Goal: Task Accomplishment & Management: Manage account settings

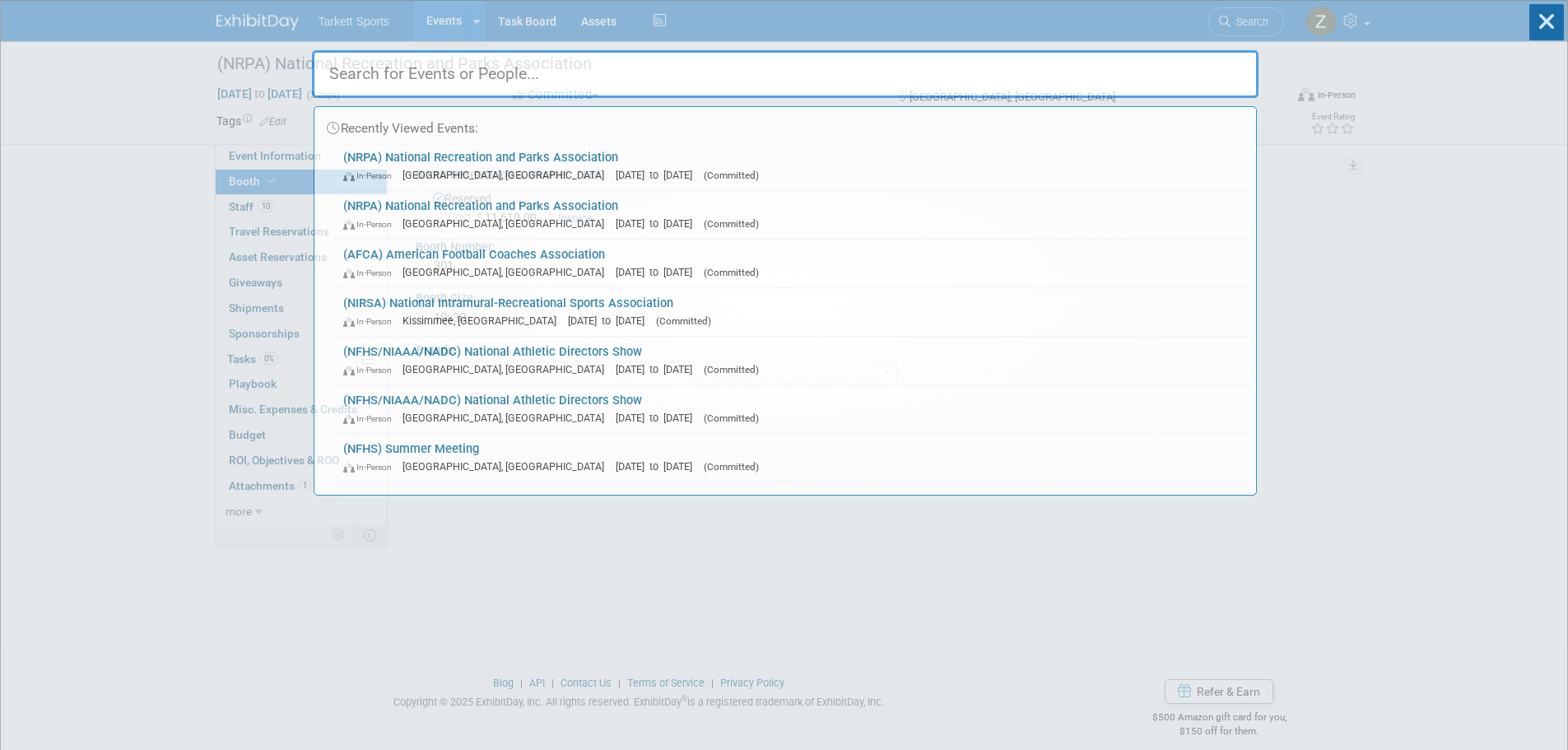
select select "FieldTurf, [PERSON_NAME], Indoor, FieldTurf Landscape, Tarkett Sports Construct…"
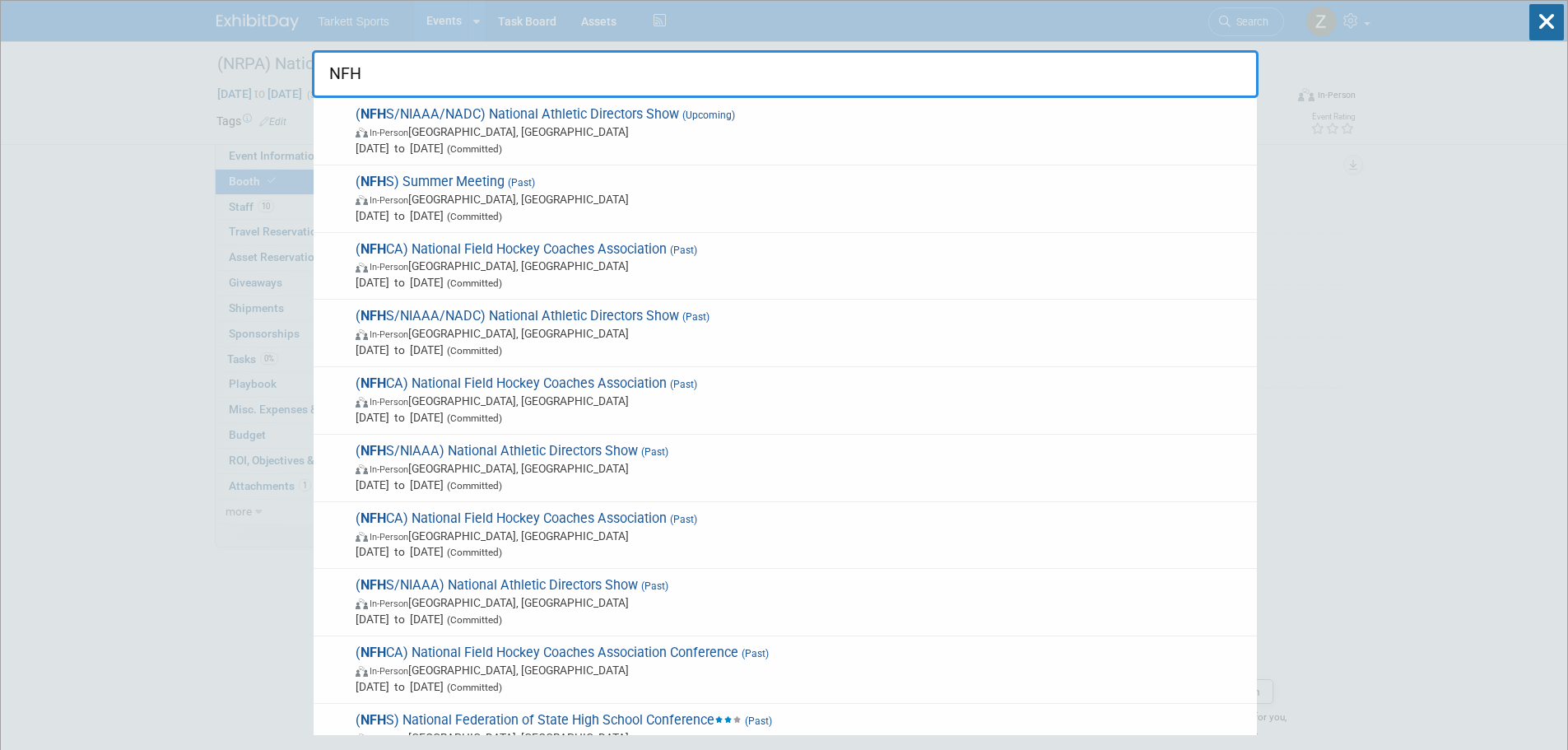
type input "NFHS"
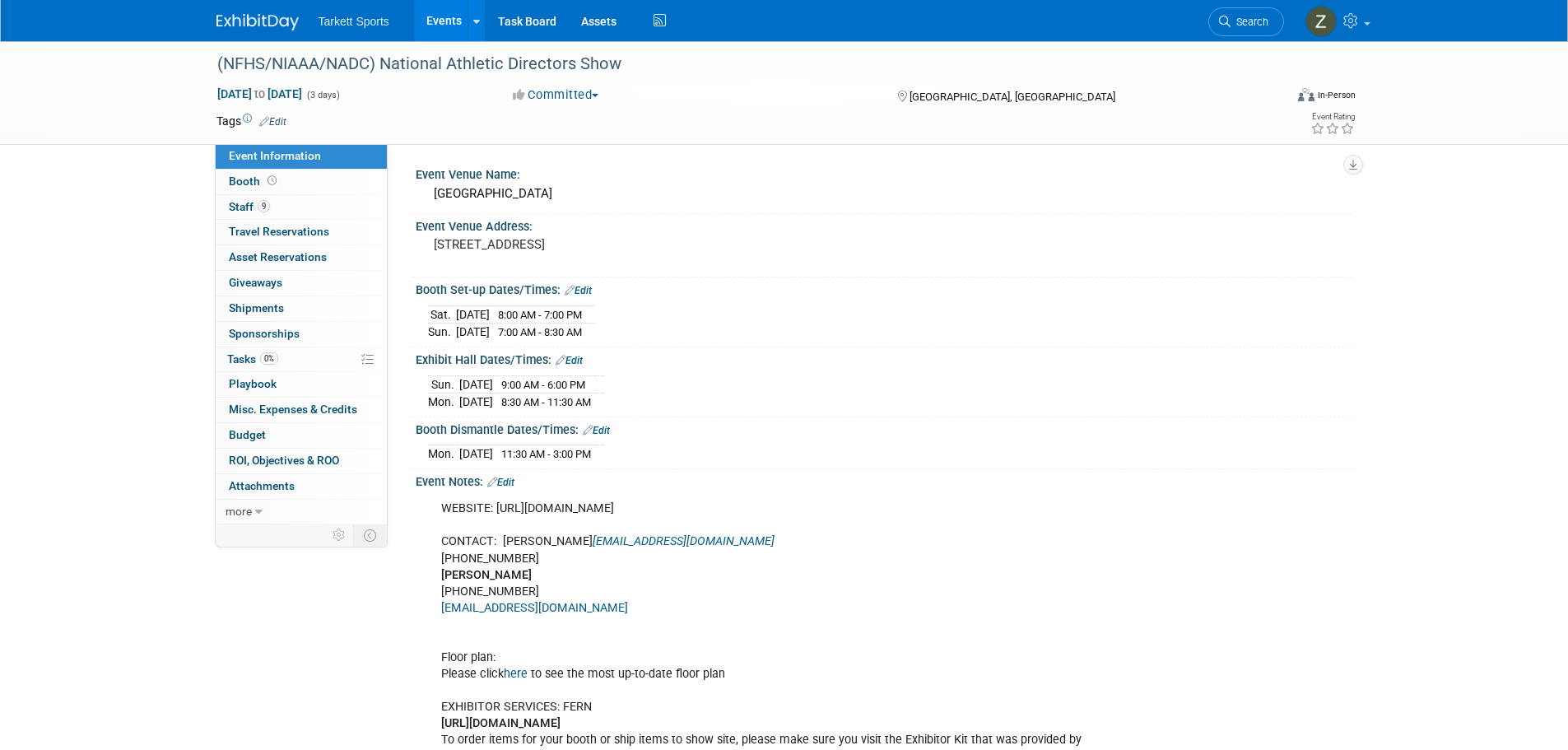
click at [281, 210] on link "9 Staff 9" at bounding box center [301, 207] width 171 height 25
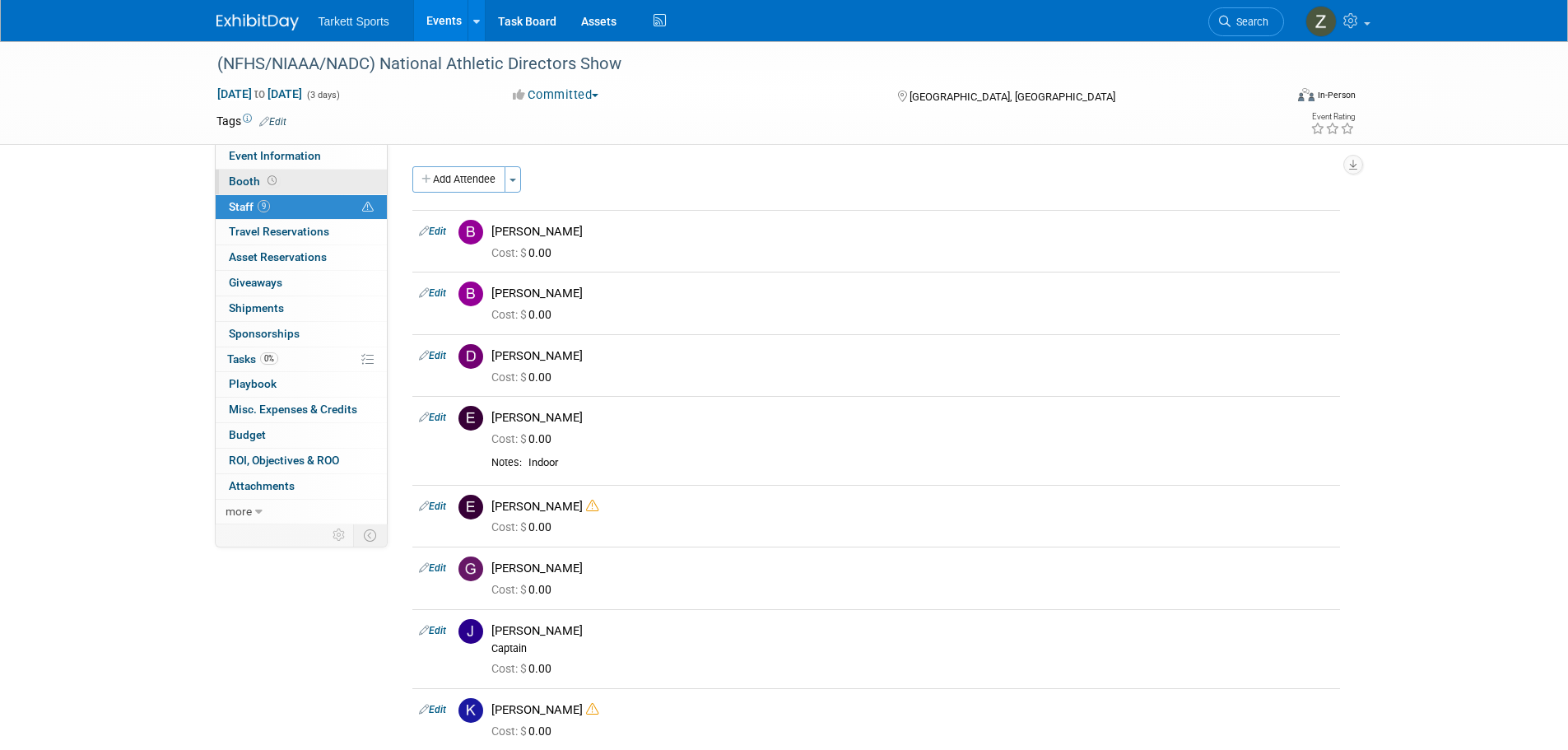
click at [282, 178] on link "Booth" at bounding box center [301, 182] width 171 height 25
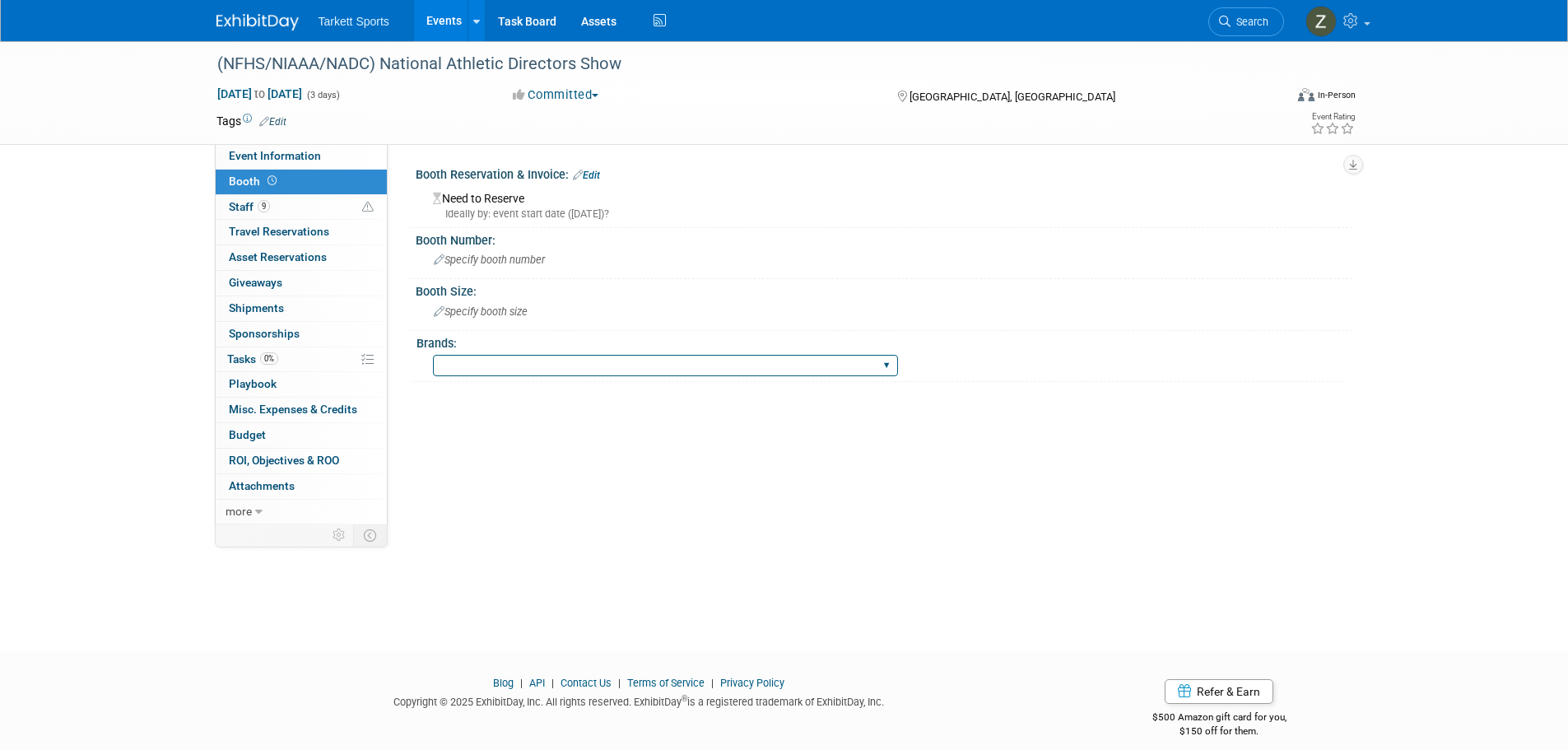
click at [495, 361] on select "FieldTurf FieldTurf, Classic Turf FieldTurf, Beynon FieldTurf, Indoor FieldTurf…" at bounding box center [664, 365] width 465 height 22
select select "FieldTurf, [PERSON_NAME], Indoor, AMPERE, Tarkett Sports Construction"
click at [432, 355] on select "FieldTurf FieldTurf, Classic Turf FieldTurf, Beynon FieldTurf, Indoor FieldTurf…" at bounding box center [664, 365] width 465 height 22
click at [462, 309] on span "Specify booth size" at bounding box center [480, 311] width 94 height 12
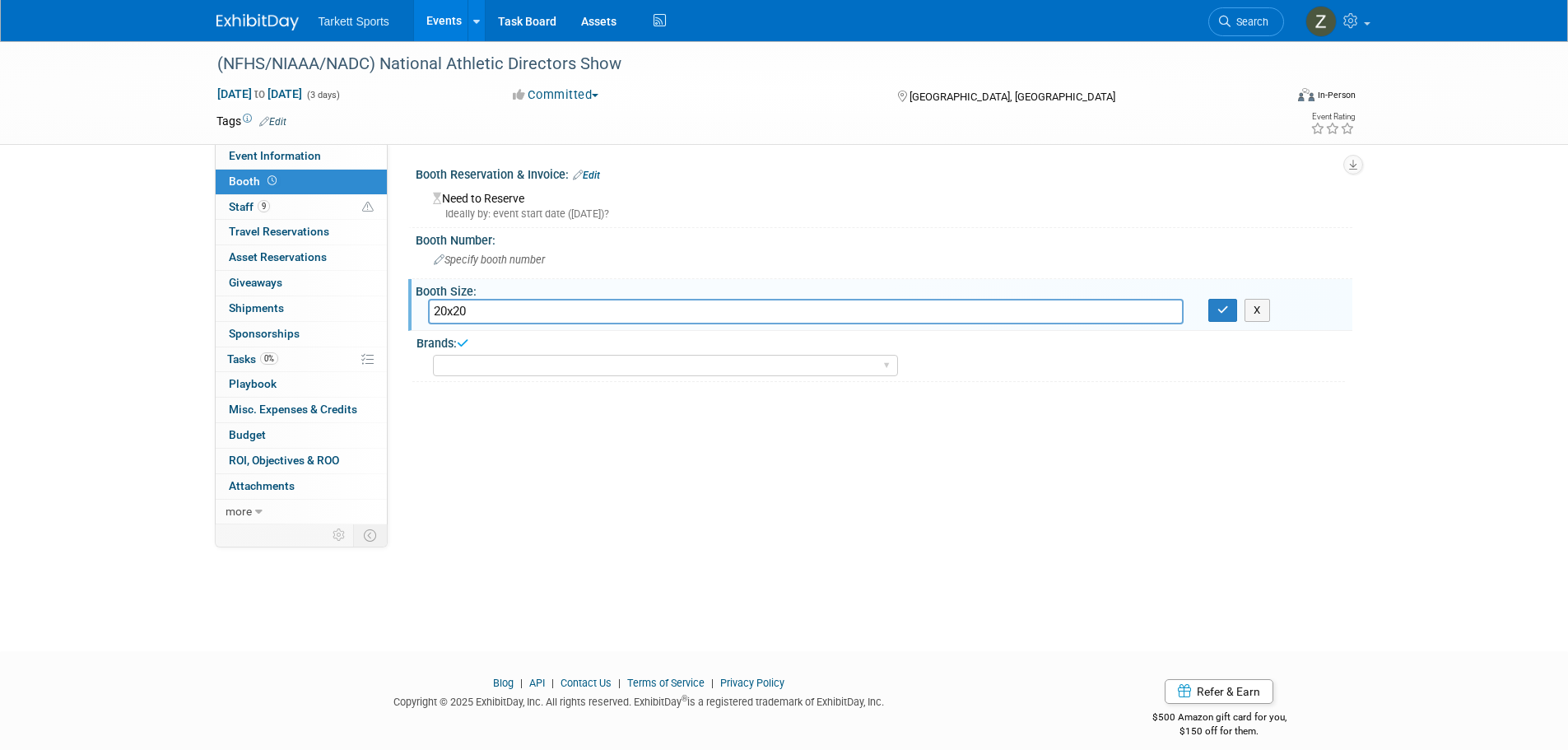
type input "20x20"
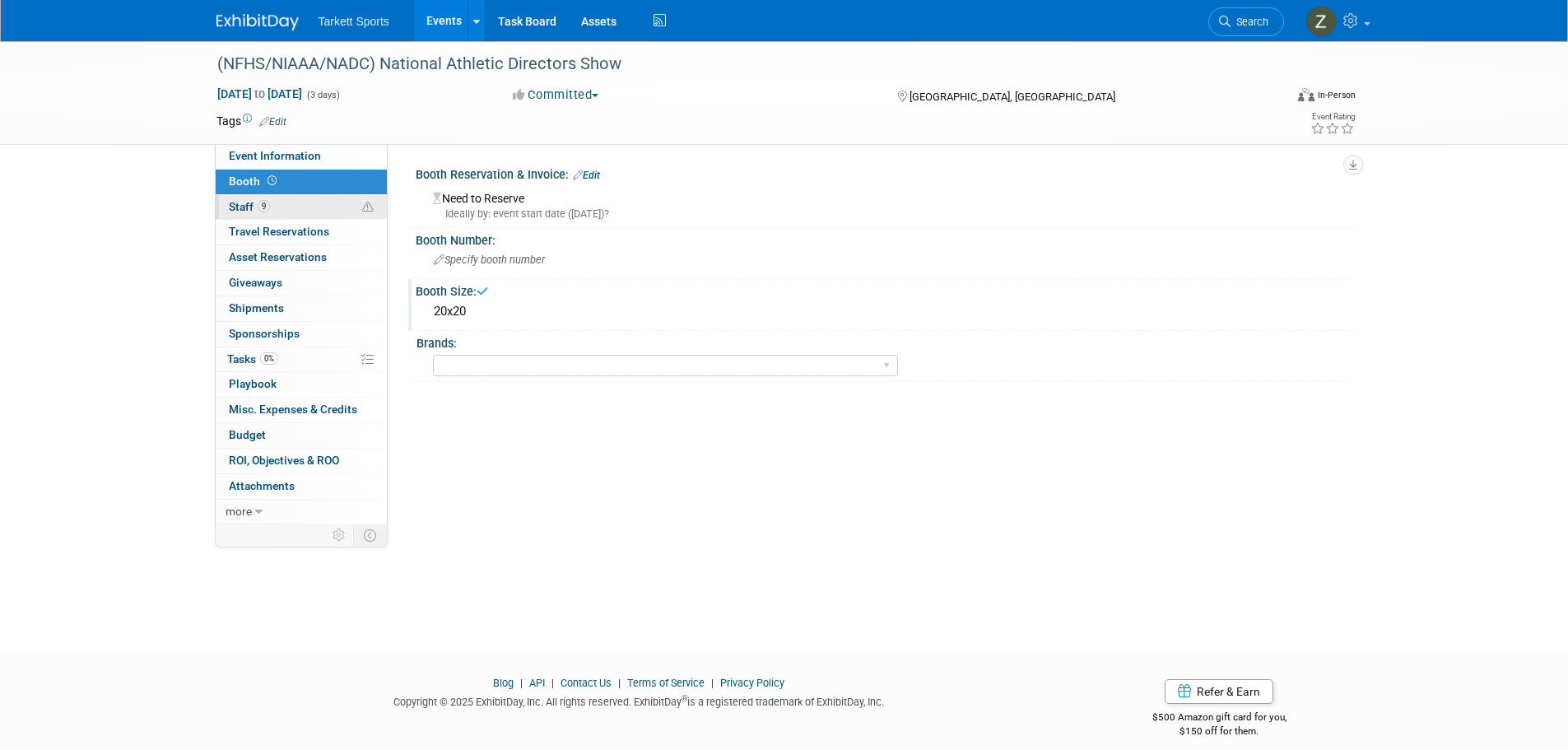
click at [266, 204] on span "9" at bounding box center [263, 205] width 12 height 12
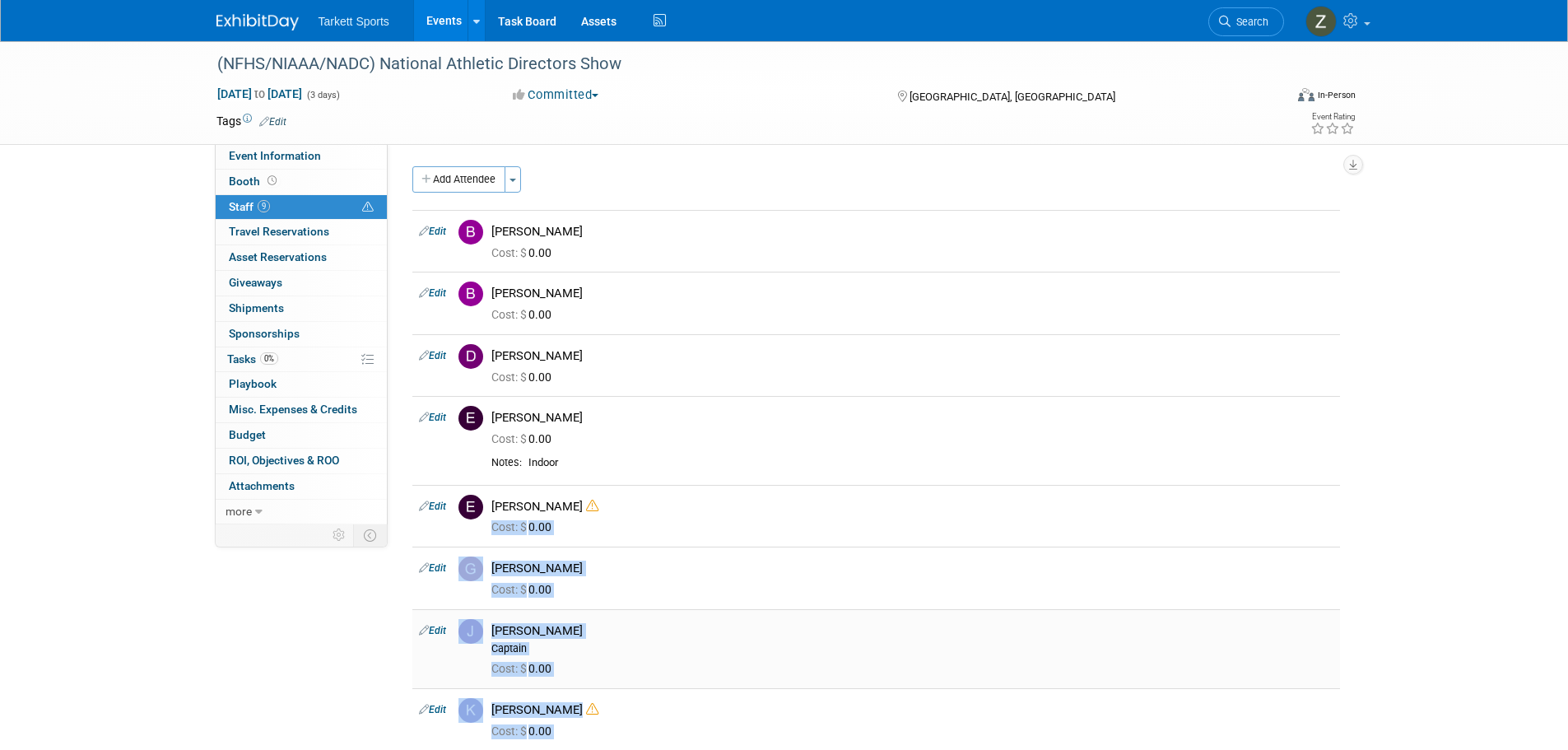
drag, startPoint x: 602, startPoint y: 617, endPoint x: 495, endPoint y: 521, distance: 143.8
click at [495, 521] on tbody "Edit Bernie Mulvaney Cost: $ 0.00 Edit" at bounding box center [876, 511] width 927 height 603
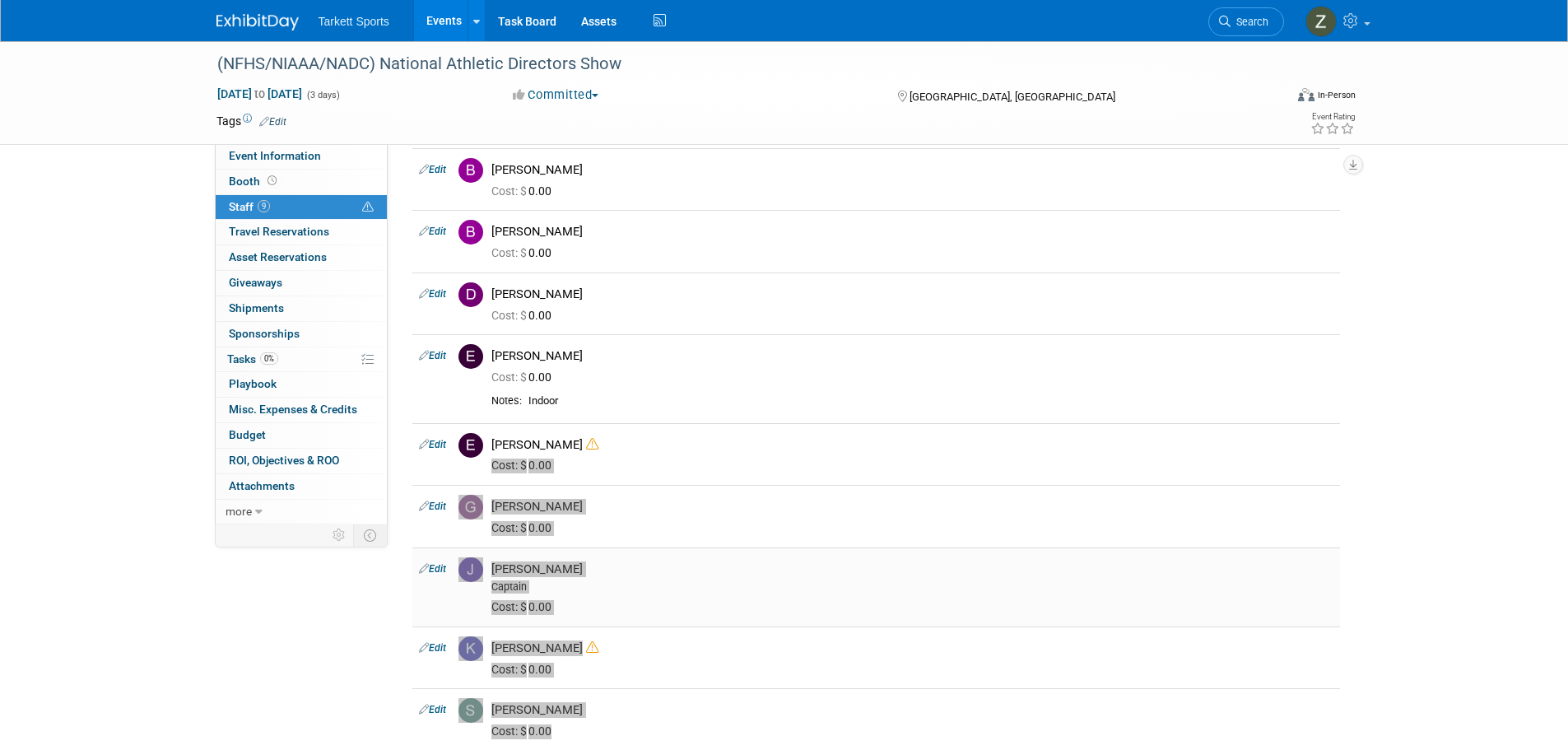
scroll to position [247, 0]
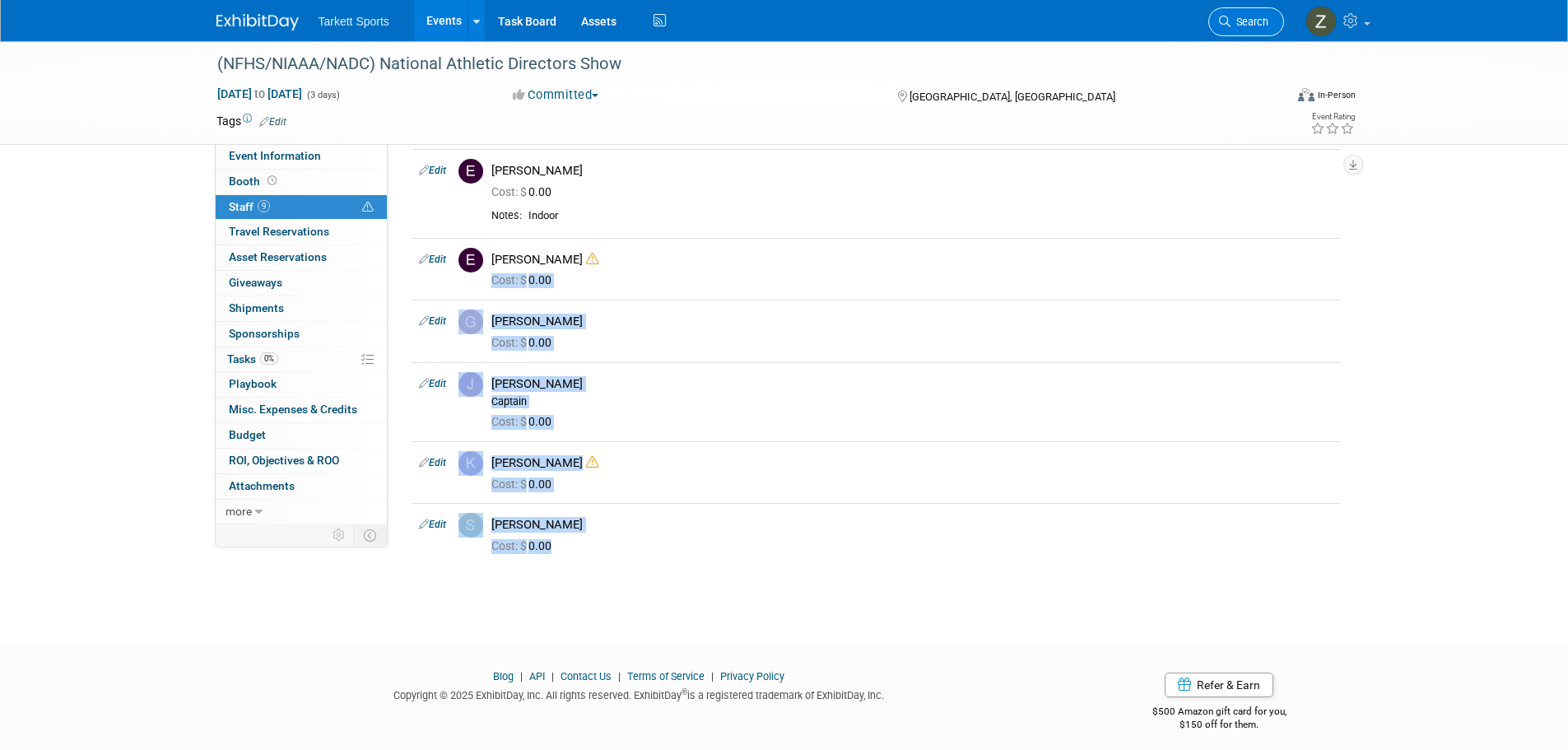
click at [1245, 29] on link "Search" at bounding box center [1246, 22] width 76 height 29
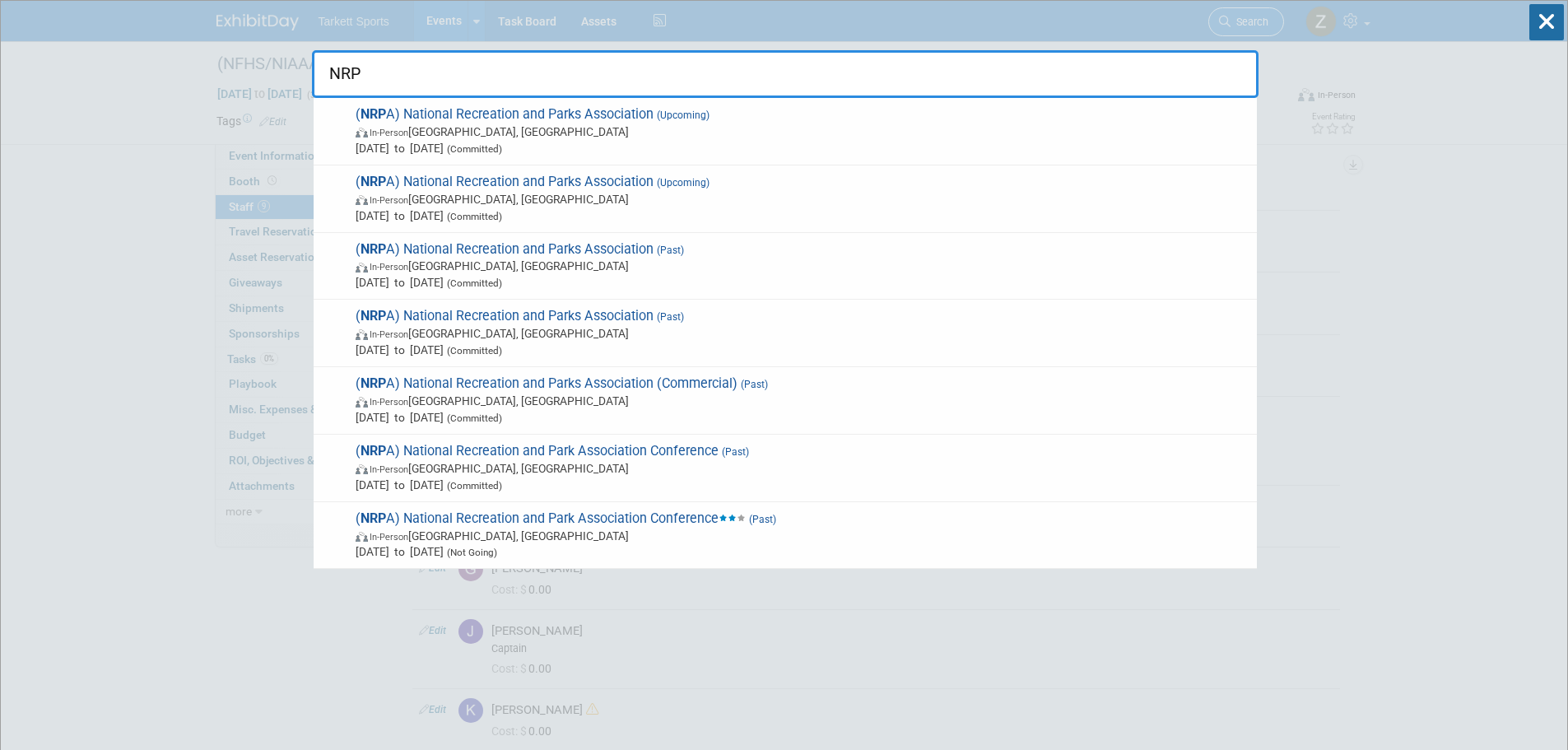
type input "NRPA"
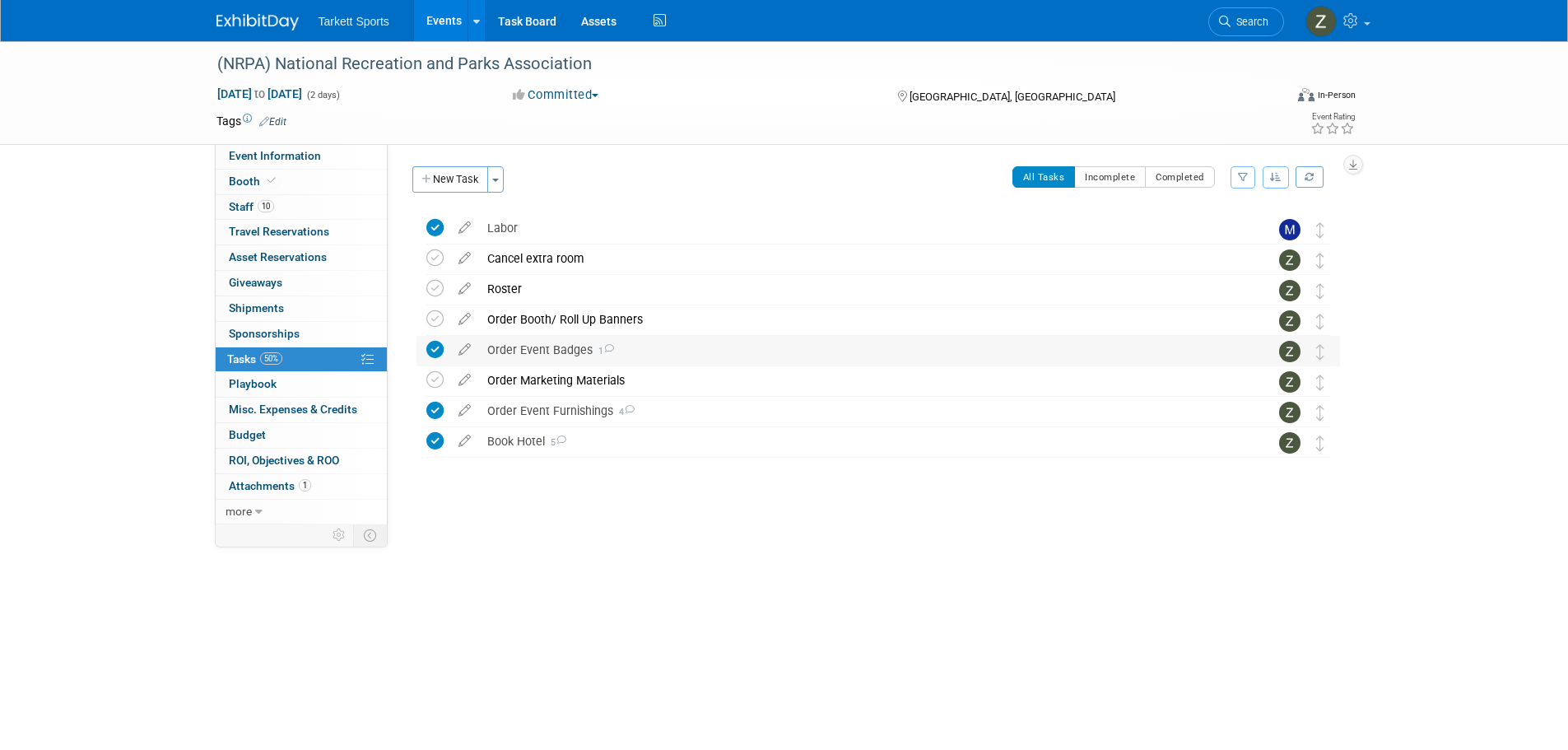
click at [558, 356] on div "Order Event Badges 1" at bounding box center [862, 349] width 767 height 28
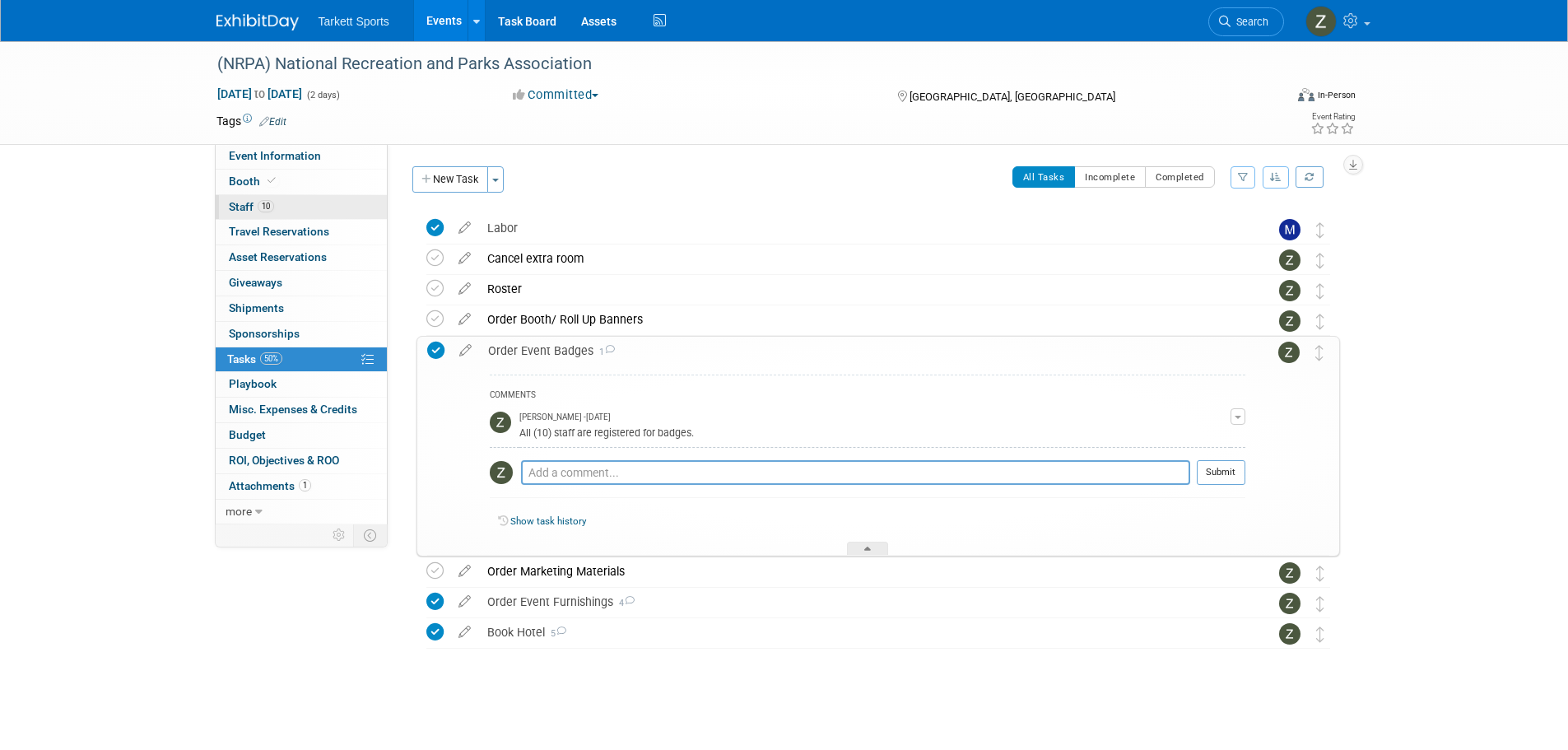
click at [307, 203] on link "10 Staff 10" at bounding box center [301, 207] width 171 height 25
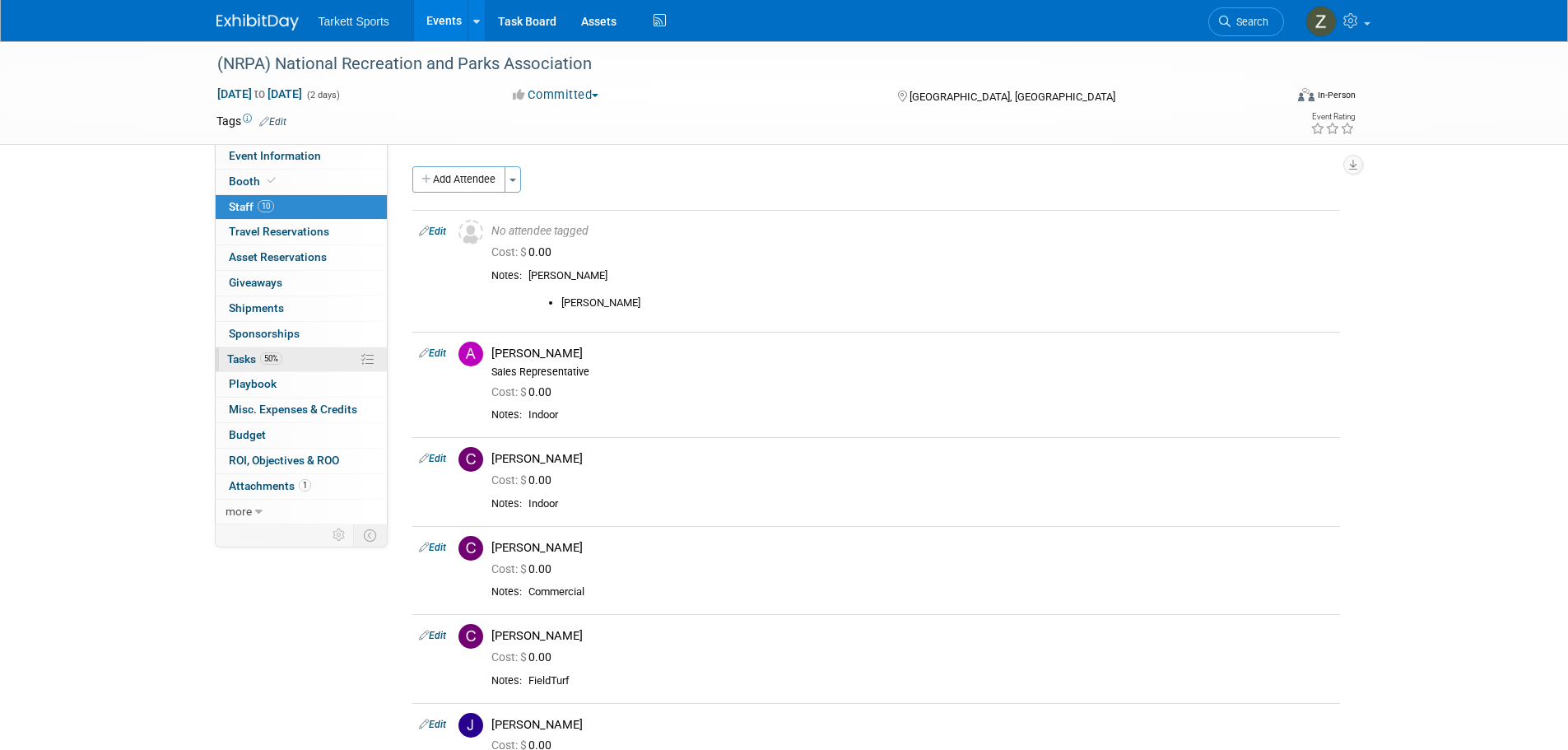
click at [305, 371] on link "50% Tasks 50%" at bounding box center [301, 359] width 171 height 25
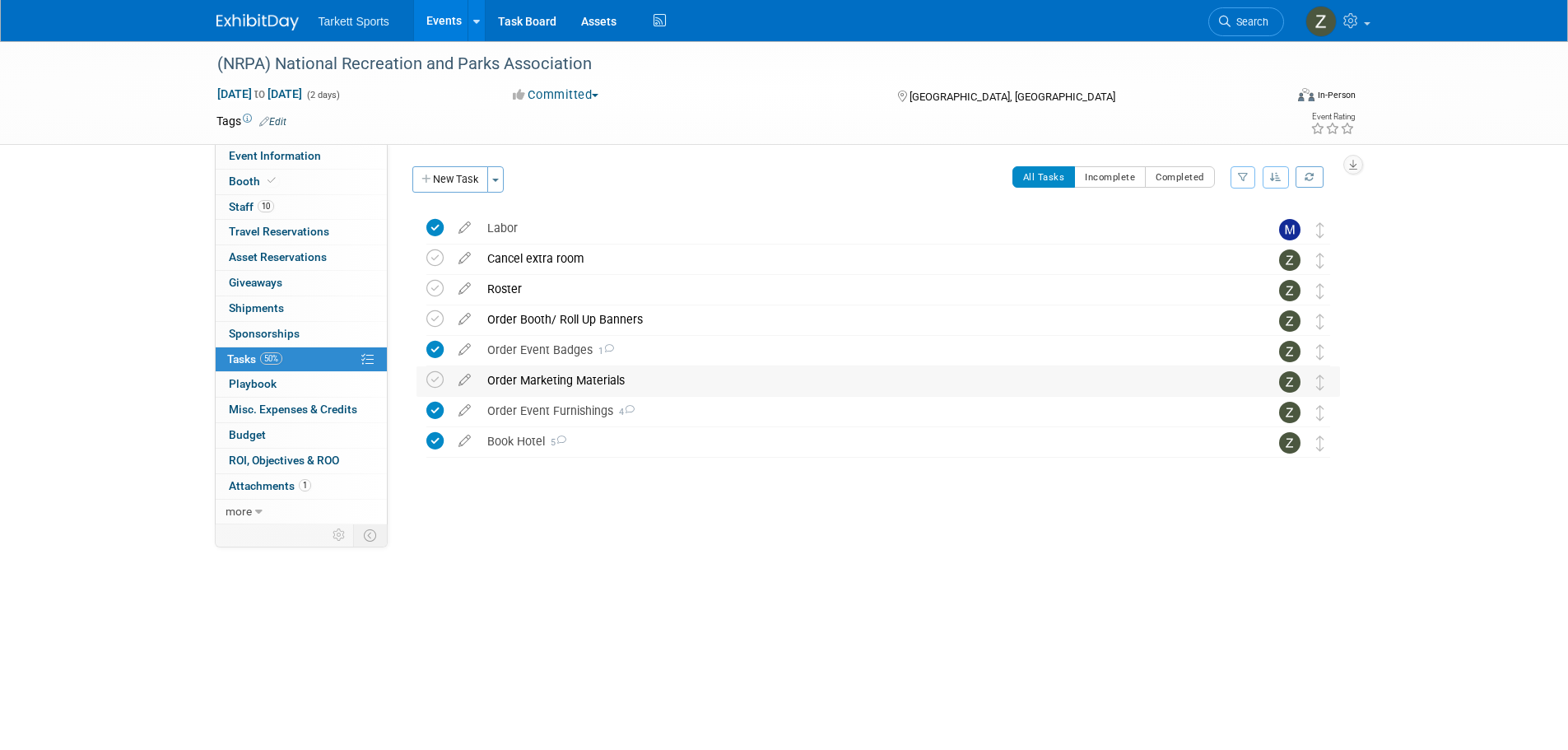
click at [529, 387] on div "Order Marketing Materials" at bounding box center [862, 379] width 767 height 28
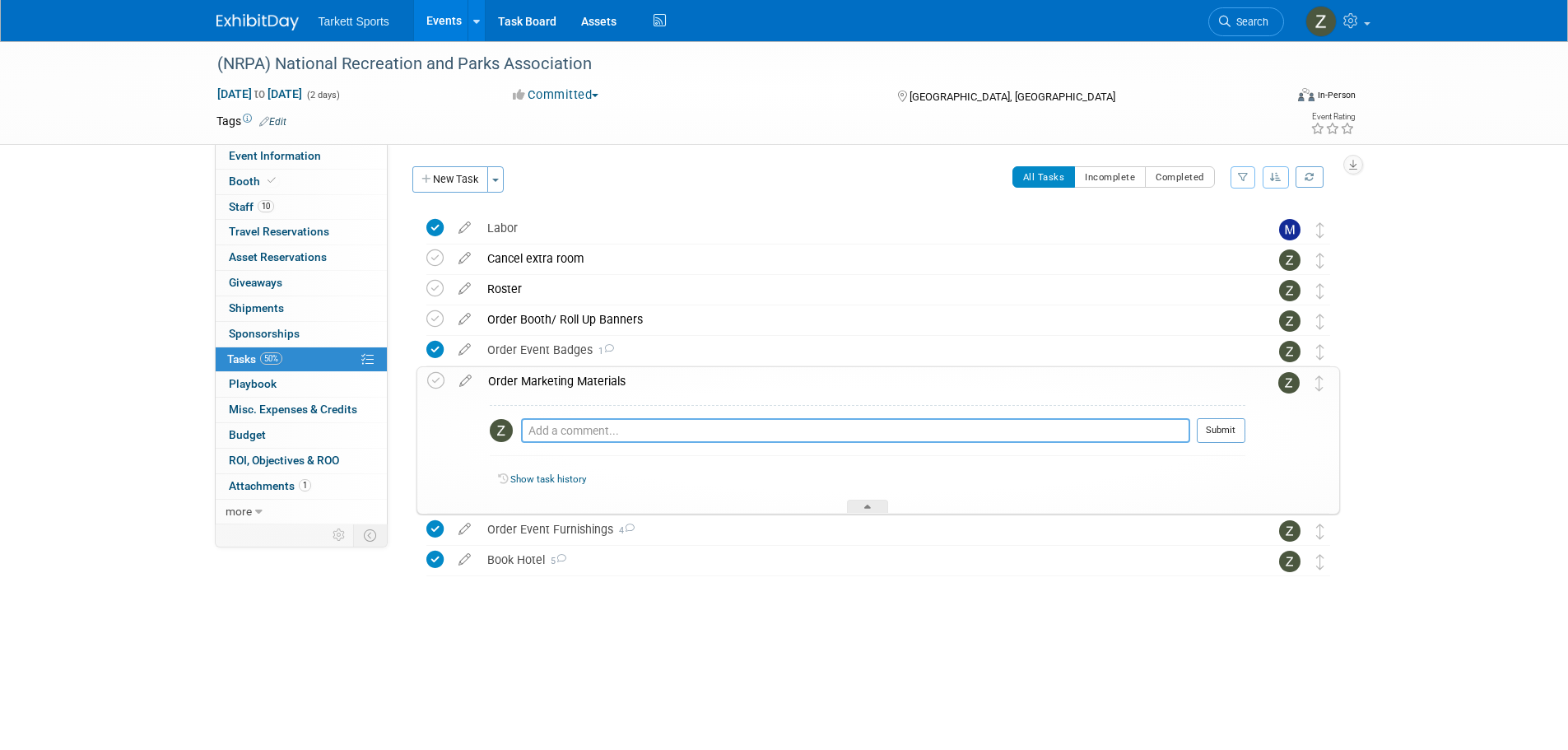
click at [552, 430] on textarea at bounding box center [855, 431] width 669 height 25
type textarea "Materials have been ordered."
drag, startPoint x: 1222, startPoint y: 425, endPoint x: 1195, endPoint y: 414, distance: 29.2
click at [1223, 427] on button "Submit" at bounding box center [1220, 431] width 48 height 25
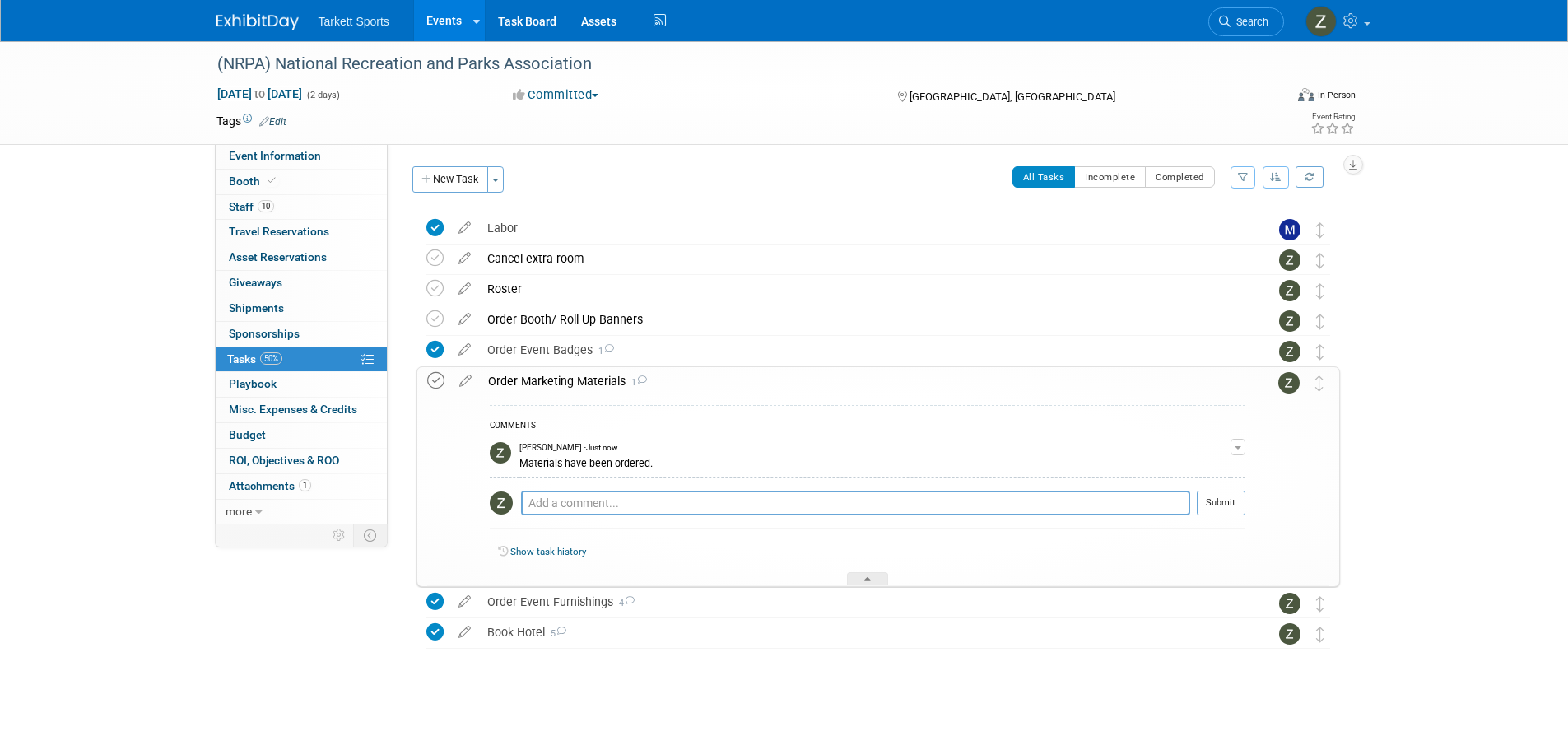
drag, startPoint x: 428, startPoint y: 377, endPoint x: 439, endPoint y: 377, distance: 11.0
click at [429, 377] on icon at bounding box center [435, 380] width 17 height 17
click at [617, 380] on div "Order Marketing Materials 1" at bounding box center [862, 380] width 765 height 28
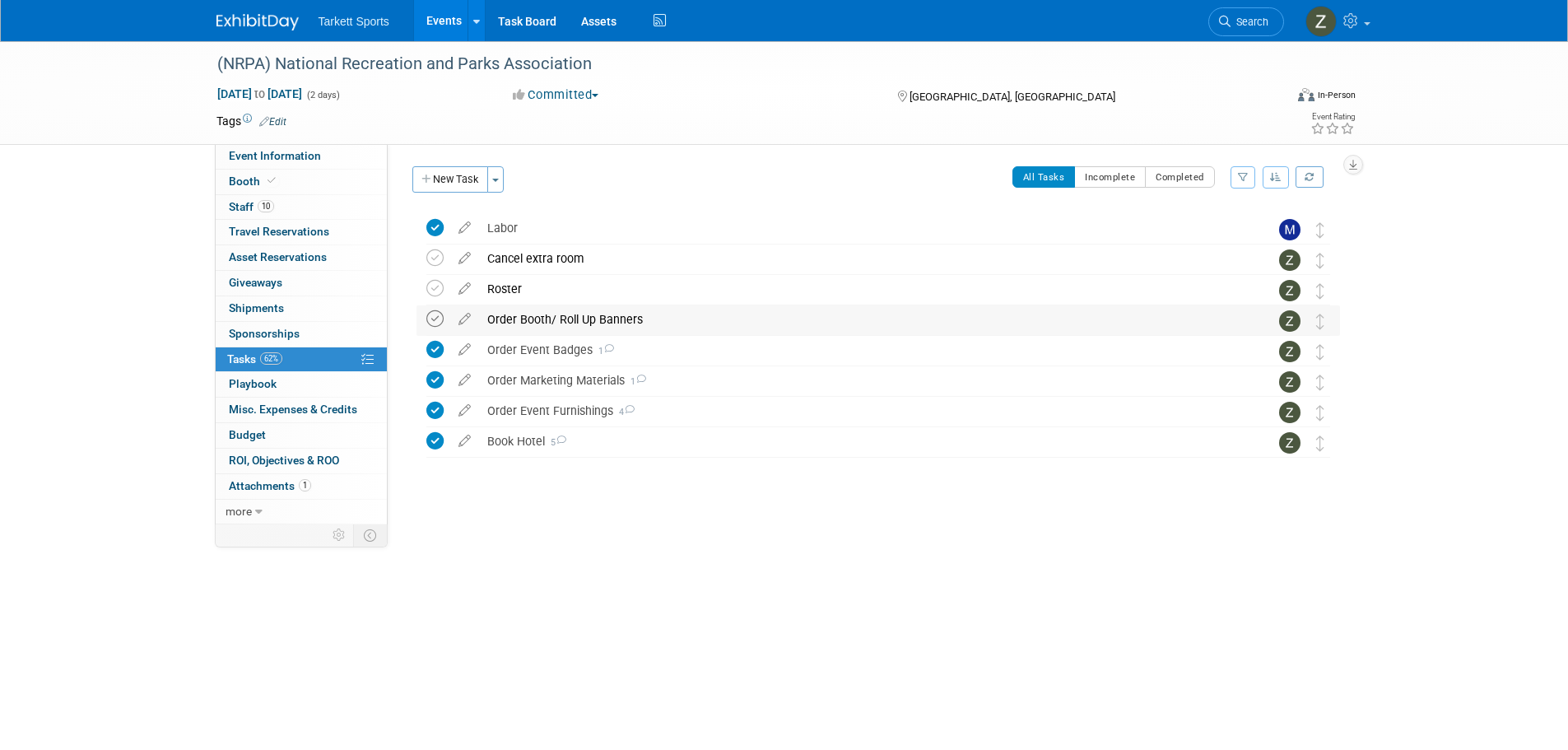
click at [442, 320] on icon at bounding box center [435, 318] width 17 height 17
click at [427, 289] on icon at bounding box center [435, 288] width 17 height 17
click at [439, 256] on icon at bounding box center [435, 258] width 17 height 17
drag, startPoint x: 562, startPoint y: 435, endPoint x: 548, endPoint y: 446, distance: 17.8
click at [562, 435] on icon at bounding box center [561, 440] width 10 height 10
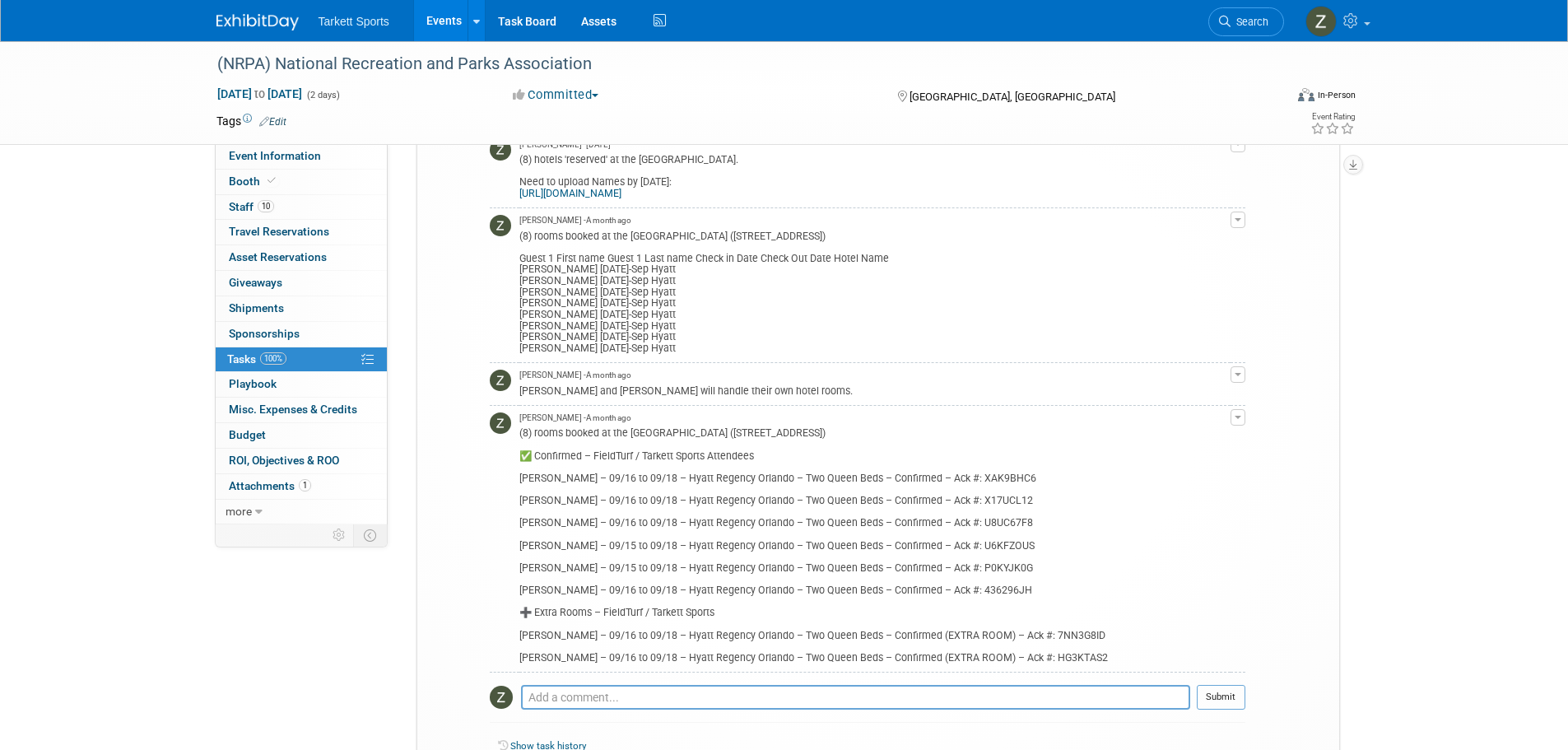
scroll to position [494, 0]
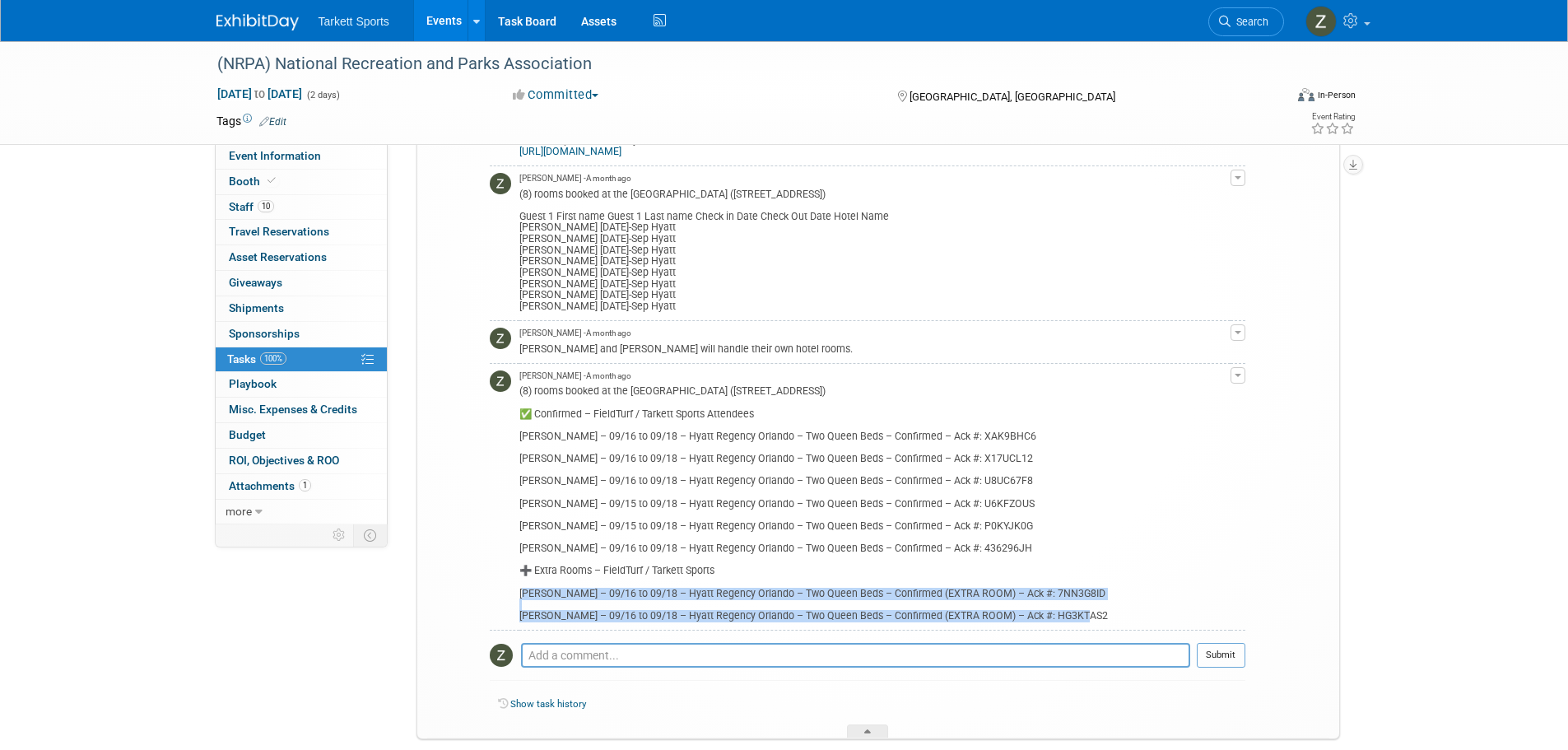
drag, startPoint x: 522, startPoint y: 592, endPoint x: 1124, endPoint y: 618, distance: 602.6
click at [1124, 618] on div "(8) rooms booked at the Hyatt Regency Orlando (9801 International Dr, Orlando, …" at bounding box center [874, 502] width 711 height 240
click at [1081, 592] on div "(8) rooms booked at the Hyatt Regency Orlando (9801 International Dr, Orlando, …" at bounding box center [874, 502] width 711 height 240
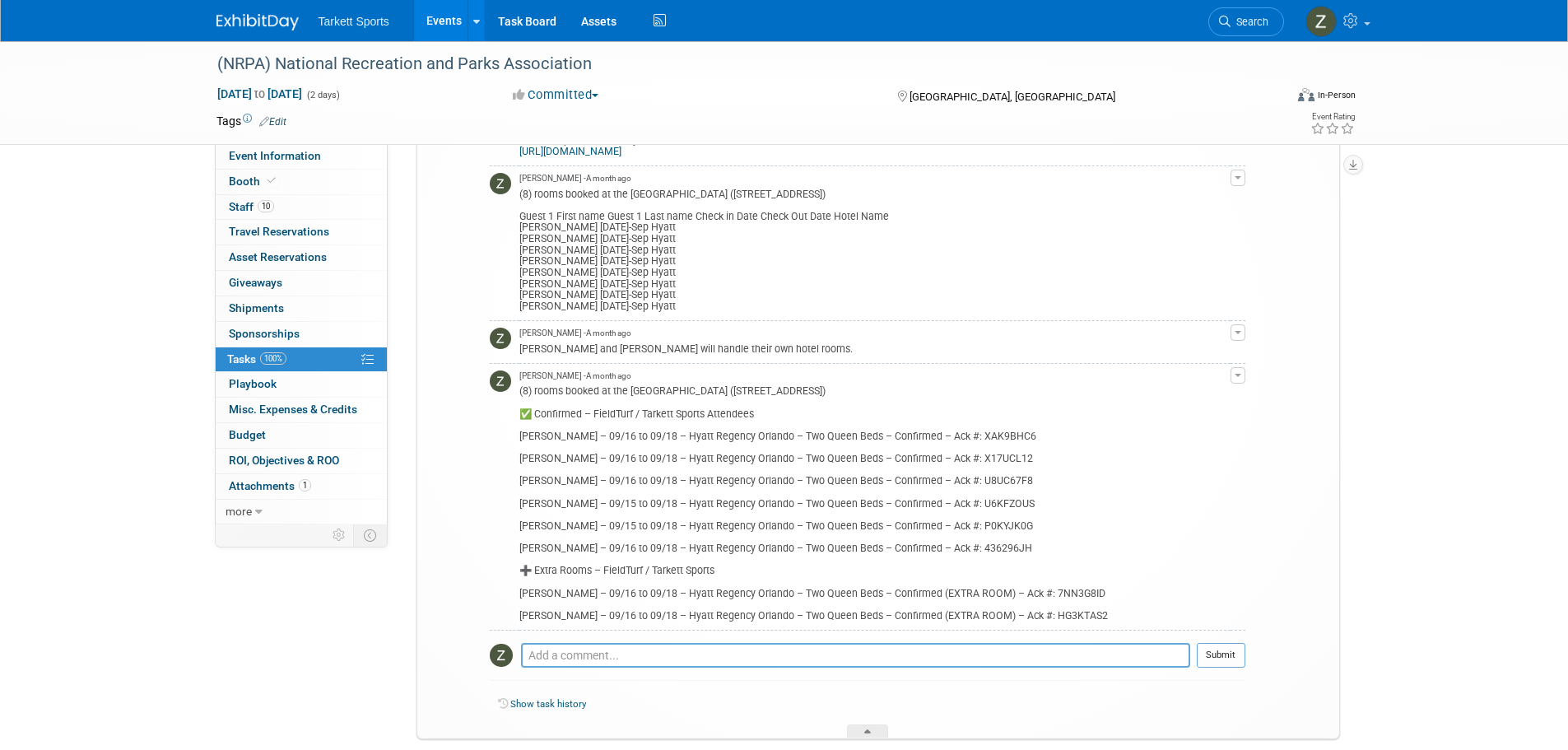
click at [1081, 592] on div "(8) rooms booked at the Hyatt Regency Orlando (9801 International Dr, Orlando, …" at bounding box center [874, 502] width 711 height 240
click at [1069, 619] on div "(8) rooms booked at the Hyatt Regency Orlando (9801 International Dr, Orlando, …" at bounding box center [874, 502] width 711 height 240
copy div "HG3KTAS2"
click at [1107, 592] on div "(8) rooms booked at the Hyatt Regency Orlando (9801 International Dr, Orlando, …" at bounding box center [874, 502] width 711 height 240
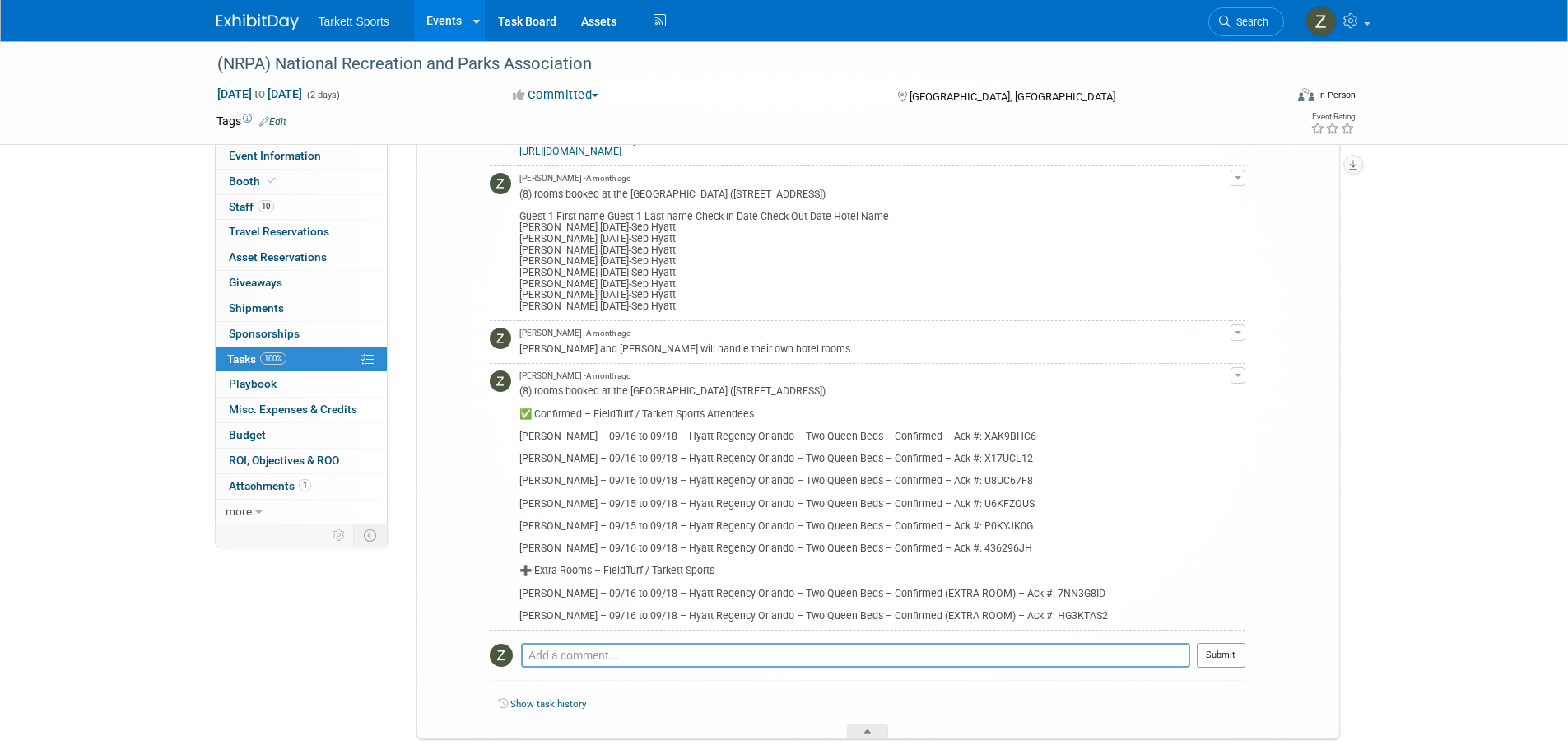
click at [1105, 592] on div "(8) rooms booked at the Hyatt Regency Orlando (9801 International Dr, Orlando, …" at bounding box center [874, 502] width 711 height 240
copy div "7NN3G8ID"
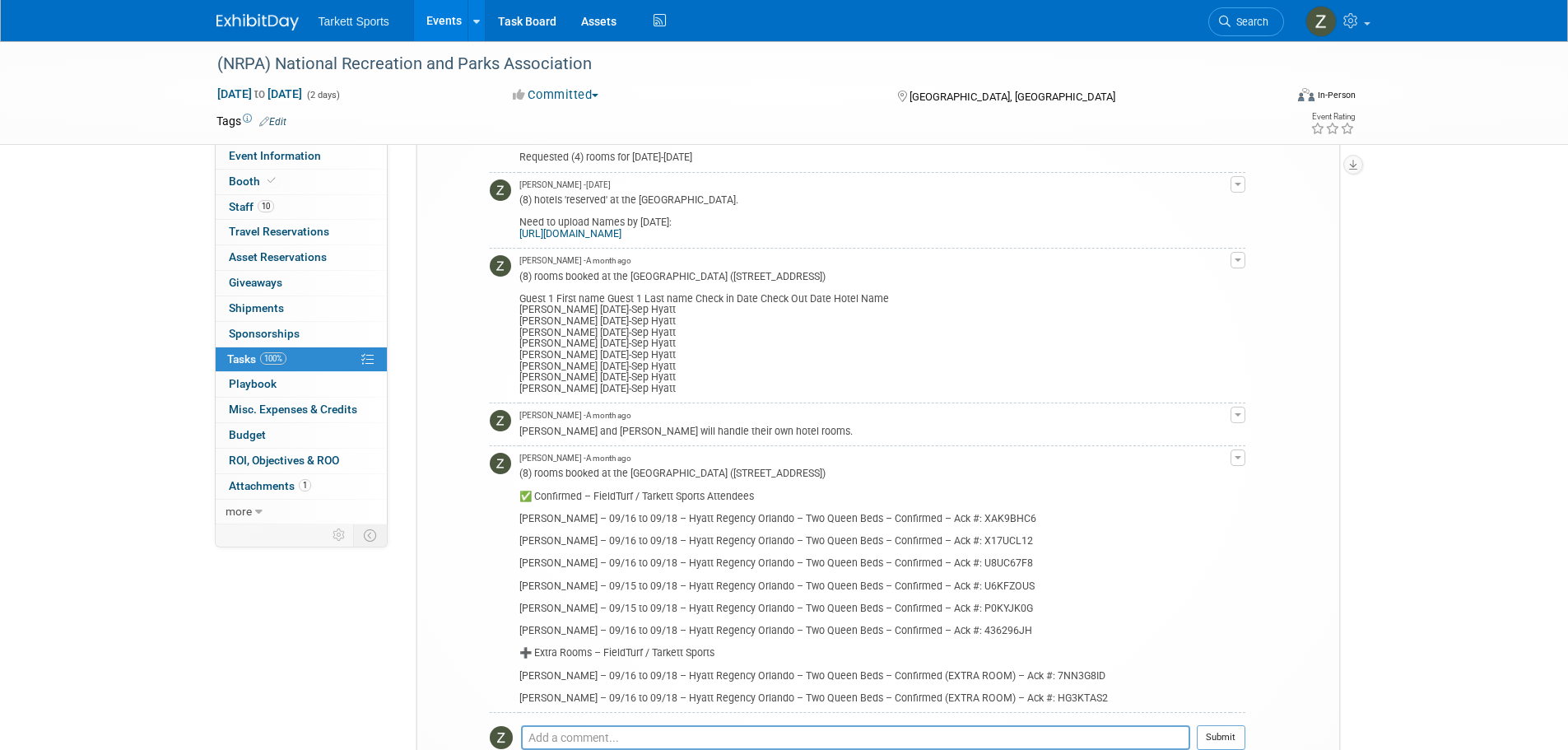
scroll to position [329, 0]
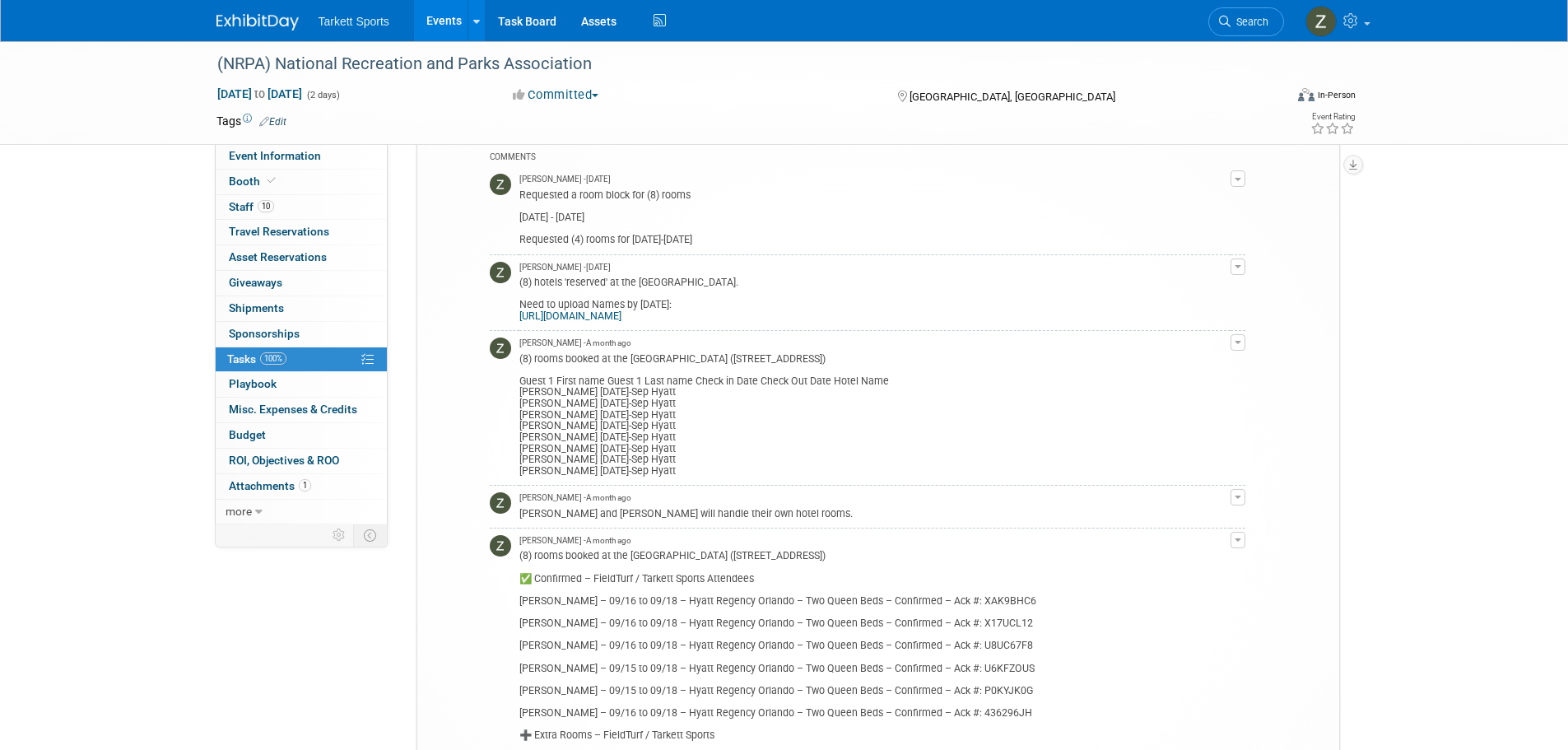
click at [575, 317] on link "https://planners.passkey.com/event/50862048/room-list" at bounding box center [569, 316] width 102 height 11
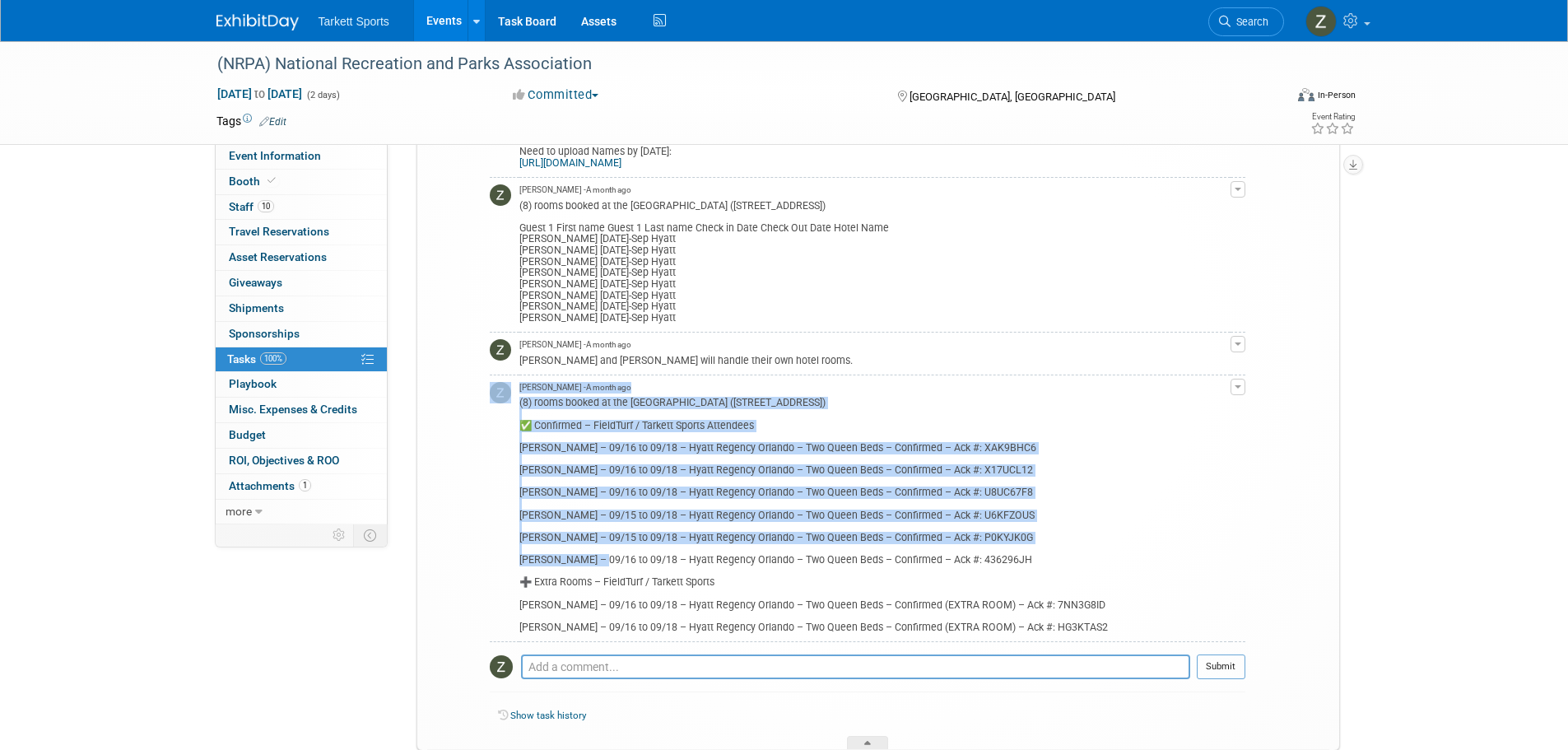
scroll to position [494, 0]
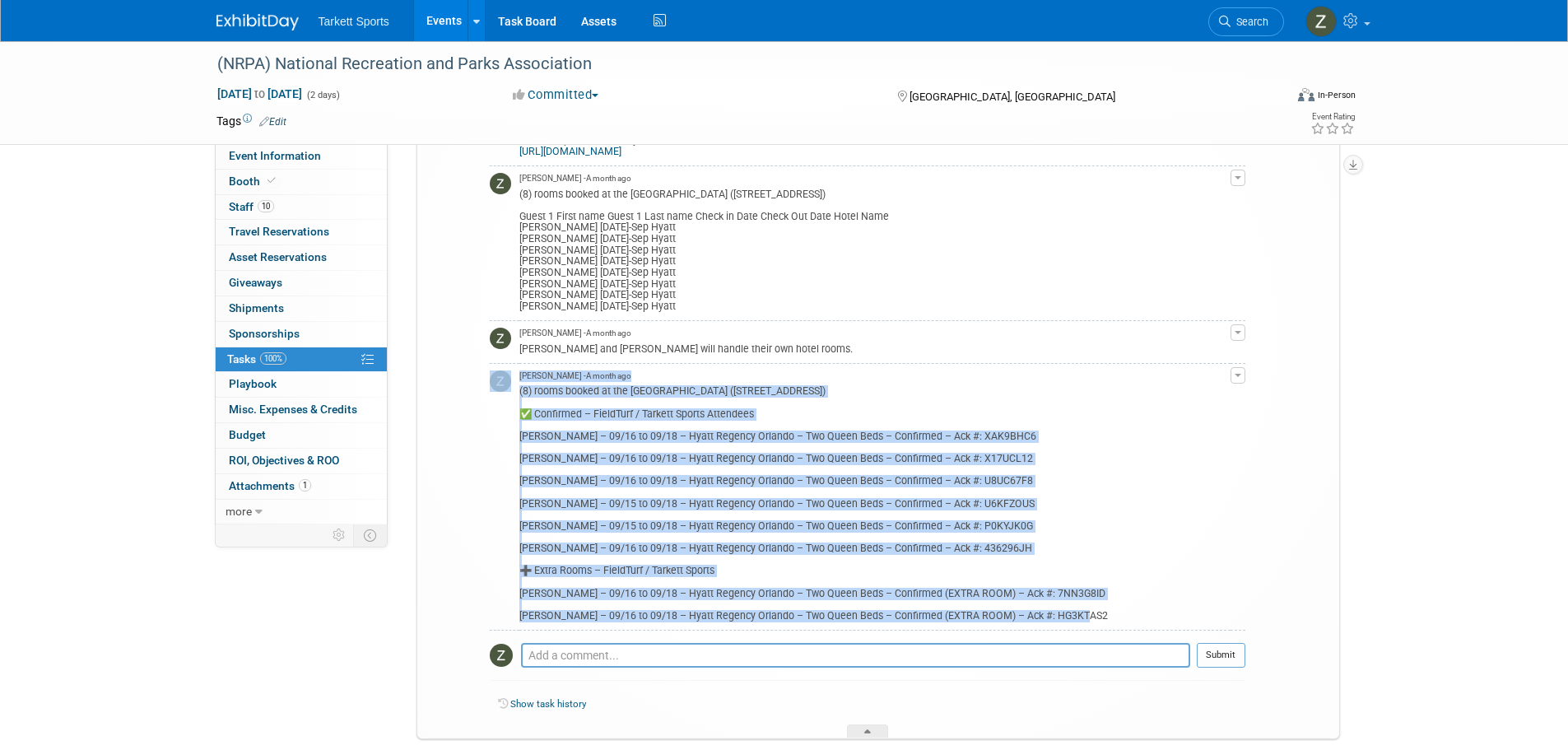
drag, startPoint x: 518, startPoint y: 558, endPoint x: 1102, endPoint y: 622, distance: 587.5
click at [1102, 622] on tr "Zak Sigler - A month ago (8) rooms booked at the Hyatt Regency Orlando (9801 In…" at bounding box center [867, 497] width 755 height 267
copy tr "Zak Sigler - A month ago (8) rooms booked at the Hyatt Regency Orlando (9801 In…"
click at [328, 195] on link "10 Staff 10" at bounding box center [301, 207] width 171 height 25
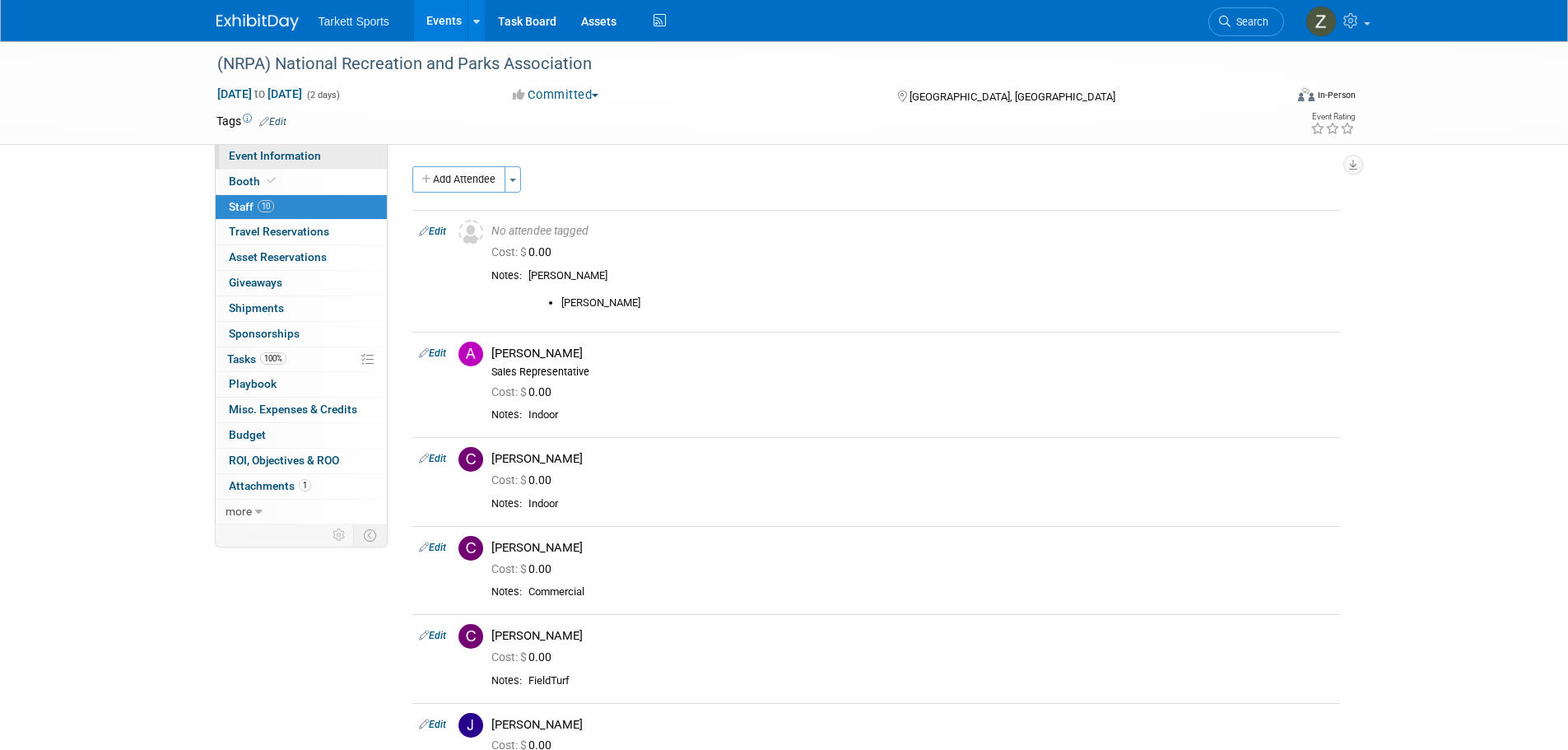
click at [297, 155] on span "Event Information" at bounding box center [275, 156] width 92 height 13
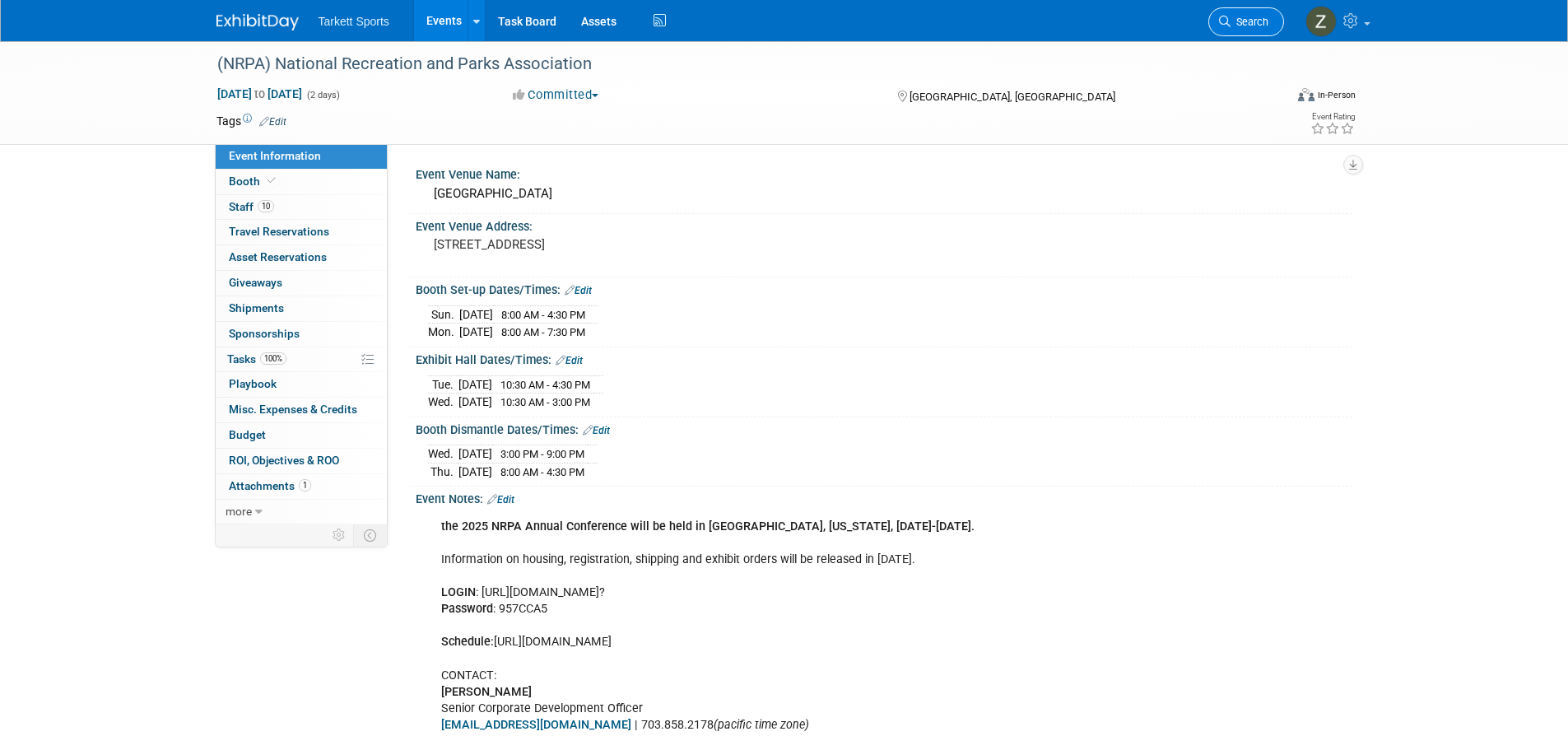
click at [1231, 26] on span "Search" at bounding box center [1250, 21] width 38 height 12
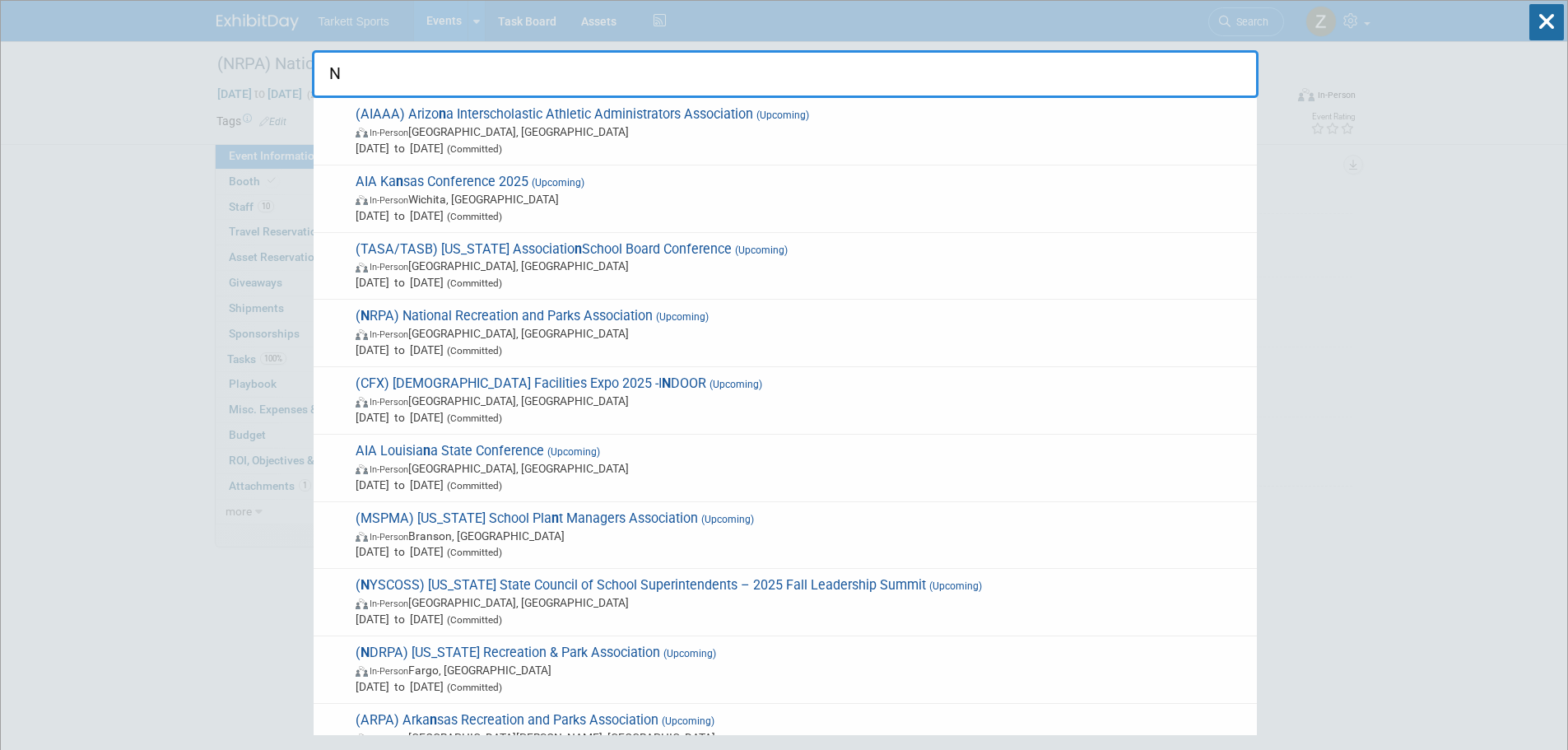
type input "N"
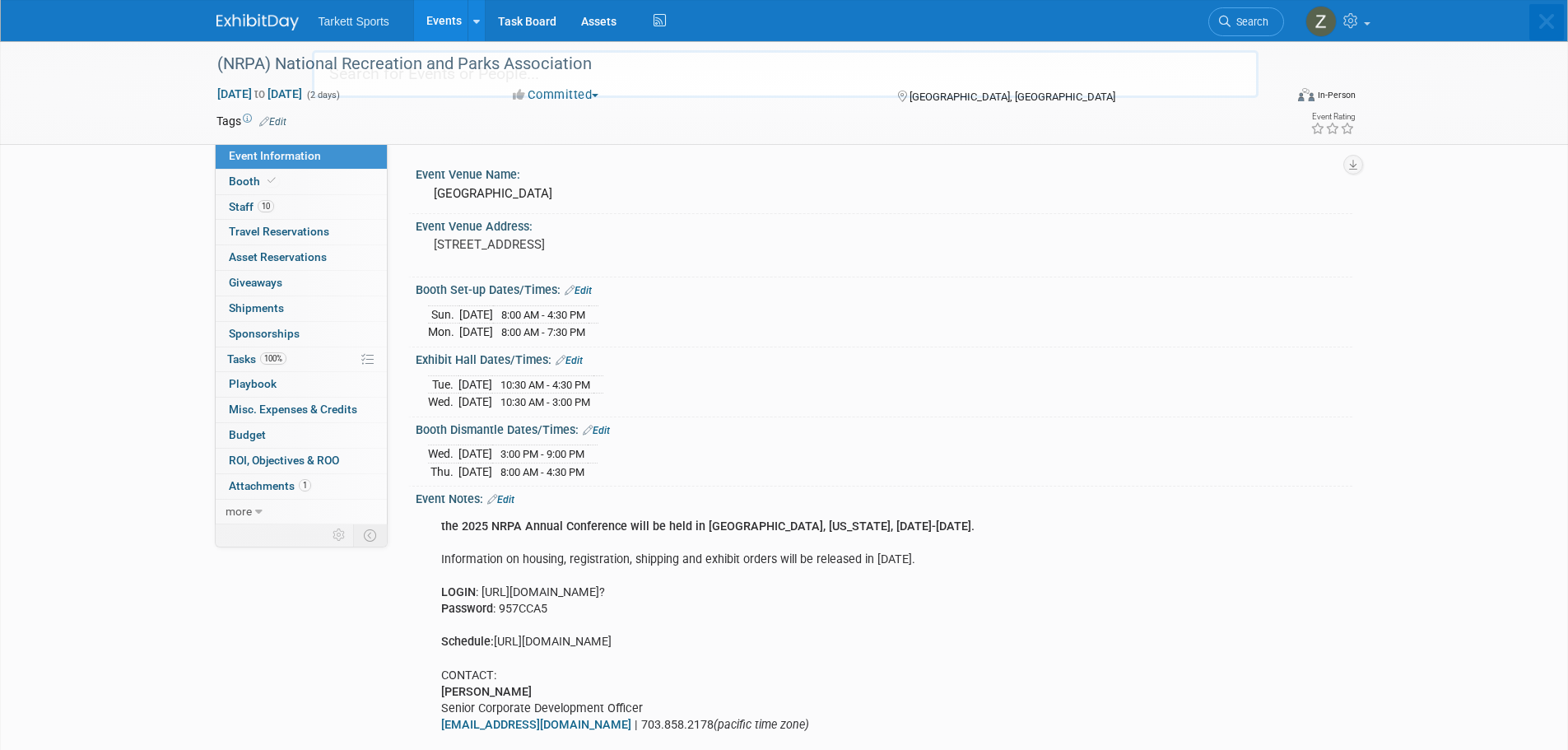
click at [261, 366] on link "100% Tasks 100%" at bounding box center [301, 359] width 171 height 25
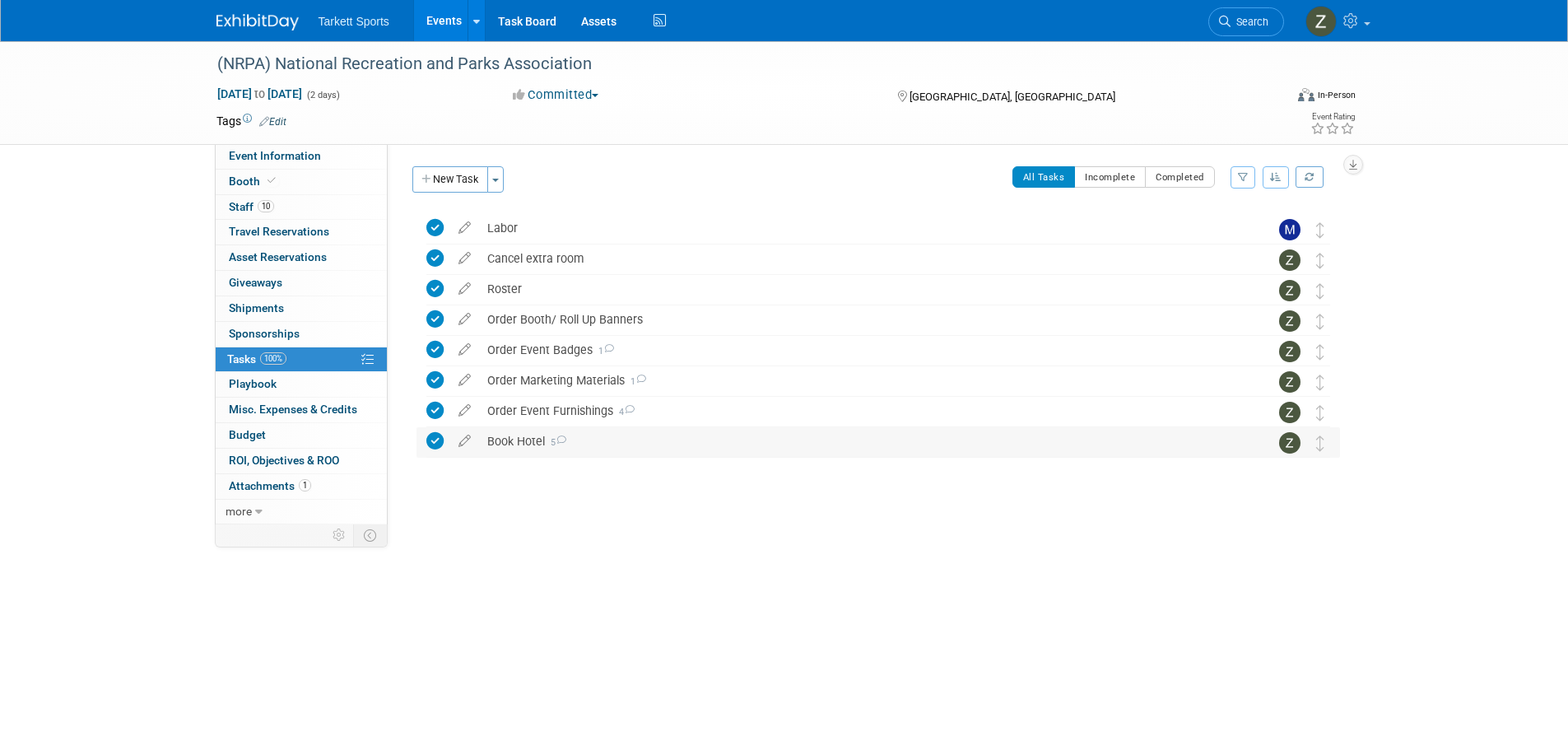
click at [705, 447] on div "Book Hotel 5" at bounding box center [862, 440] width 767 height 28
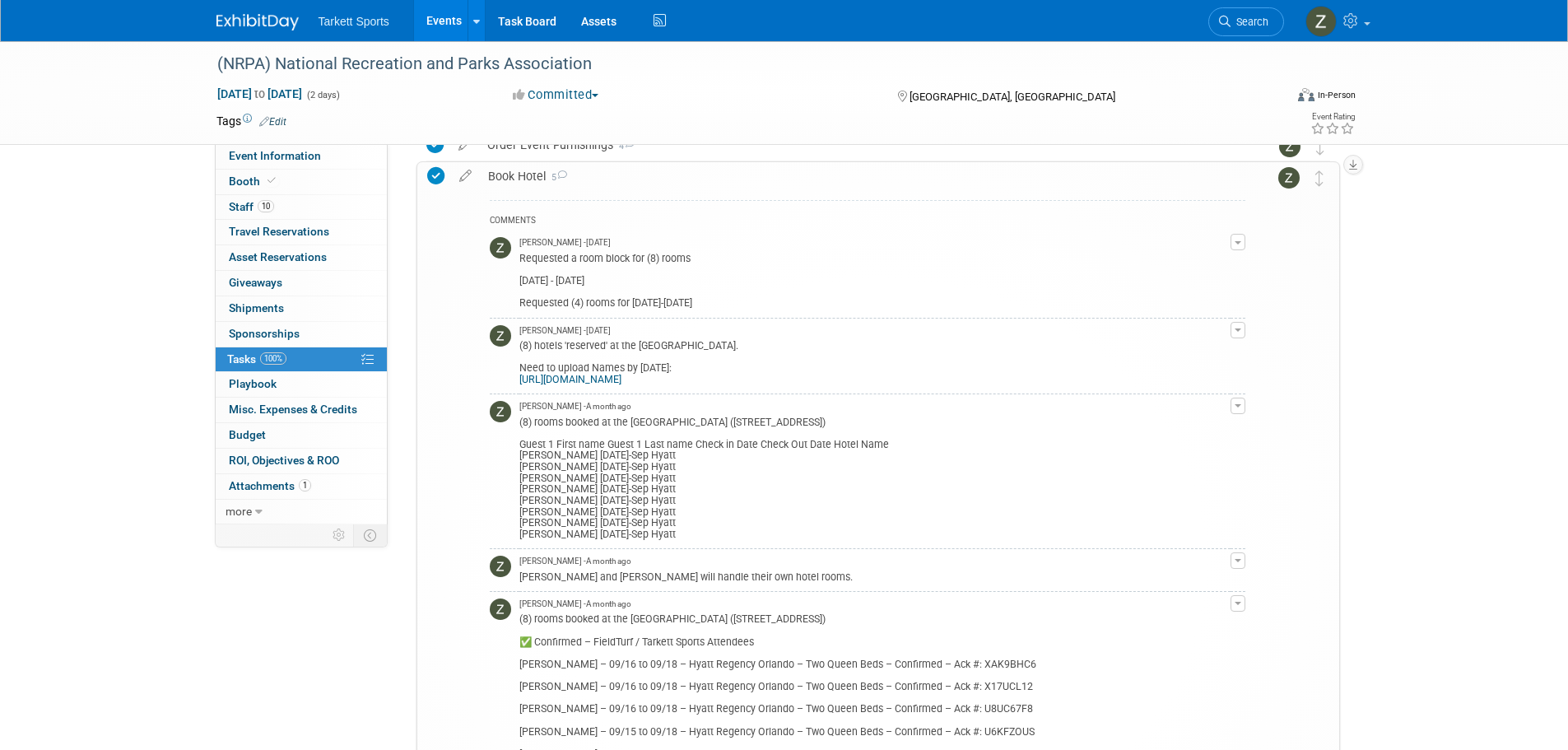
scroll to position [329, 0]
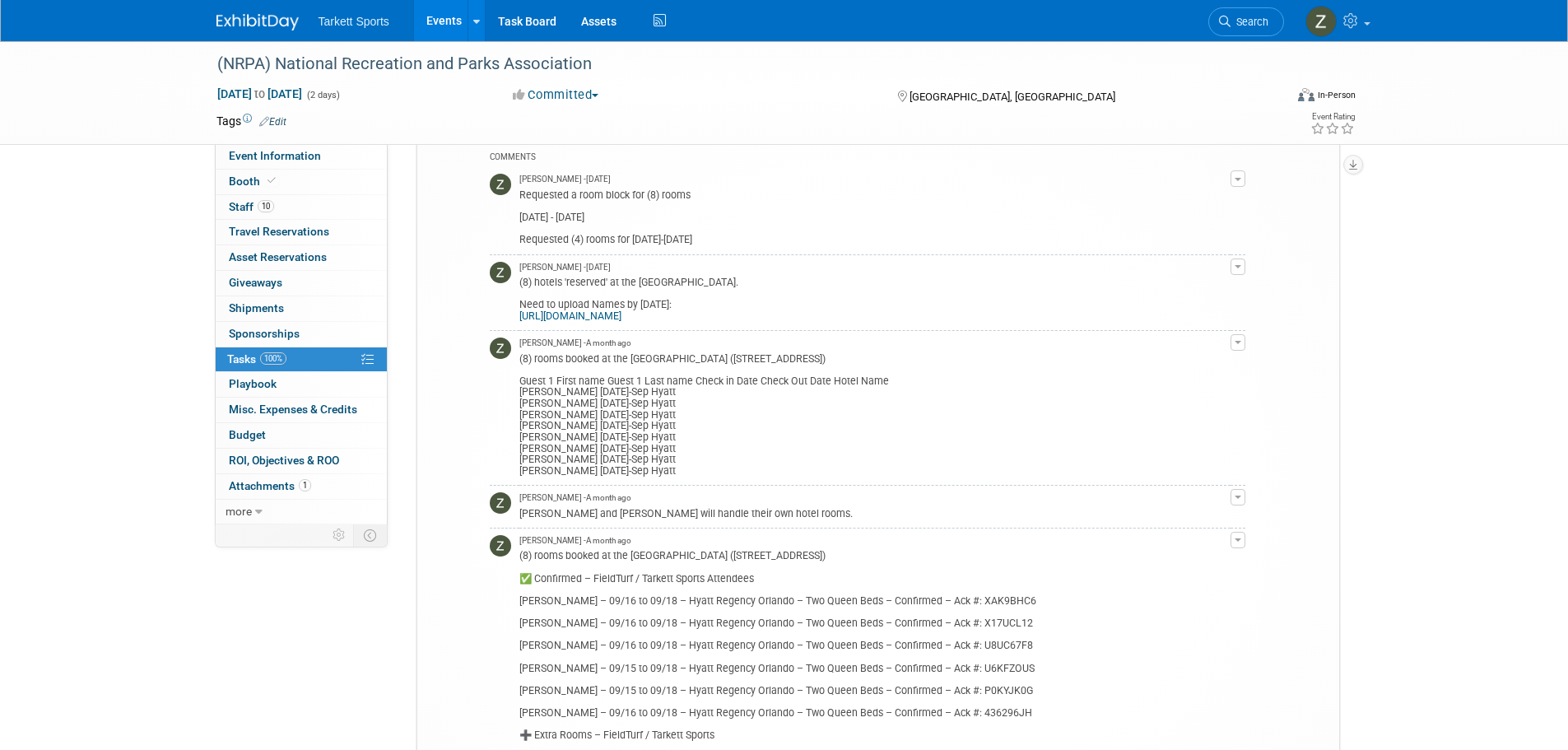
click at [1236, 537] on button "button" at bounding box center [1238, 539] width 15 height 16
click at [1190, 560] on link "Edit Comment" at bounding box center [1179, 564] width 130 height 23
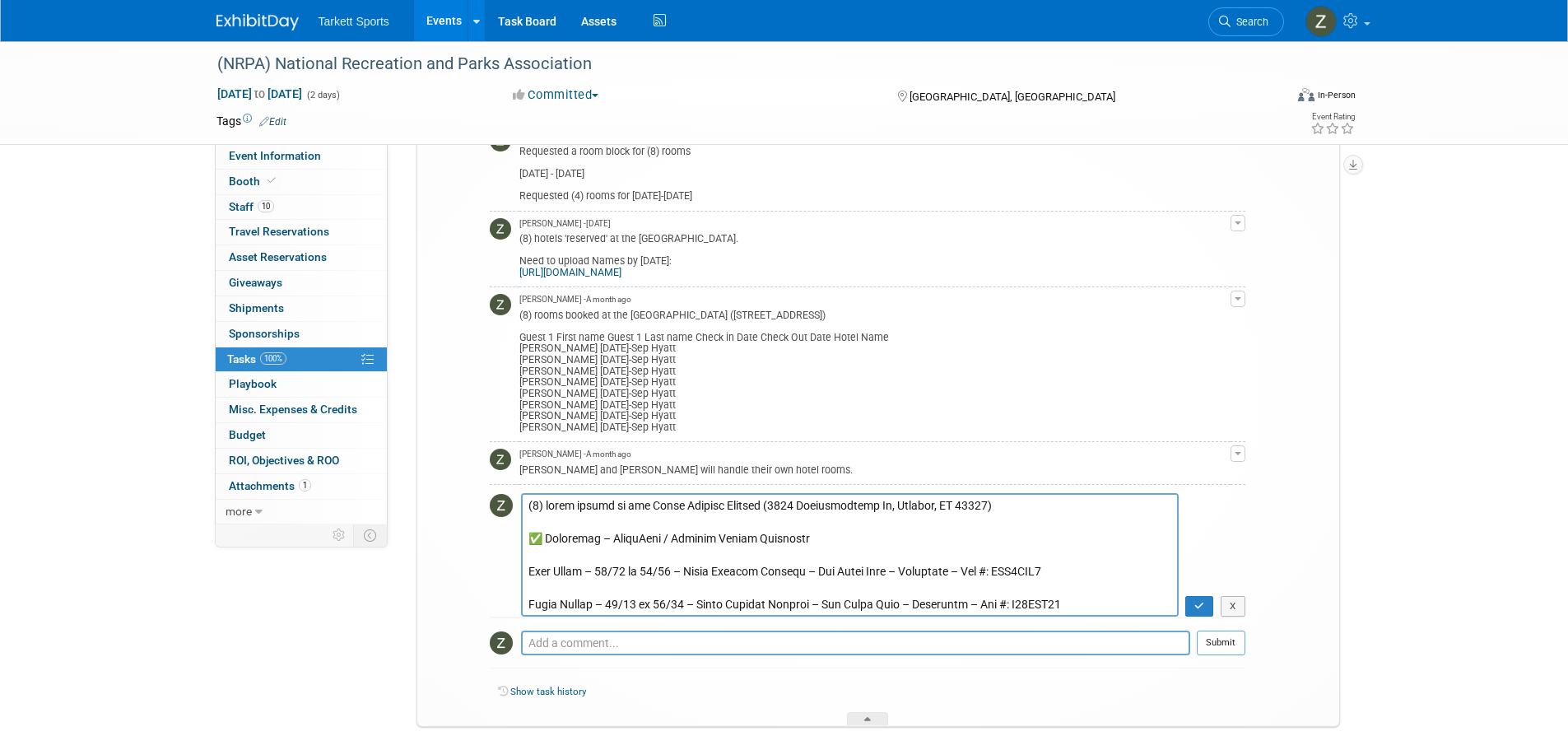
scroll to position [412, 0]
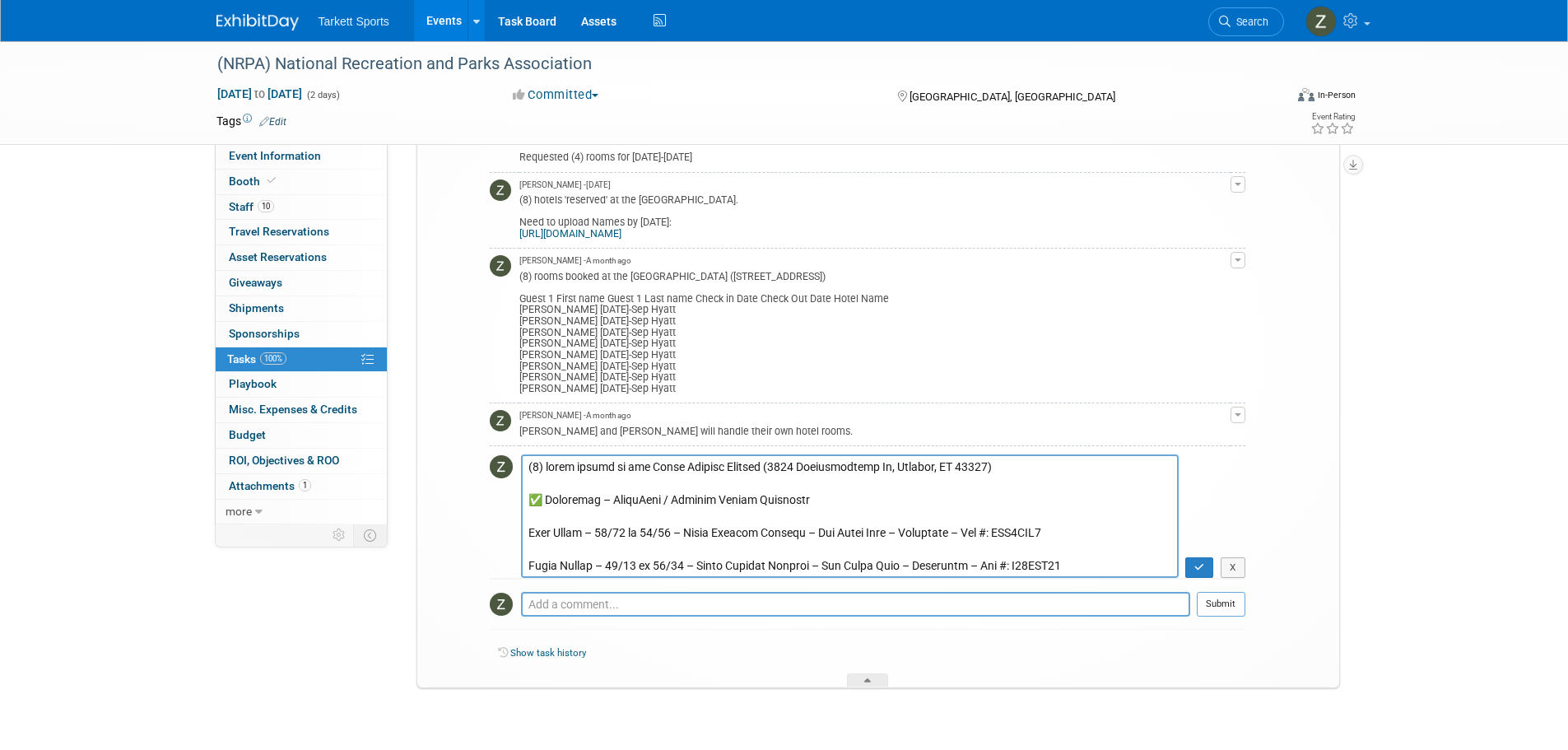
click at [534, 470] on textarea at bounding box center [850, 516] width 658 height 124
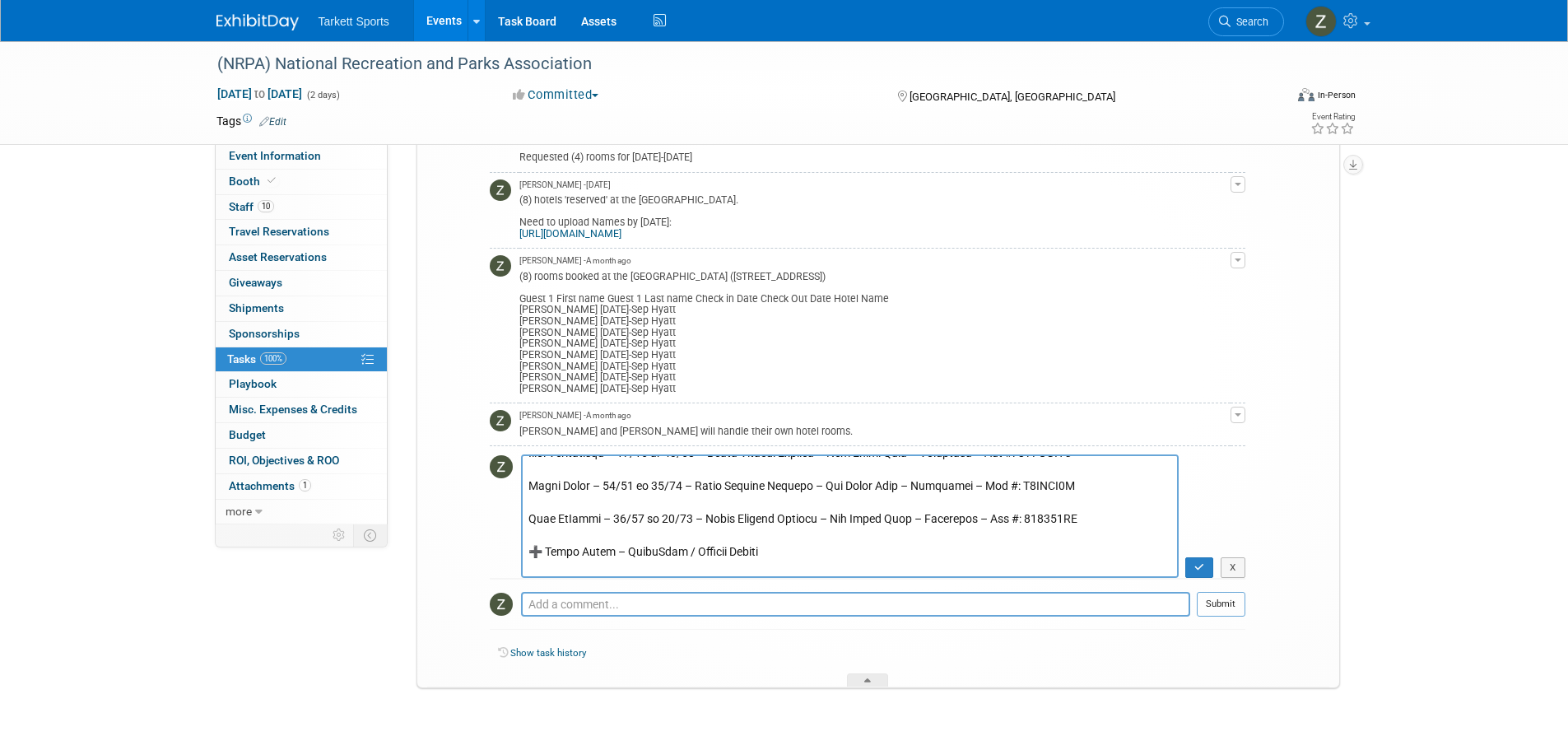
scroll to position [247, 0]
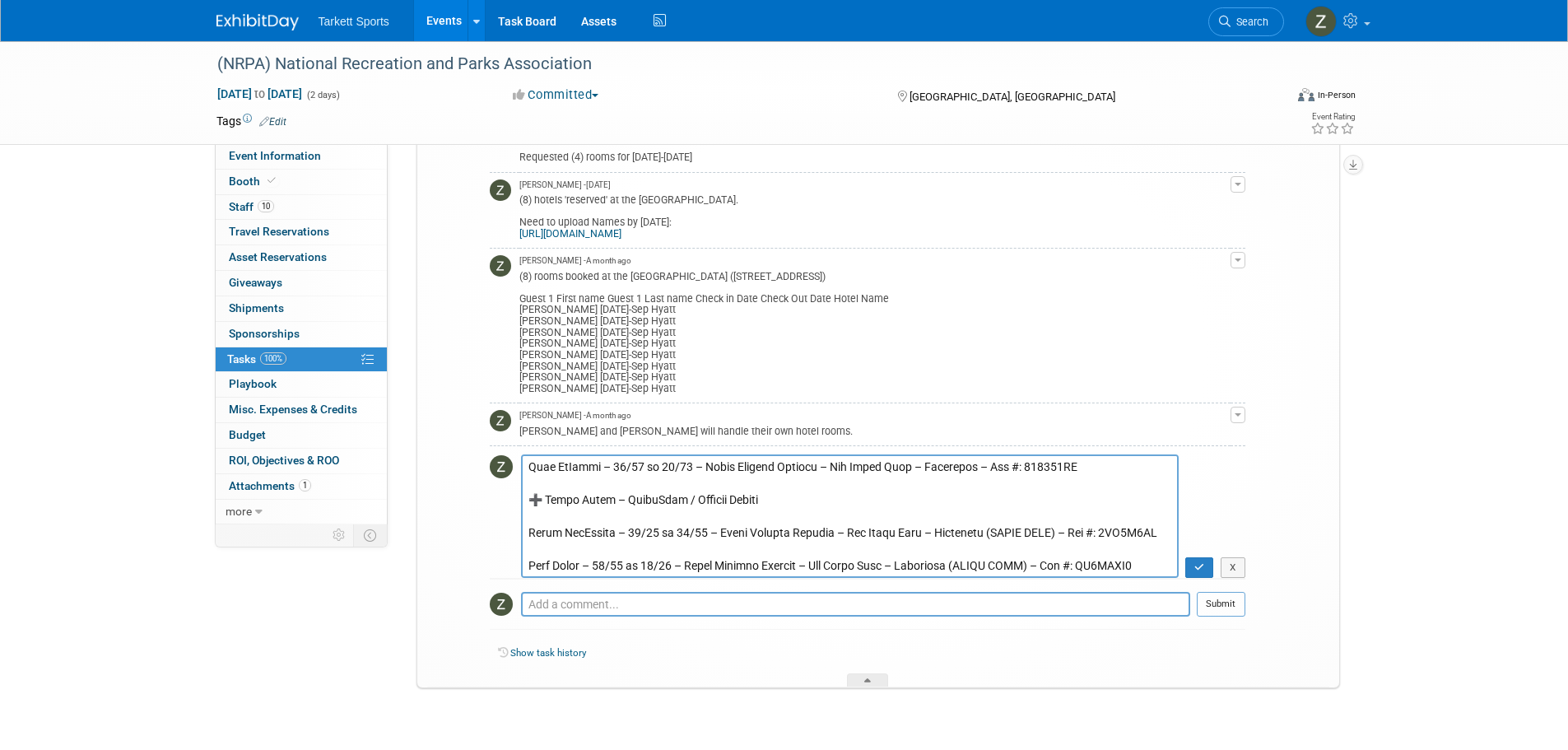
click at [620, 564] on textarea at bounding box center [850, 516] width 658 height 124
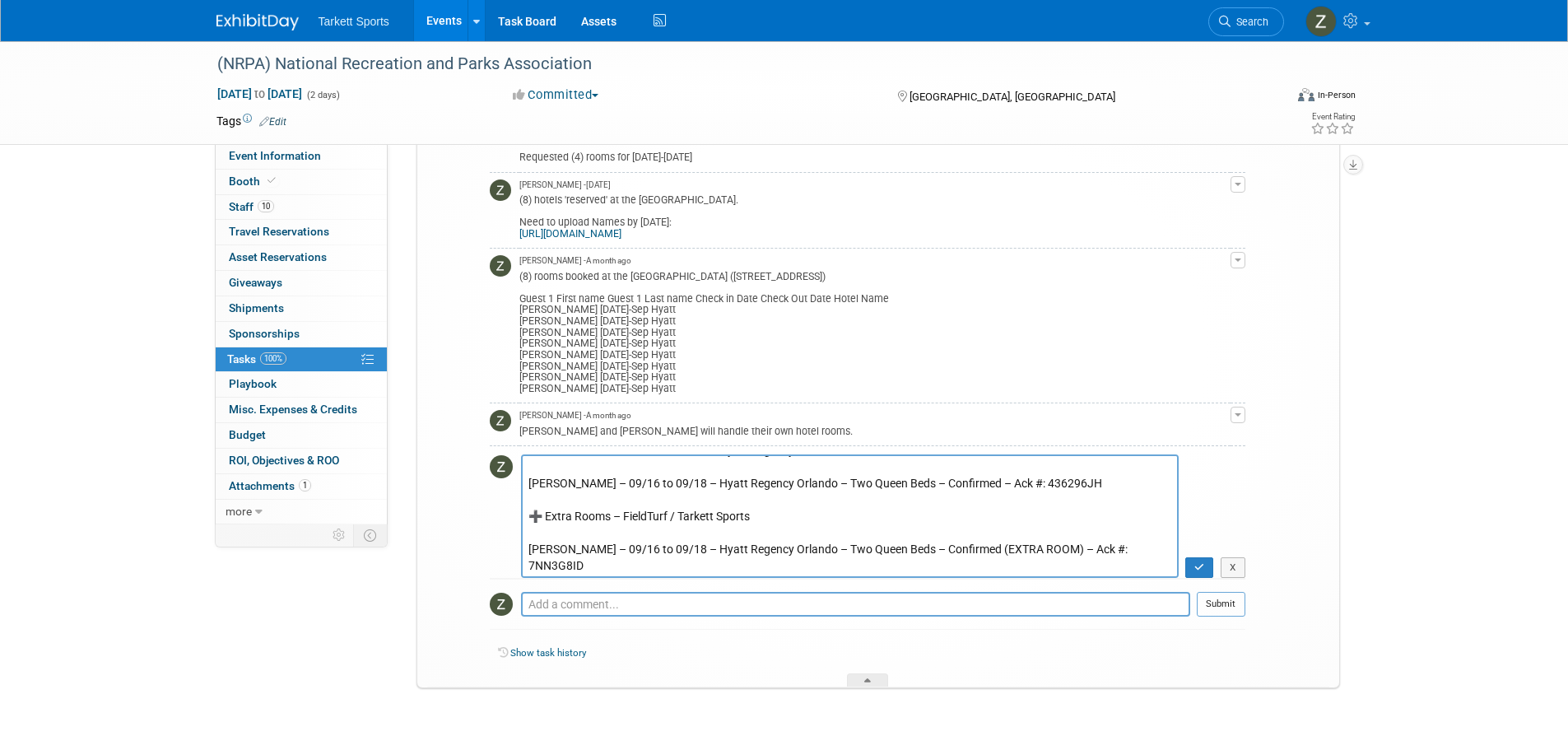
drag, startPoint x: 621, startPoint y: 515, endPoint x: 505, endPoint y: 512, distance: 116.0
click at [505, 512] on tr "X" at bounding box center [867, 516] width 755 height 125
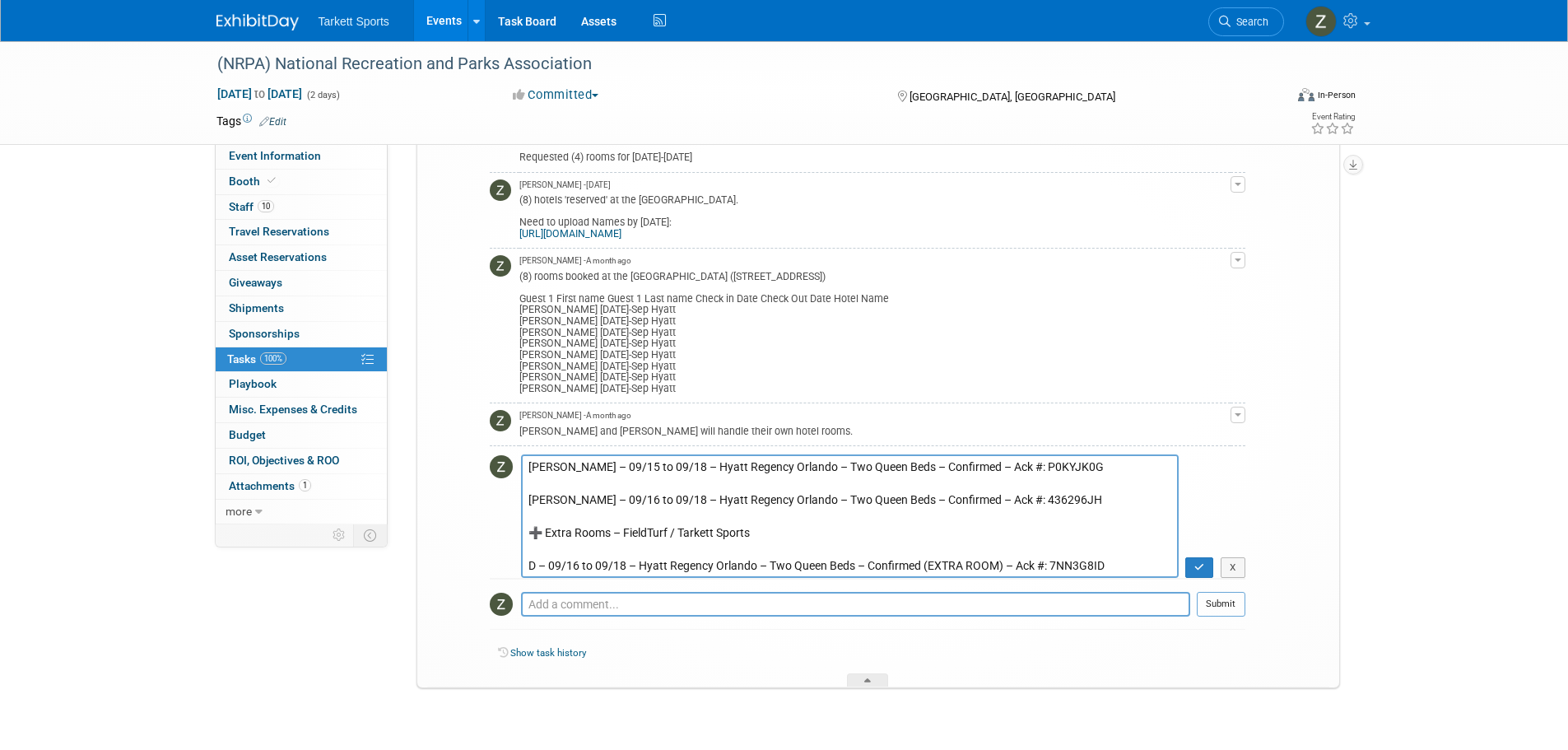
scroll to position [230, 0]
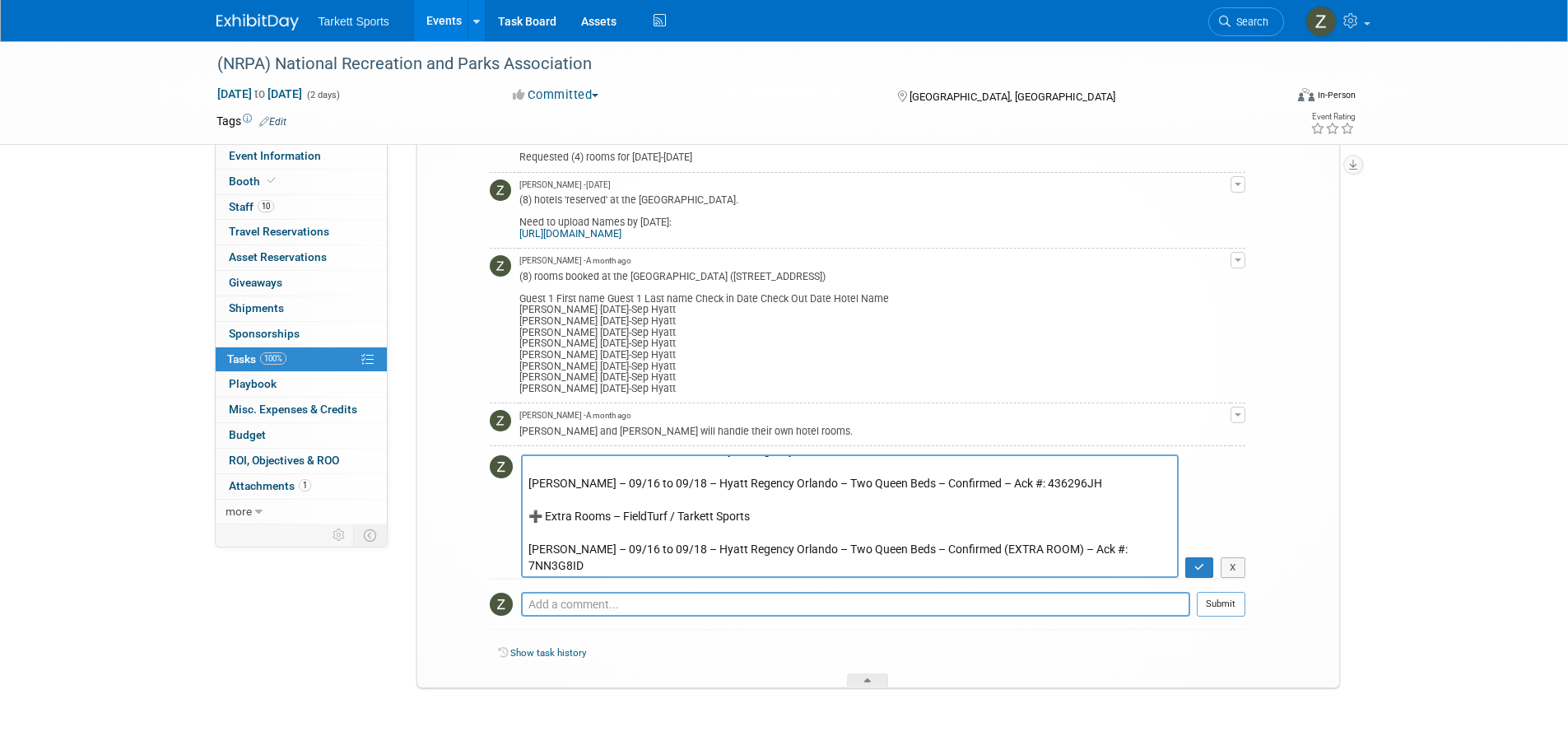
click at [593, 500] on textarea at bounding box center [850, 516] width 658 height 124
type textarea "(7) rooms booked at the Hyatt Regency Orlando (9801 International Dr, Orlando, …"
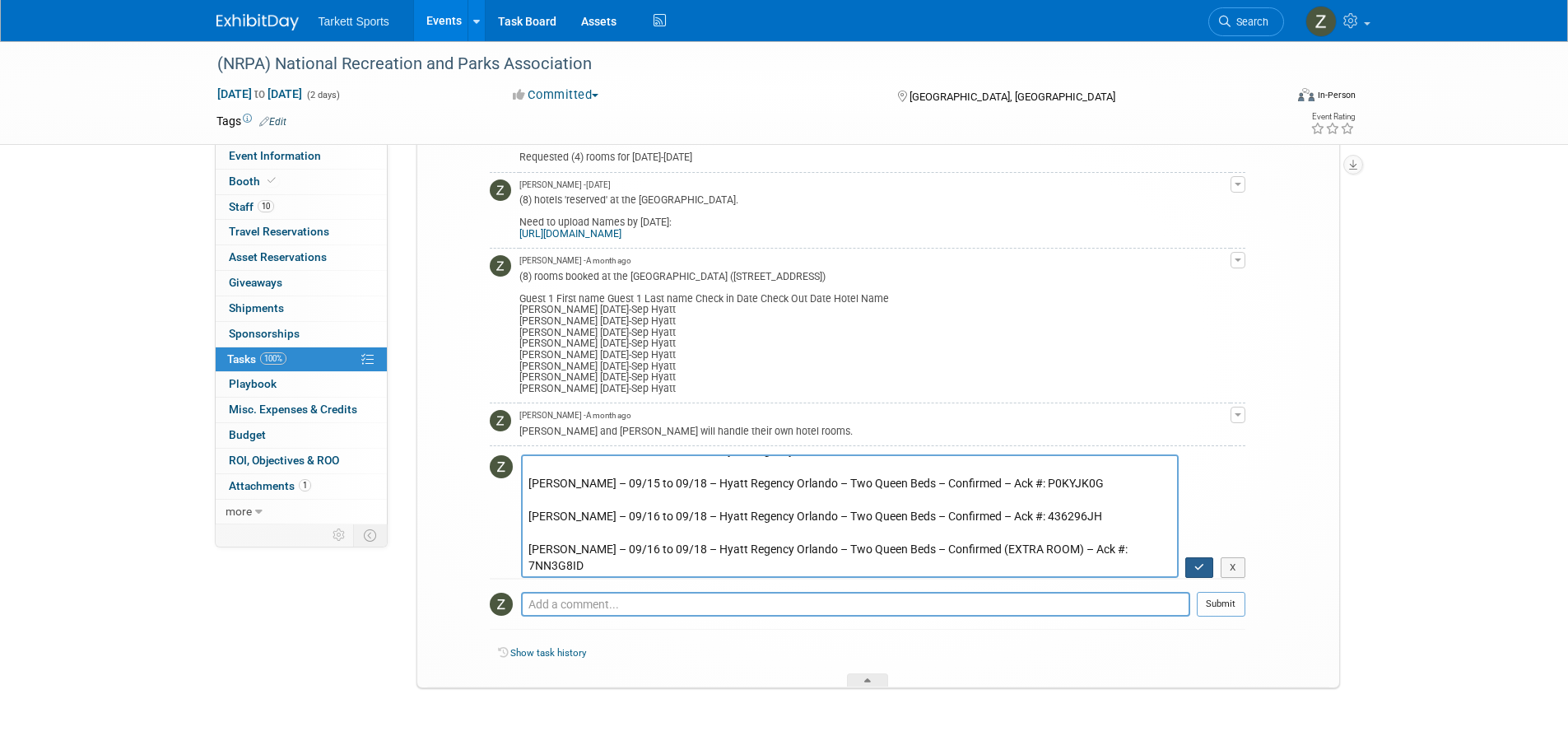
click at [1206, 566] on button "button" at bounding box center [1199, 567] width 29 height 22
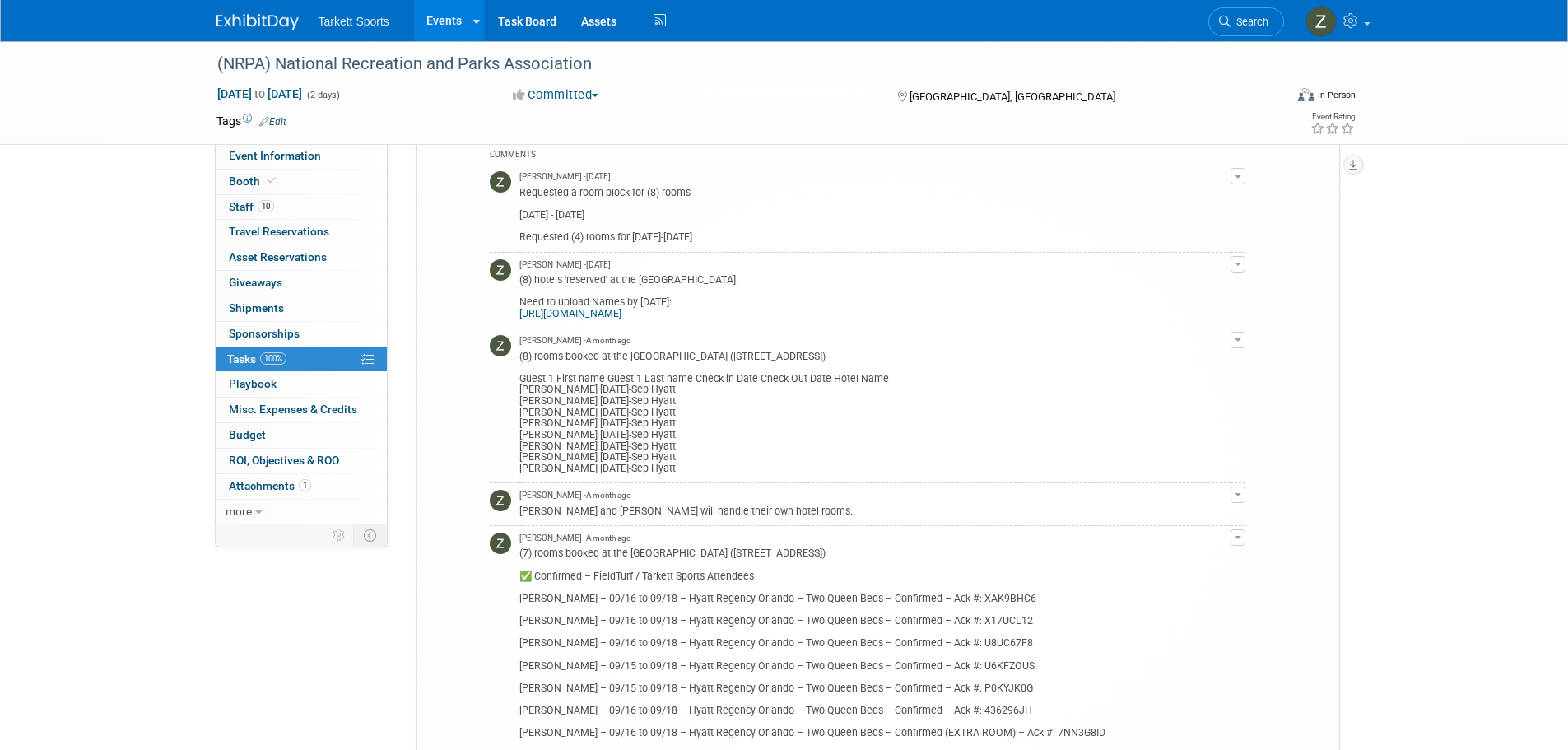
scroll to position [412, 0]
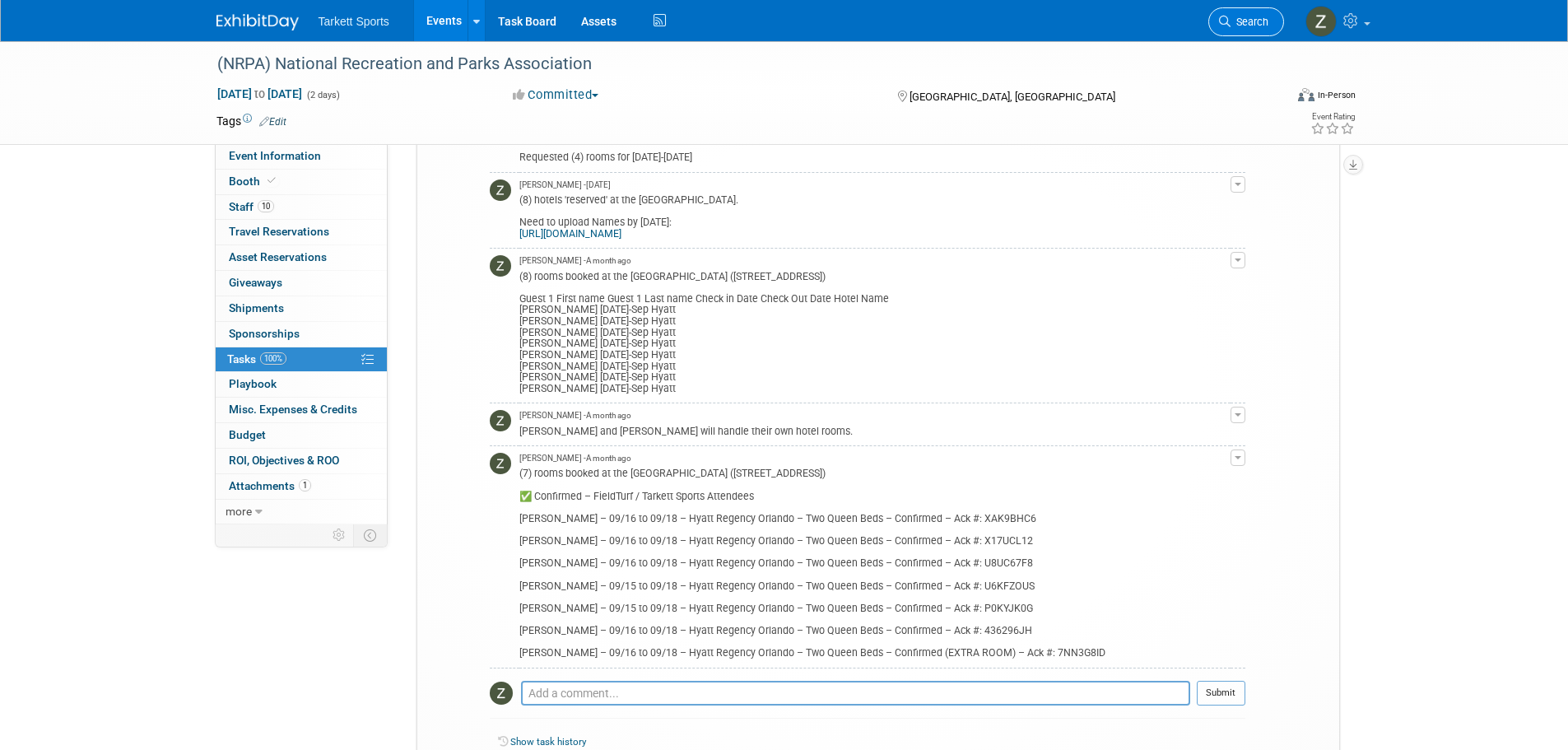
click at [1252, 16] on span "Search" at bounding box center [1250, 21] width 38 height 12
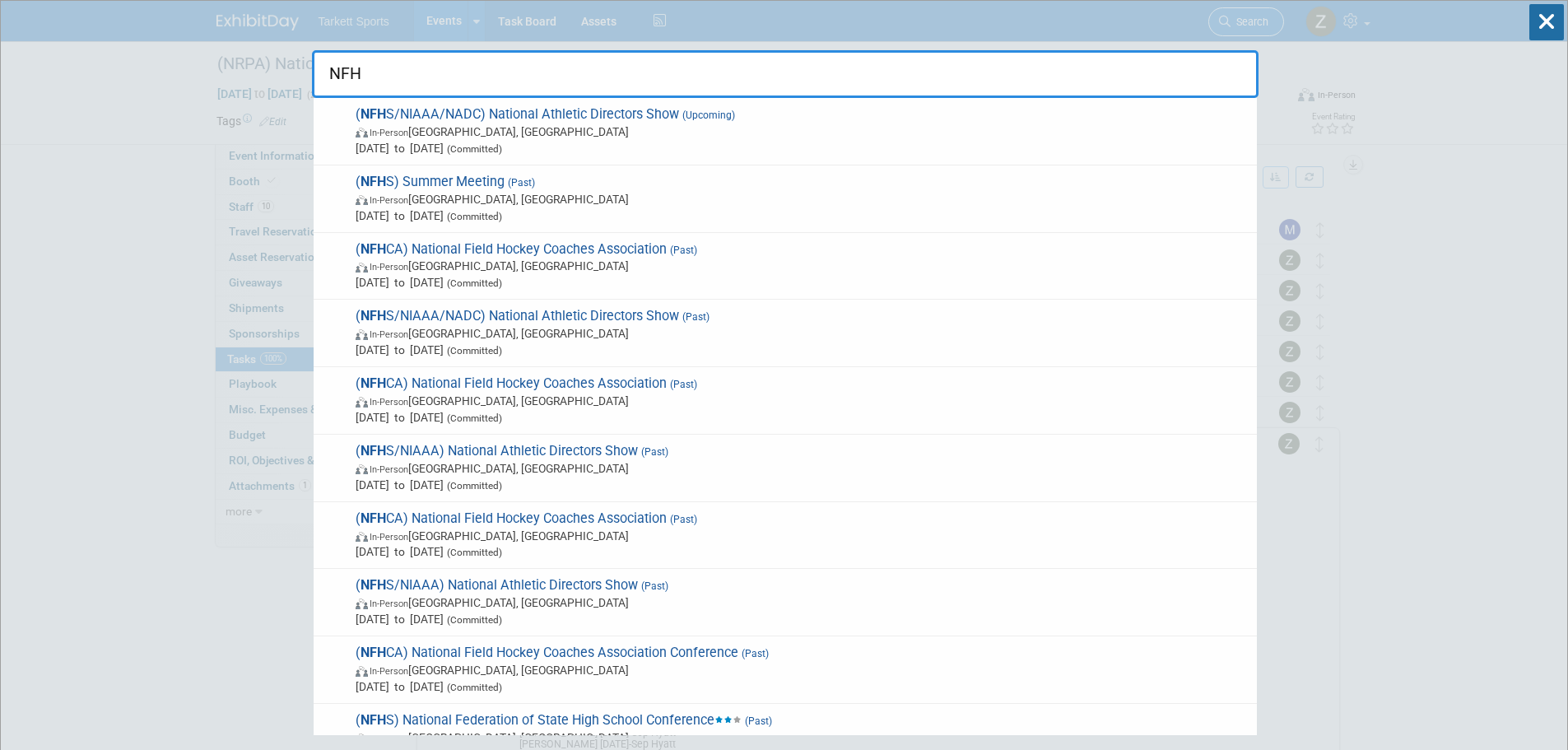
type input "NFHS"
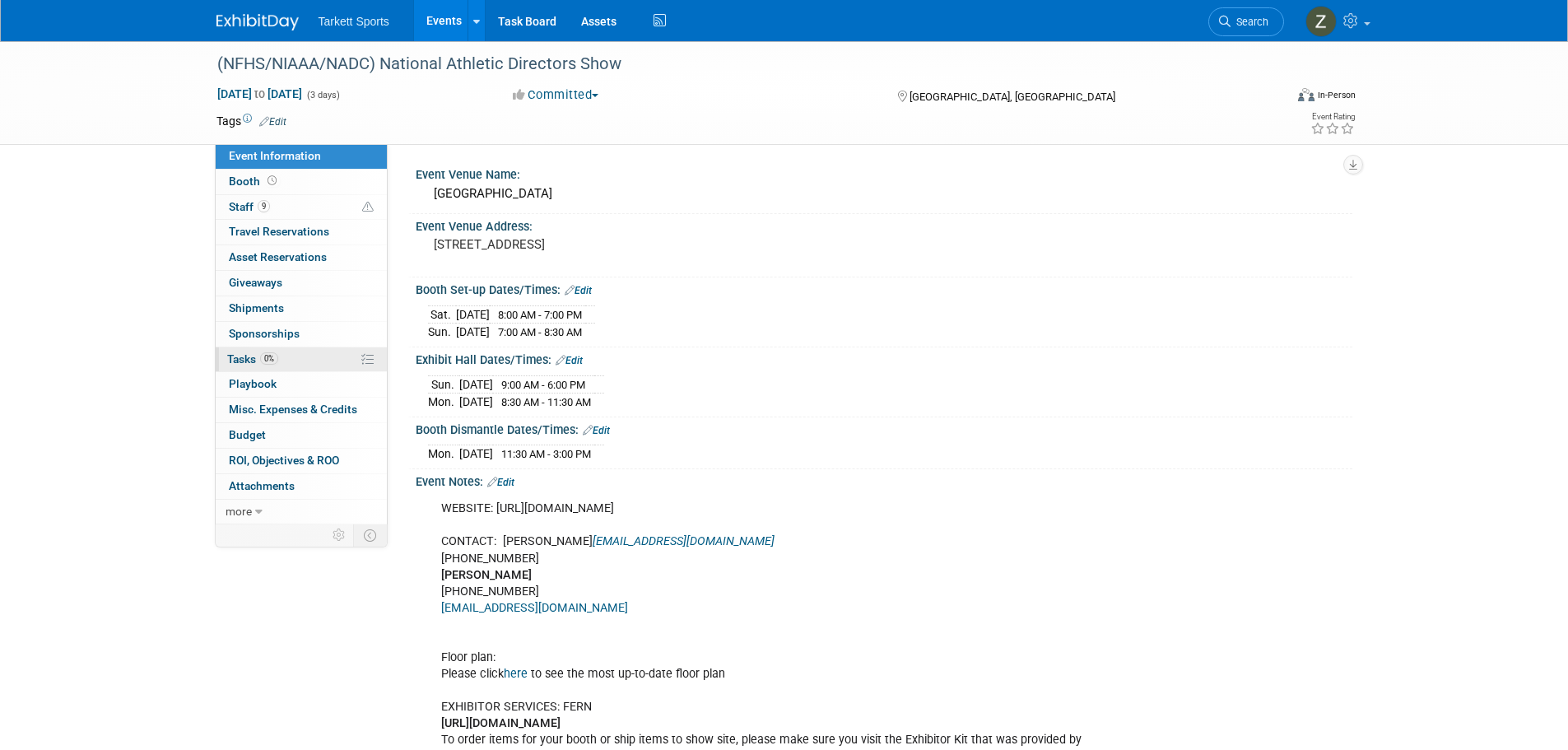
click at [322, 355] on link "0% Tasks 0%" at bounding box center [301, 359] width 171 height 25
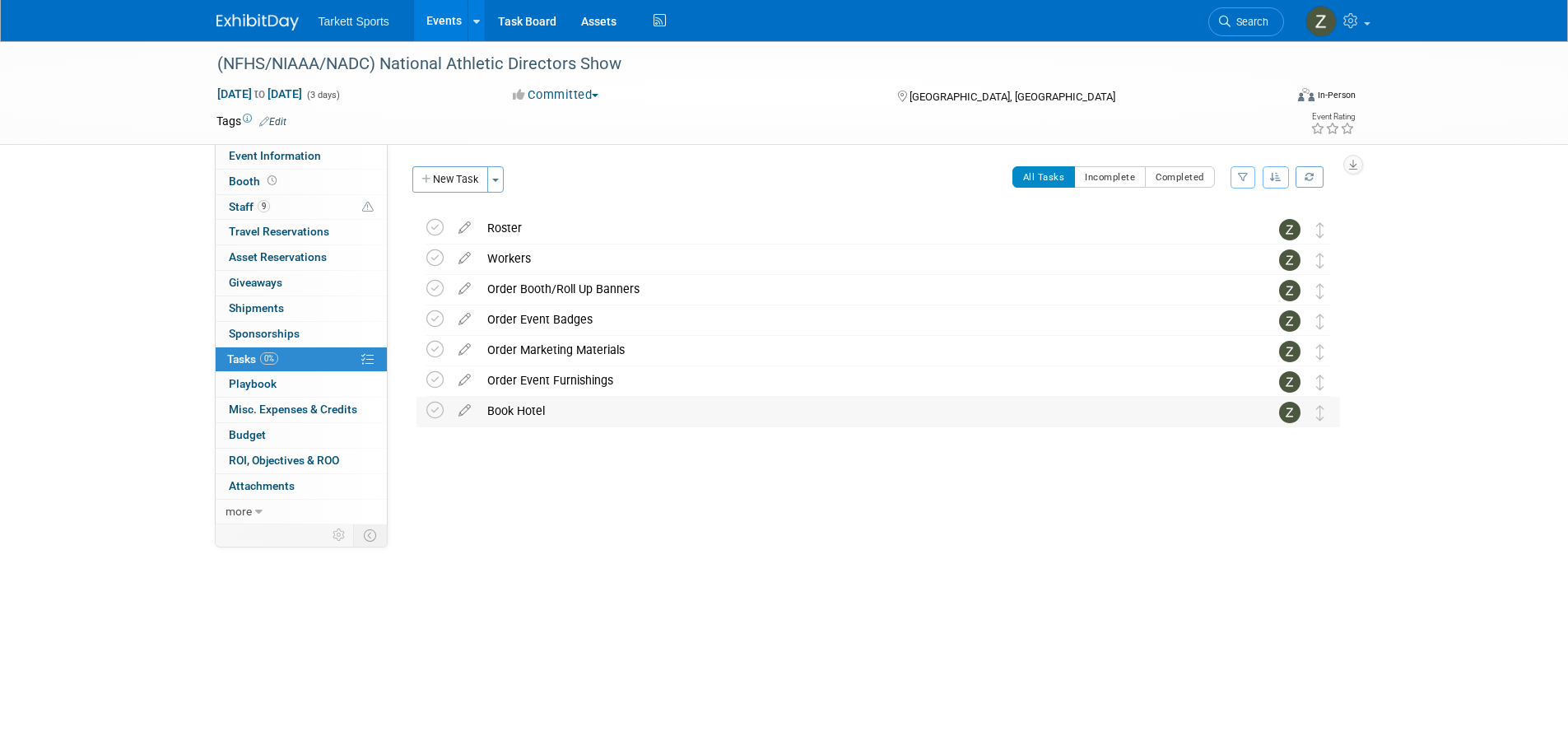
click at [549, 409] on div "Book Hotel" at bounding box center [862, 410] width 767 height 28
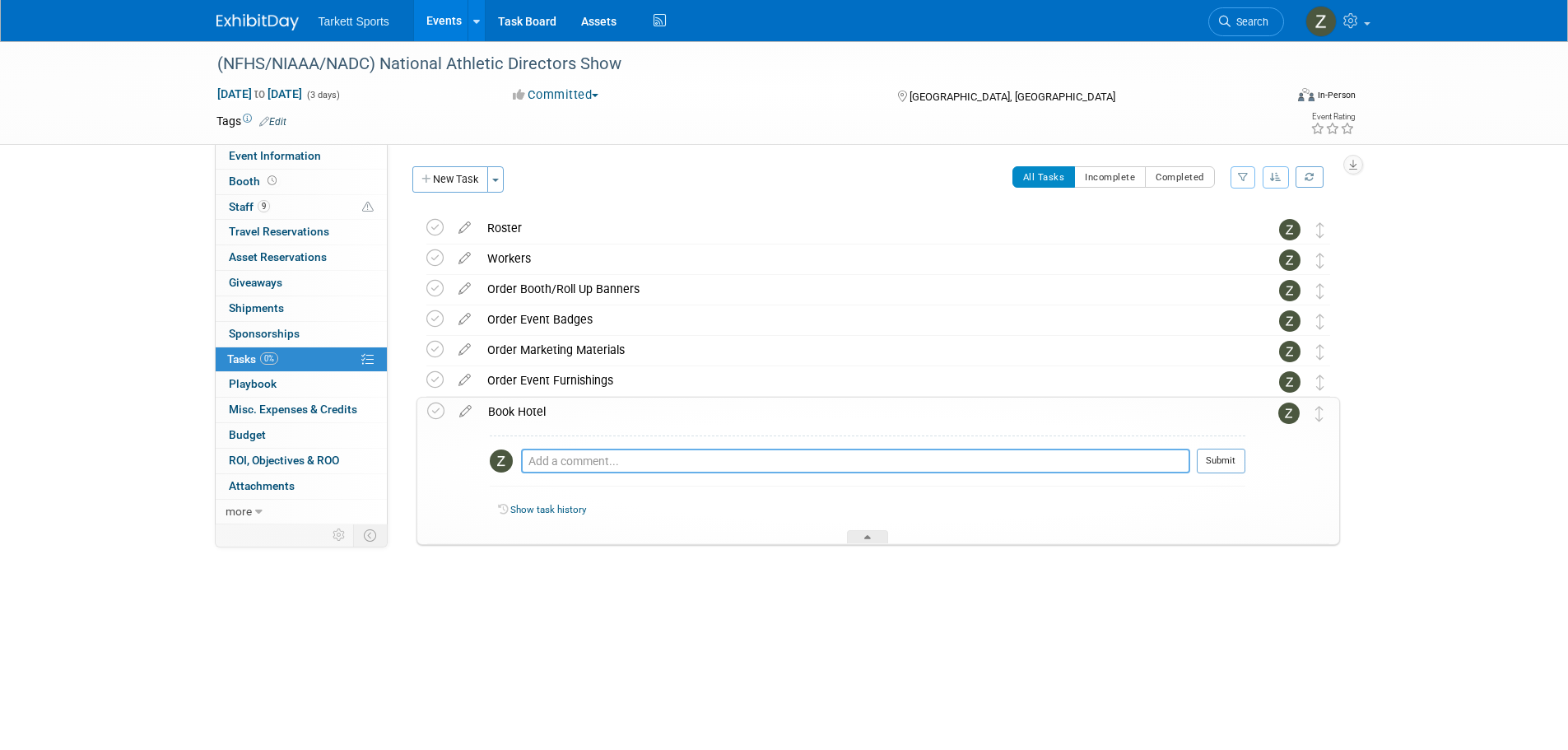
click at [561, 471] on textarea at bounding box center [855, 461] width 669 height 25
paste textarea "(12) Rooms Booked at the Hilton Tampa Downtown for (2) nights Check in: Decembe…"
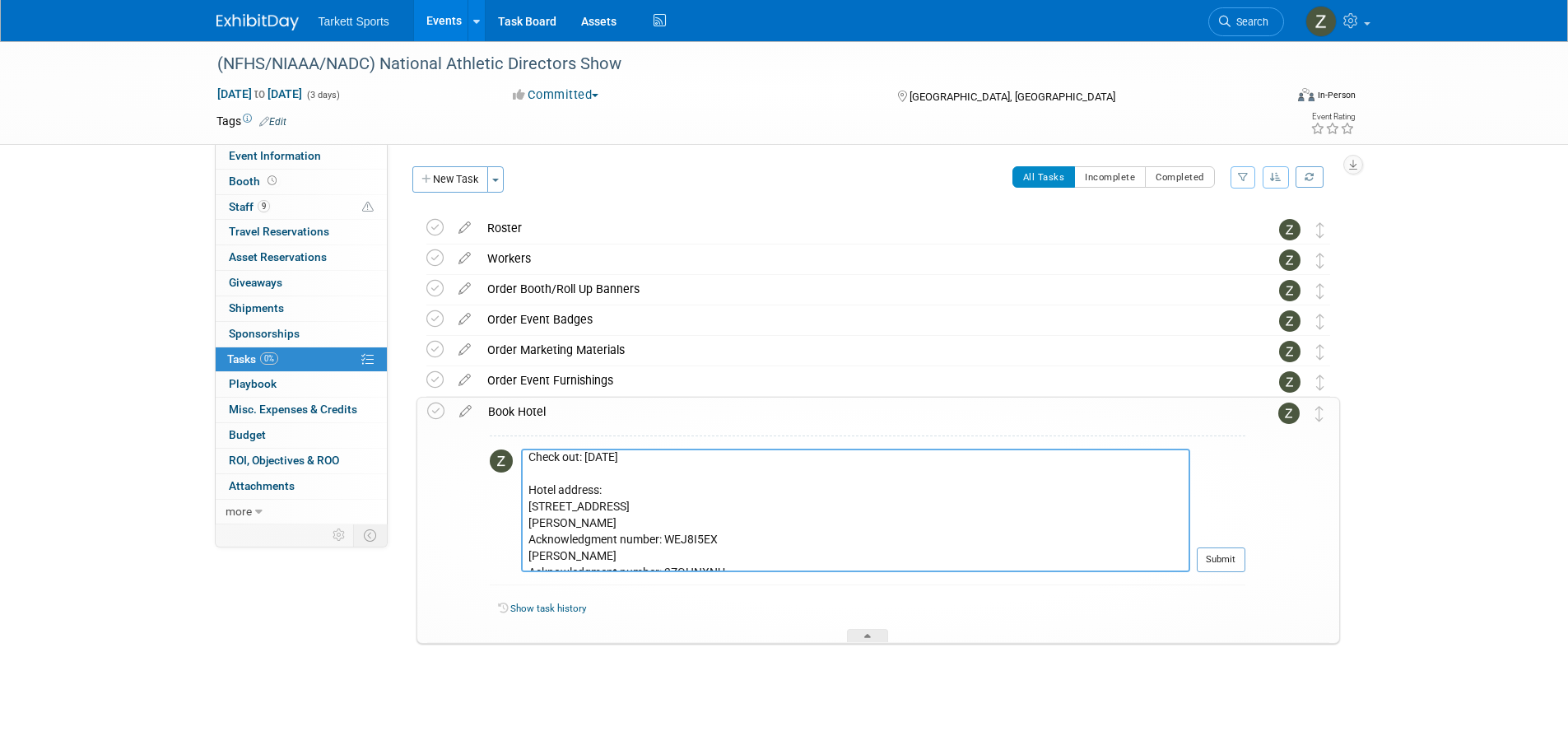
scroll to position [83, 0]
click at [634, 488] on textarea "(12) Rooms Booked at the Hilton Tampa Downtown for (2) nights Check in: Decembe…" at bounding box center [855, 510] width 669 height 124
click at [527, 524] on textarea "(12) Rooms Booked at the Hilton Tampa Downtown for (2) nights Check in: Decembe…" at bounding box center [855, 510] width 669 height 124
click at [526, 524] on textarea "(12) Rooms Booked at the Hilton Tampa Downtown for (2) nights Check in: Decembe…" at bounding box center [855, 510] width 669 height 124
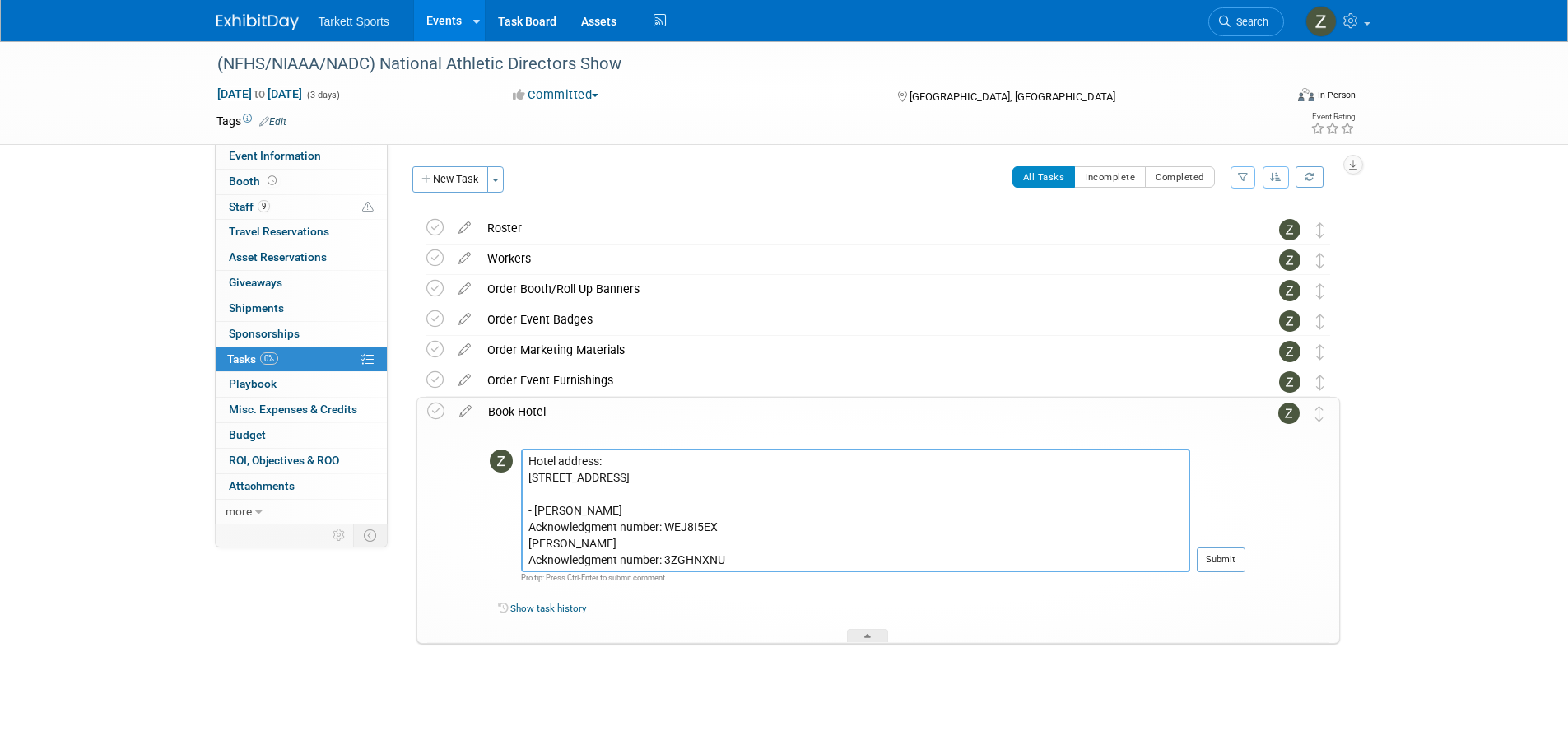
click at [525, 538] on textarea "(12) Rooms Booked at the Hilton Tampa Downtown for (2) nights Check in: Decembe…" at bounding box center [855, 510] width 669 height 124
click at [526, 556] on textarea "(12) Rooms Booked at the Hilton Tampa Downtown for (2) nights Check in: Decembe…" at bounding box center [855, 510] width 669 height 124
type textarea "(12) Rooms Booked at the Hilton Tampa Downtown for (2) nights Check in: Decembe…"
click at [1229, 552] on button "Submit" at bounding box center [1220, 560] width 48 height 25
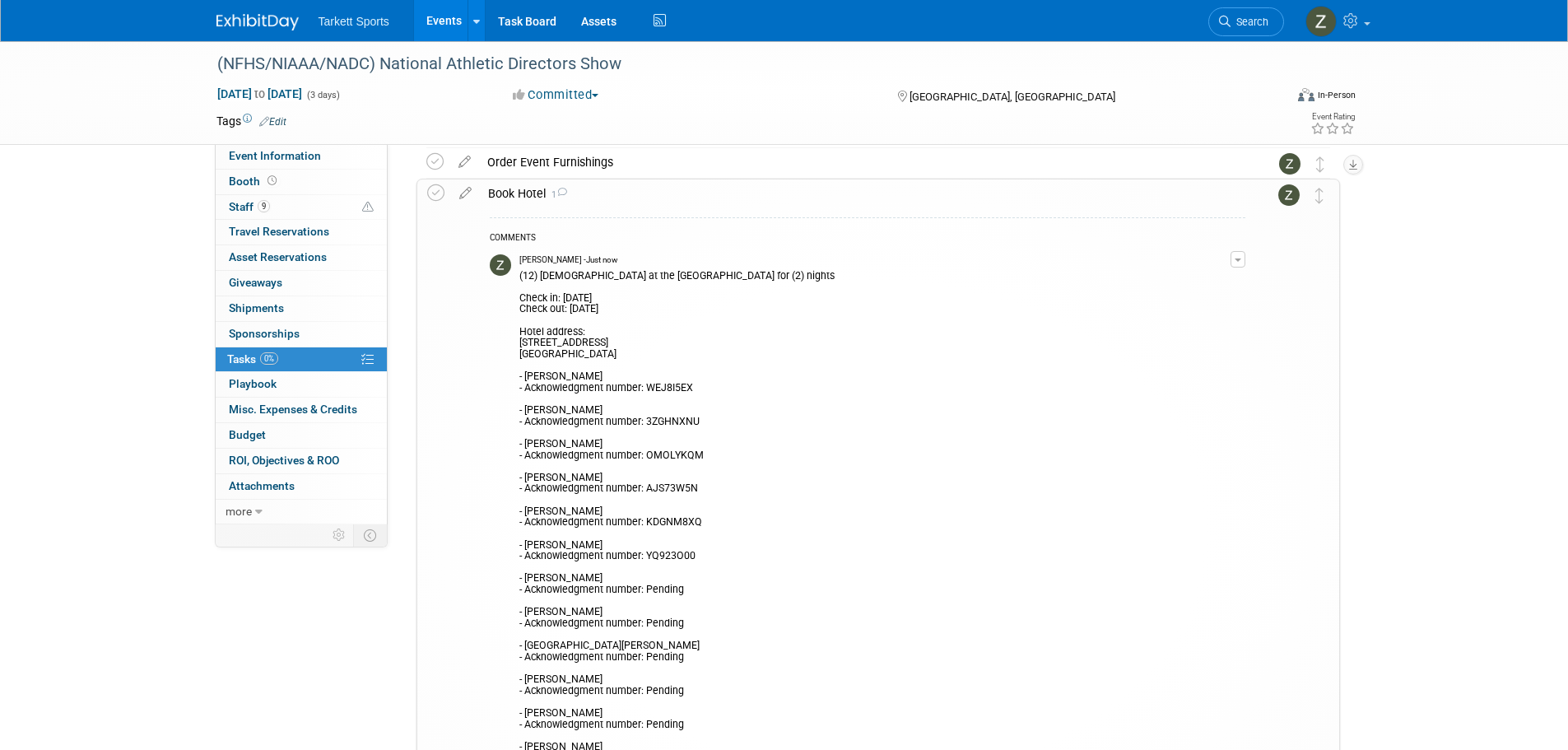
scroll to position [247, 0]
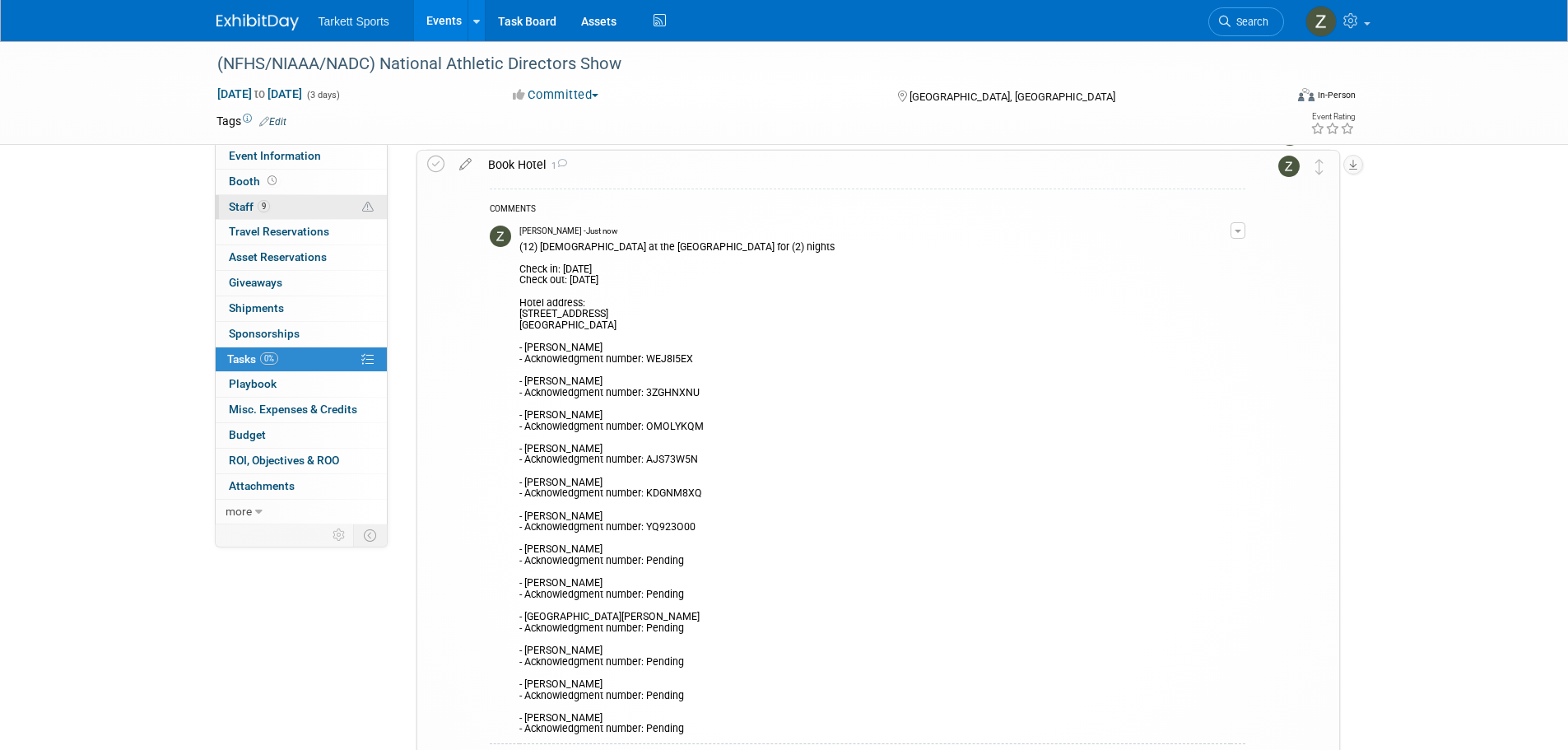
click at [294, 209] on link "9 Staff 9" at bounding box center [301, 207] width 171 height 25
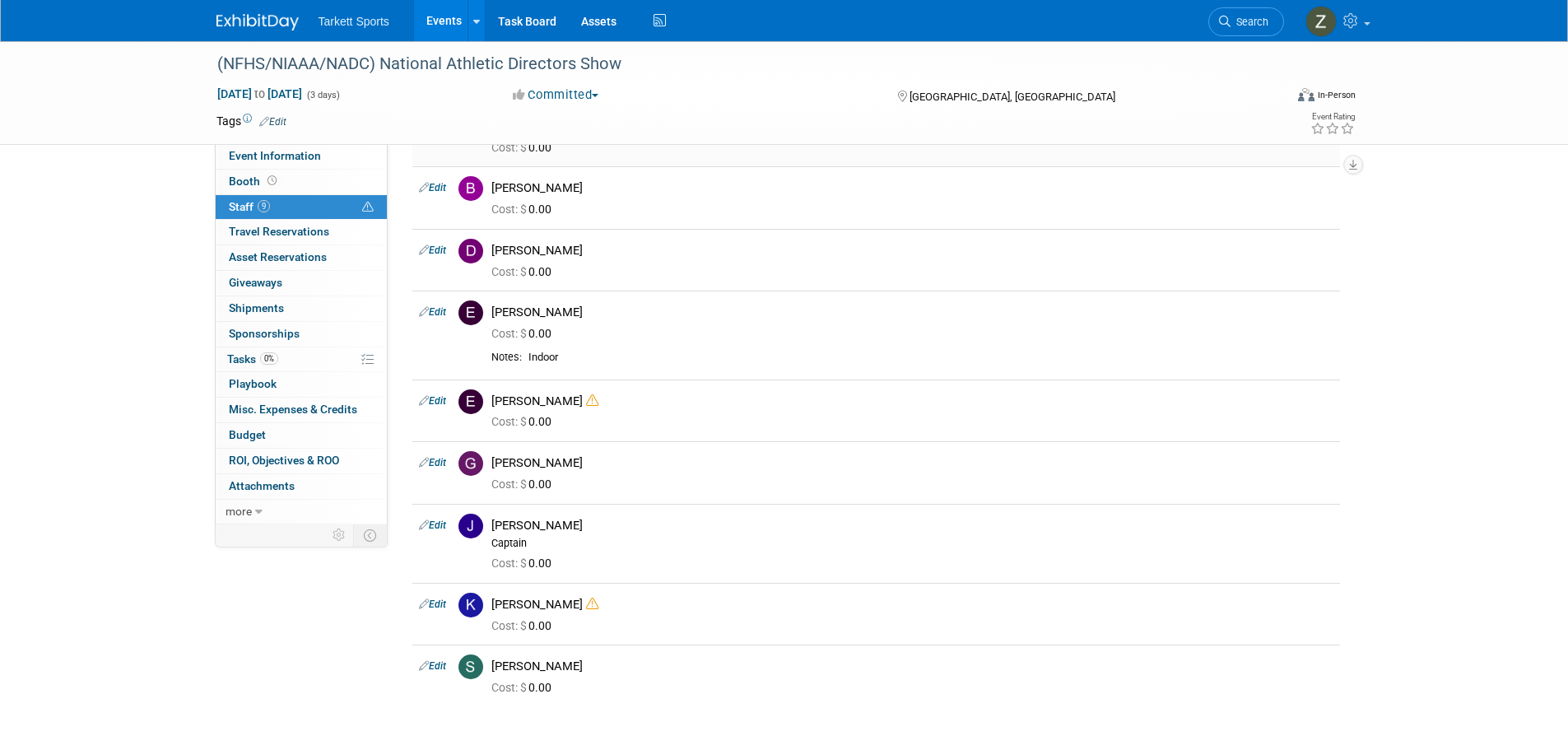
scroll to position [0, 0]
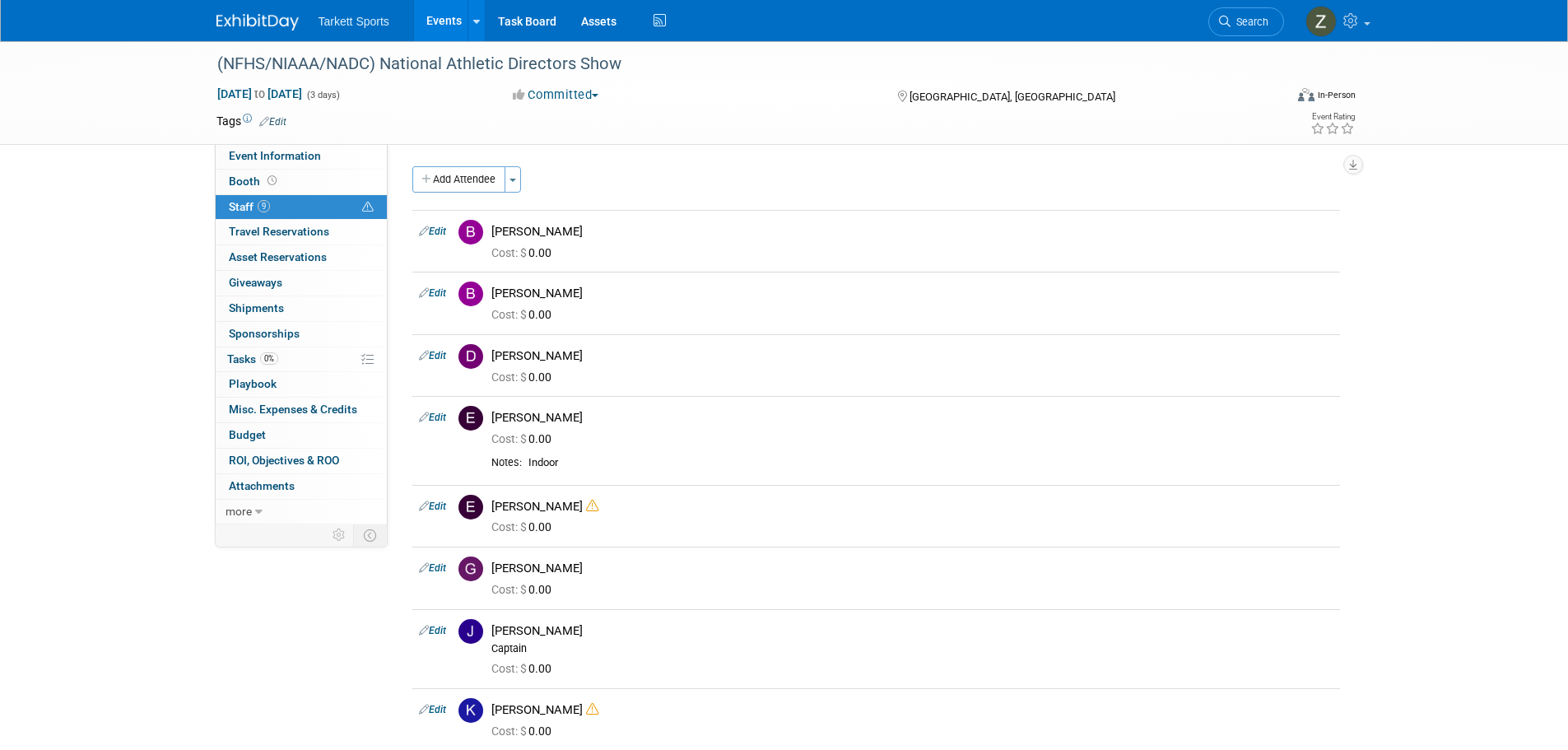
click at [438, 163] on div "Event Venue Name: Tampa Convention Center Event Venue Address: 333 S Franklin S…" at bounding box center [870, 335] width 965 height 380
click at [441, 174] on button "Add Attendee" at bounding box center [459, 180] width 93 height 27
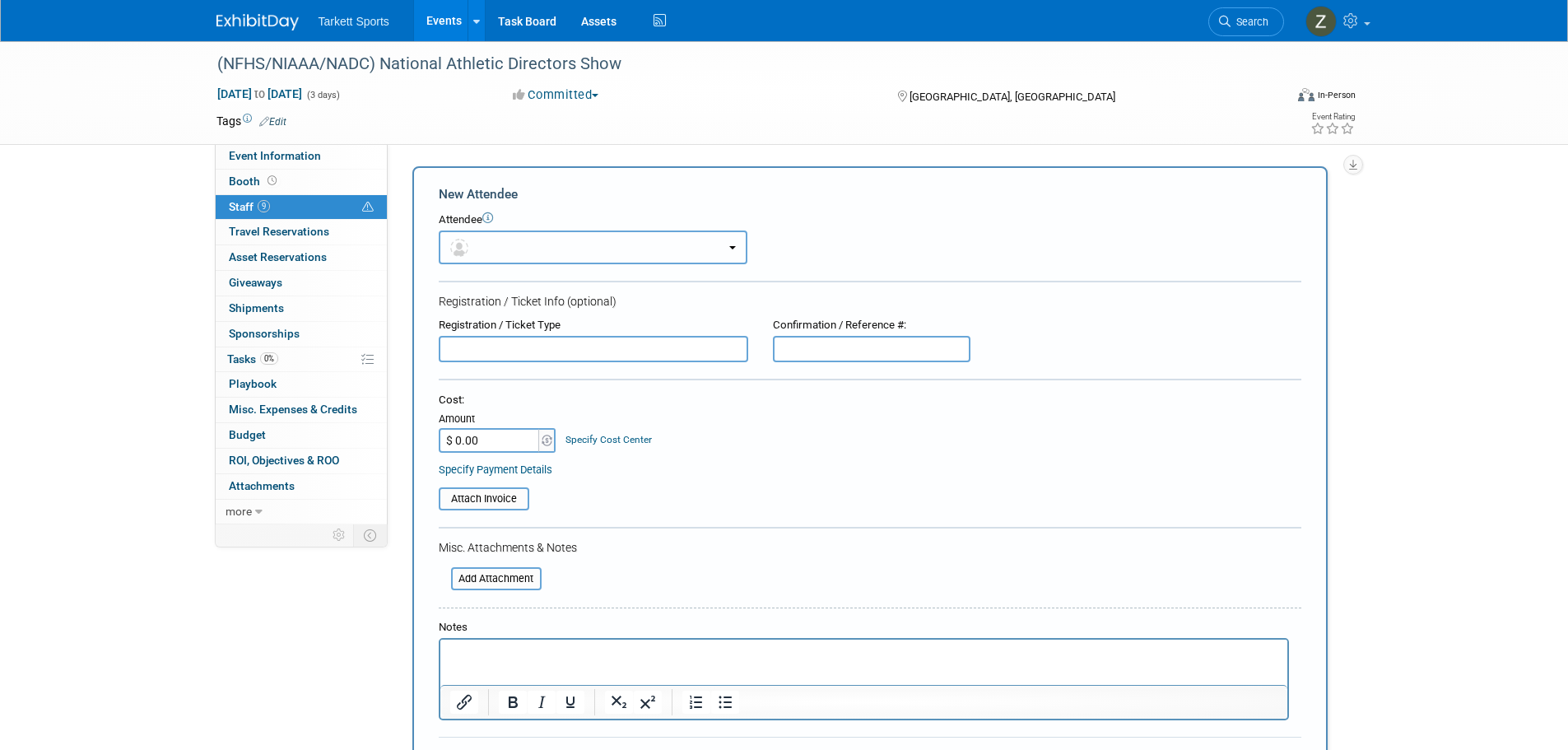
click at [567, 237] on button "button" at bounding box center [593, 247] width 309 height 34
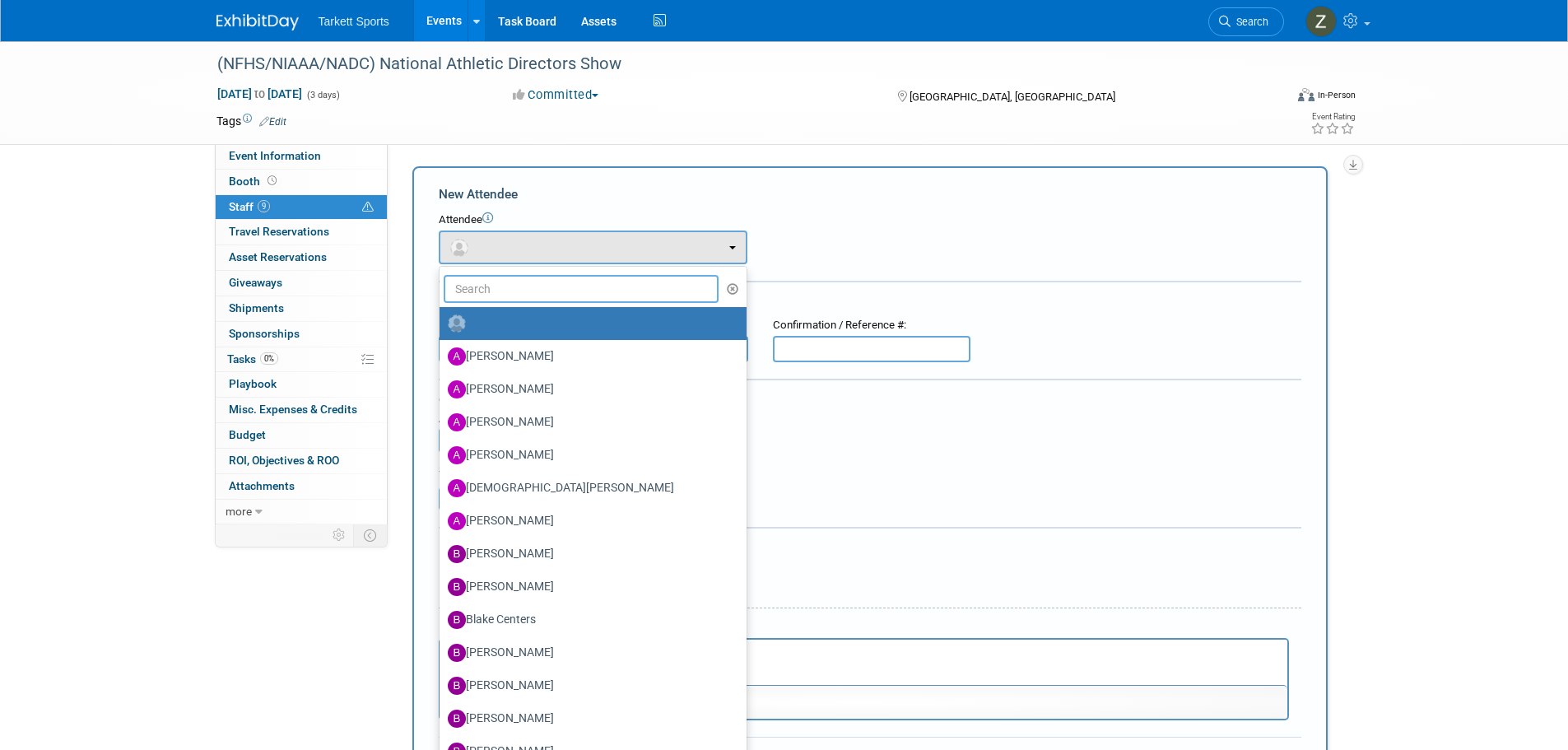
click at [564, 285] on input "text" at bounding box center [582, 288] width 276 height 28
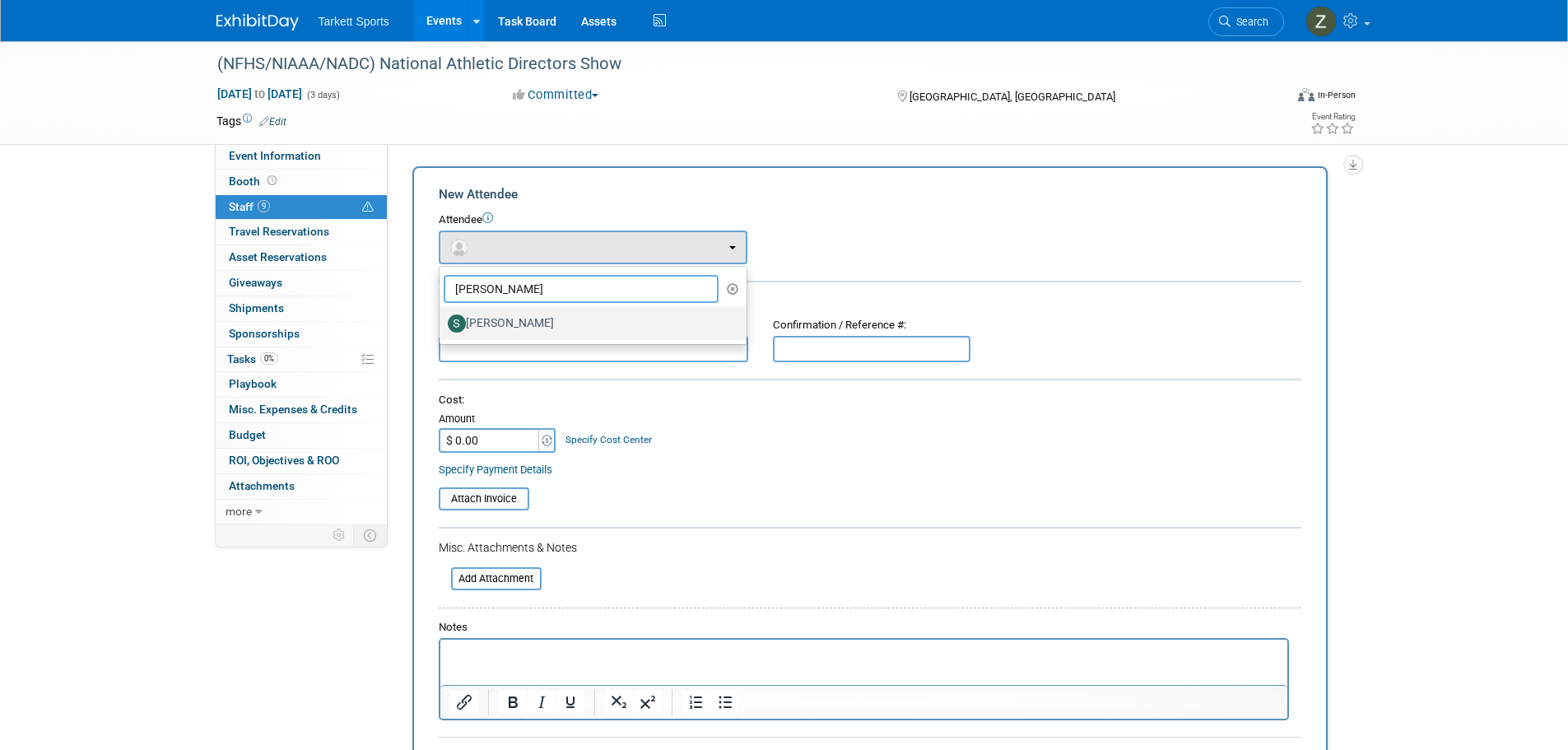
type input "Serge"
click at [567, 321] on label "[PERSON_NAME]" at bounding box center [588, 323] width 282 height 27
click at [442, 321] on input "[PERSON_NAME]" at bounding box center [436, 321] width 10 height 10
select select "34af6d50-a40d-4957-a071-7f77236e1a25"
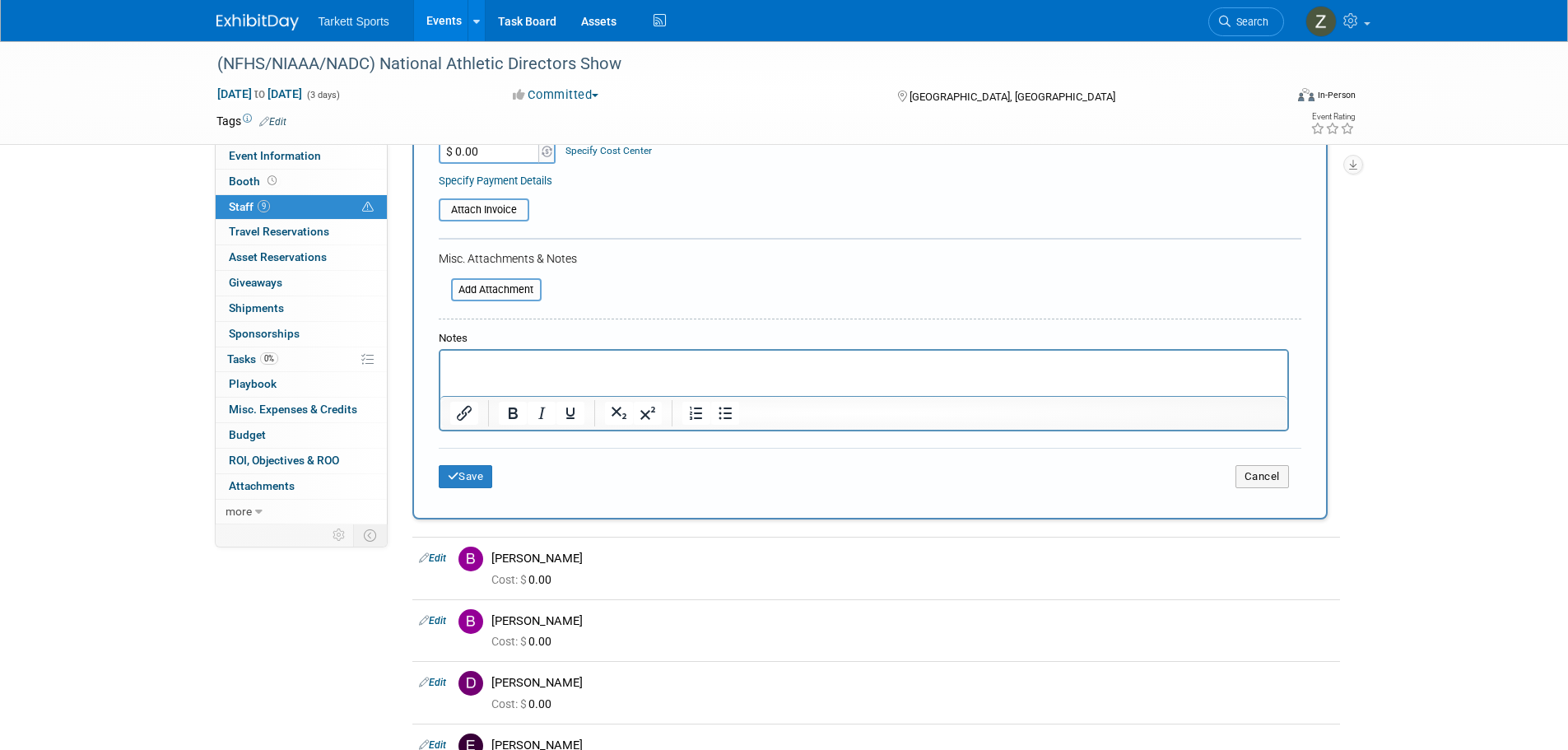
scroll to position [104, 0]
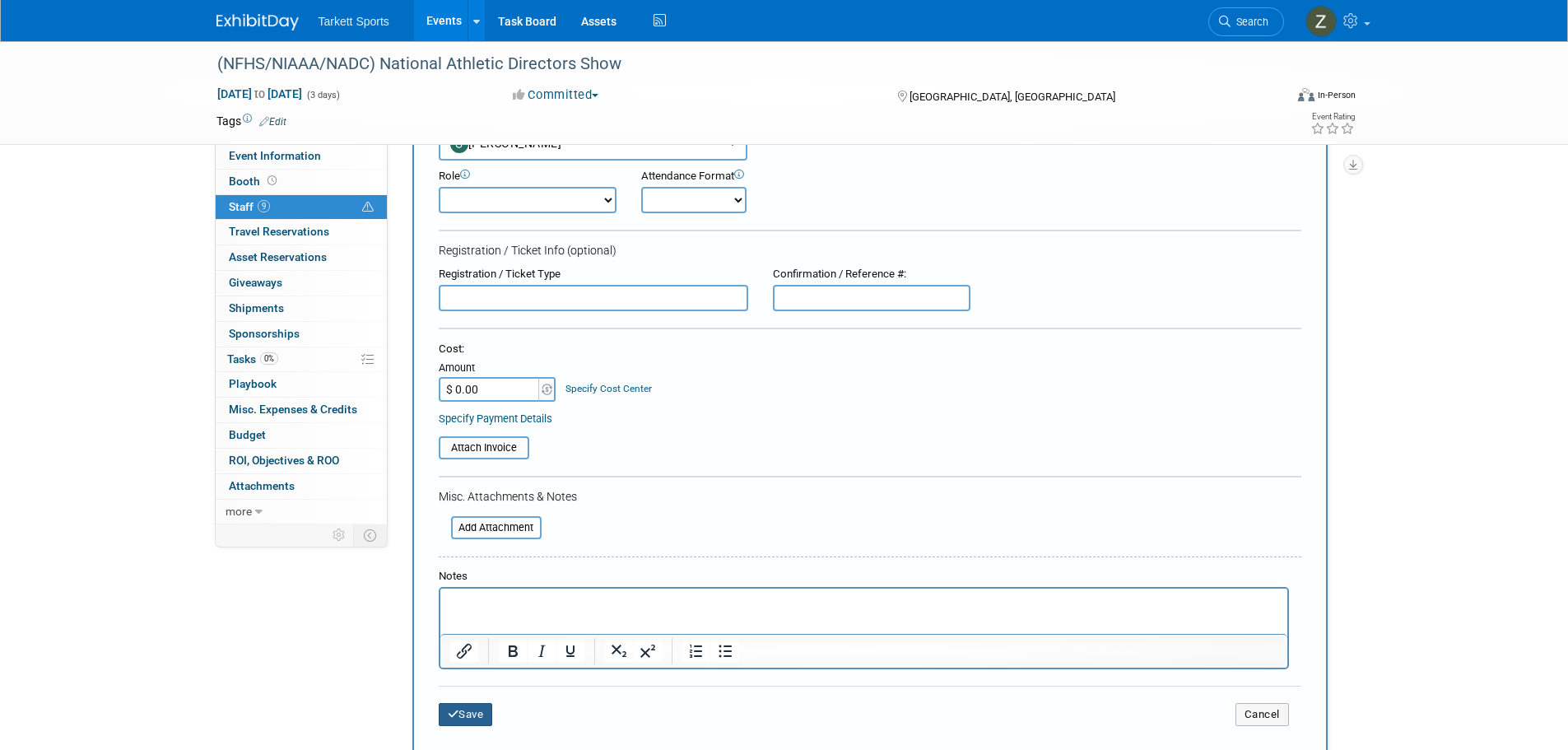
click at [447, 723] on button "Save" at bounding box center [466, 715] width 54 height 23
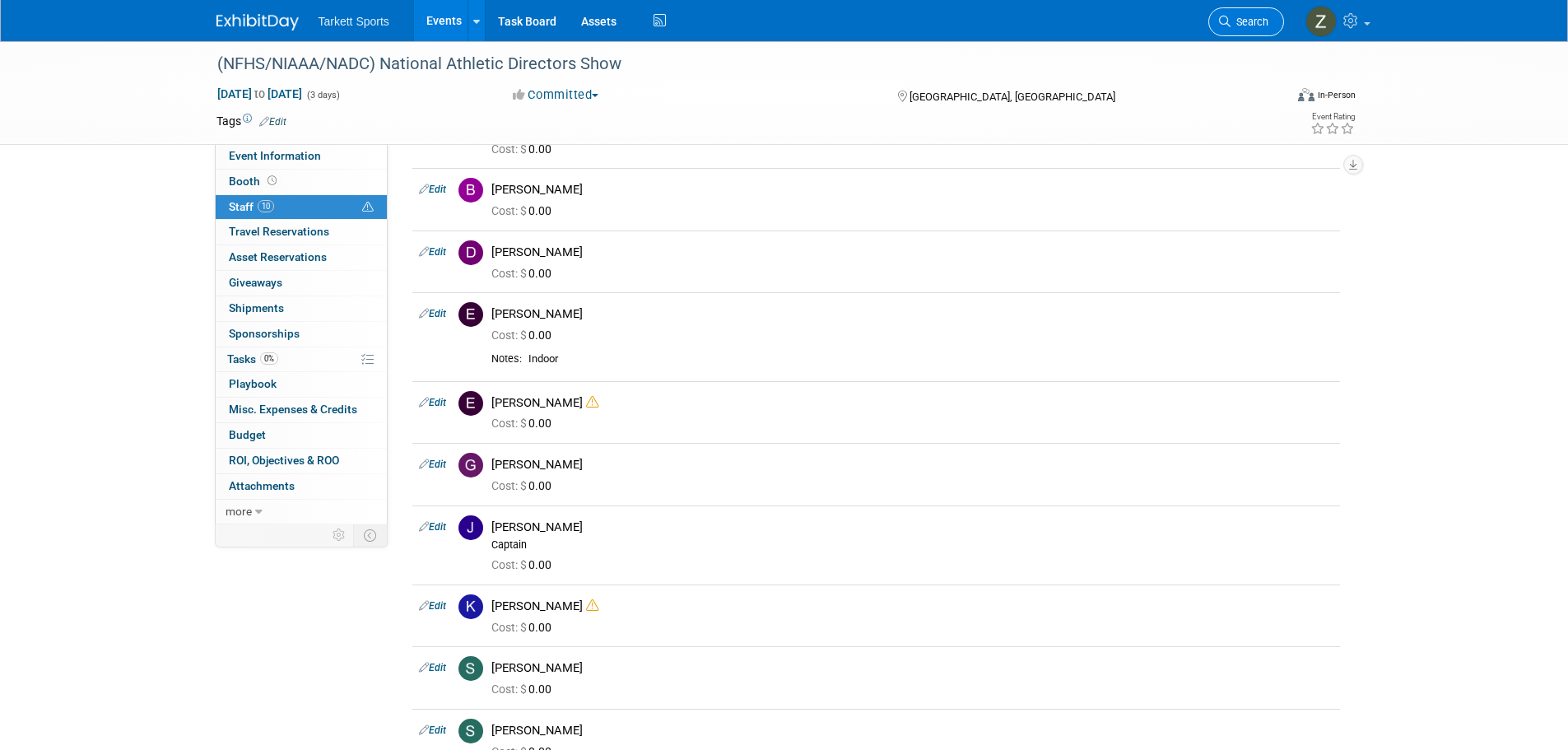
click at [1268, 22] on link "Search" at bounding box center [1246, 22] width 76 height 29
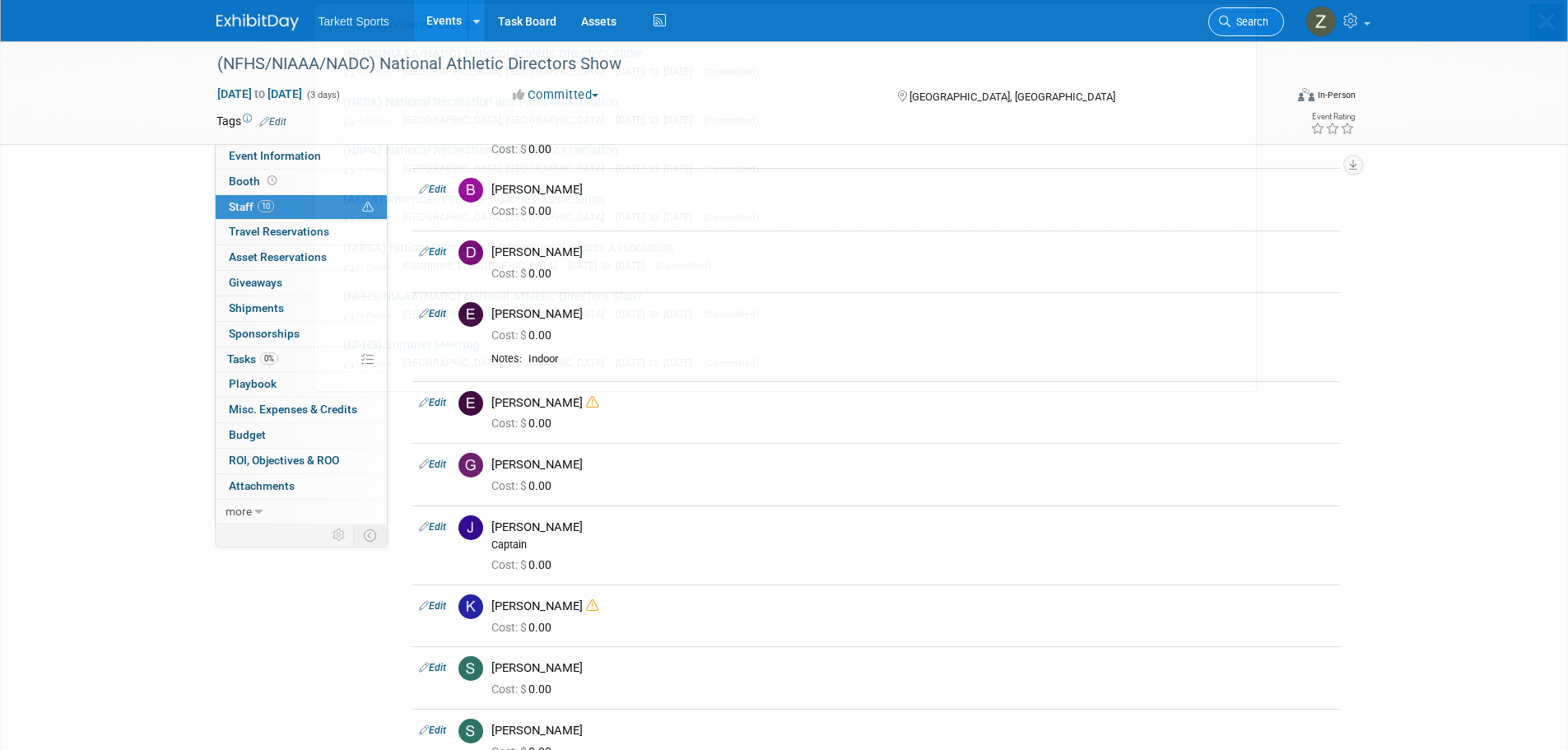
scroll to position [0, 0]
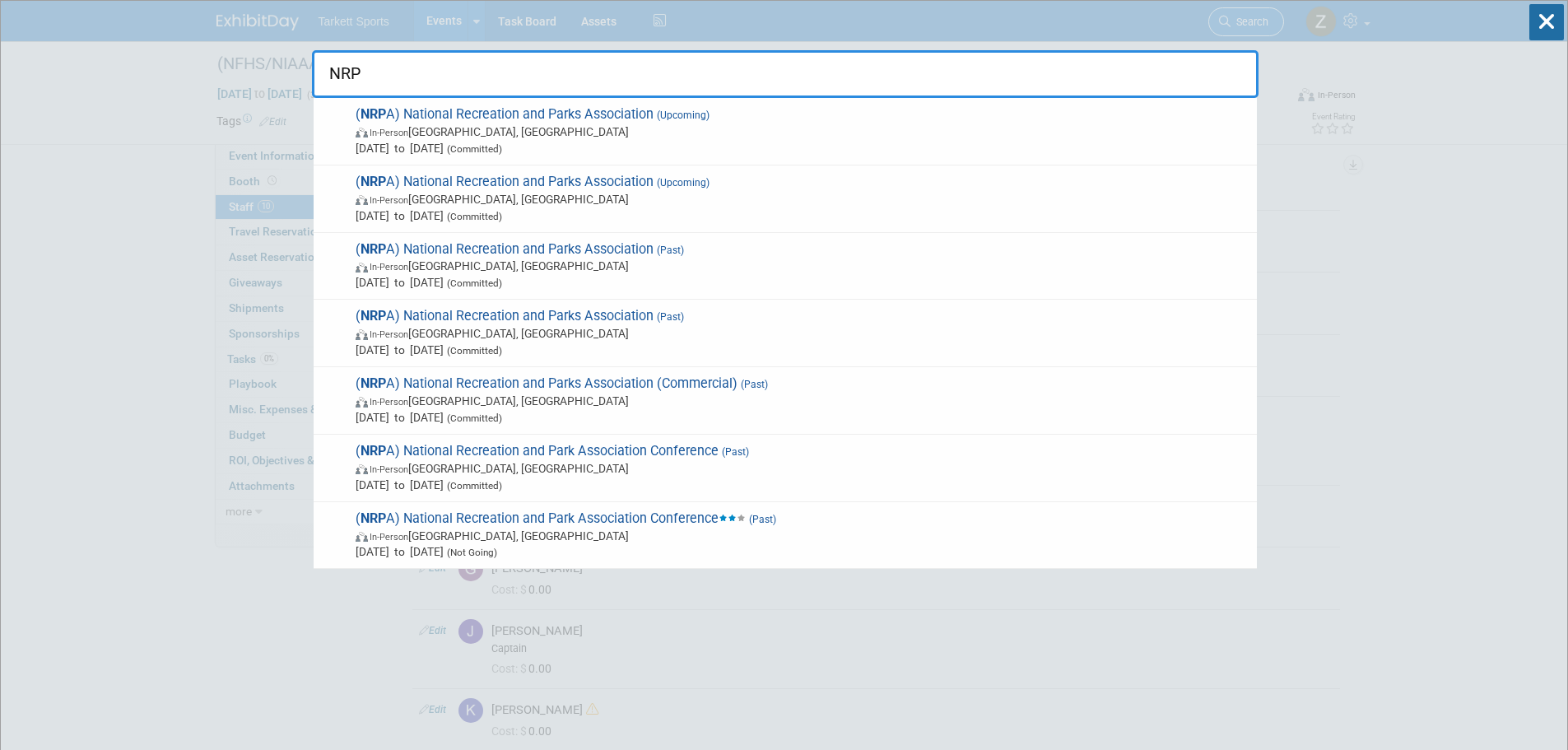
type input "NRPA"
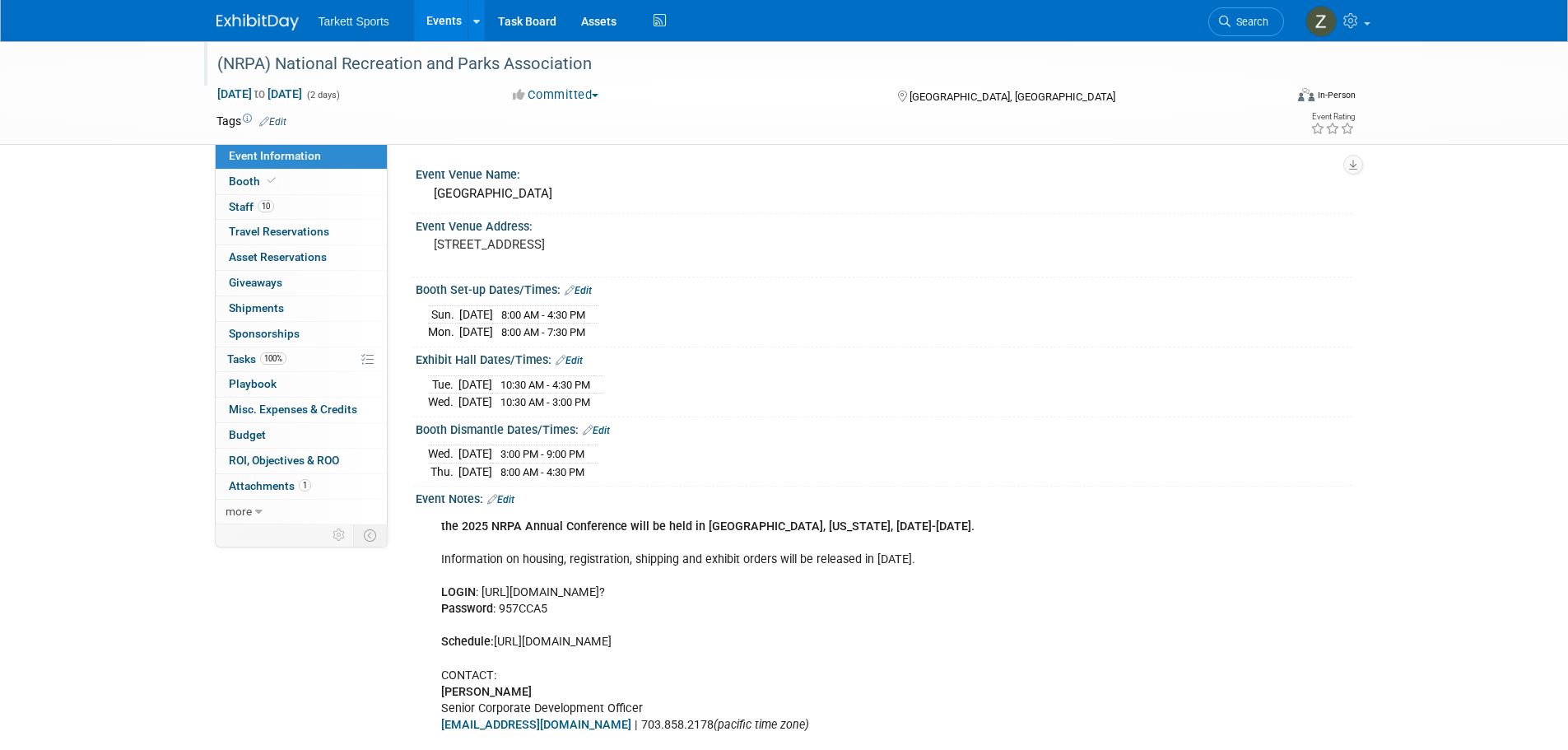
click at [465, 60] on div "(NRPA) National Recreation and Parks Association" at bounding box center [736, 64] width 1047 height 29
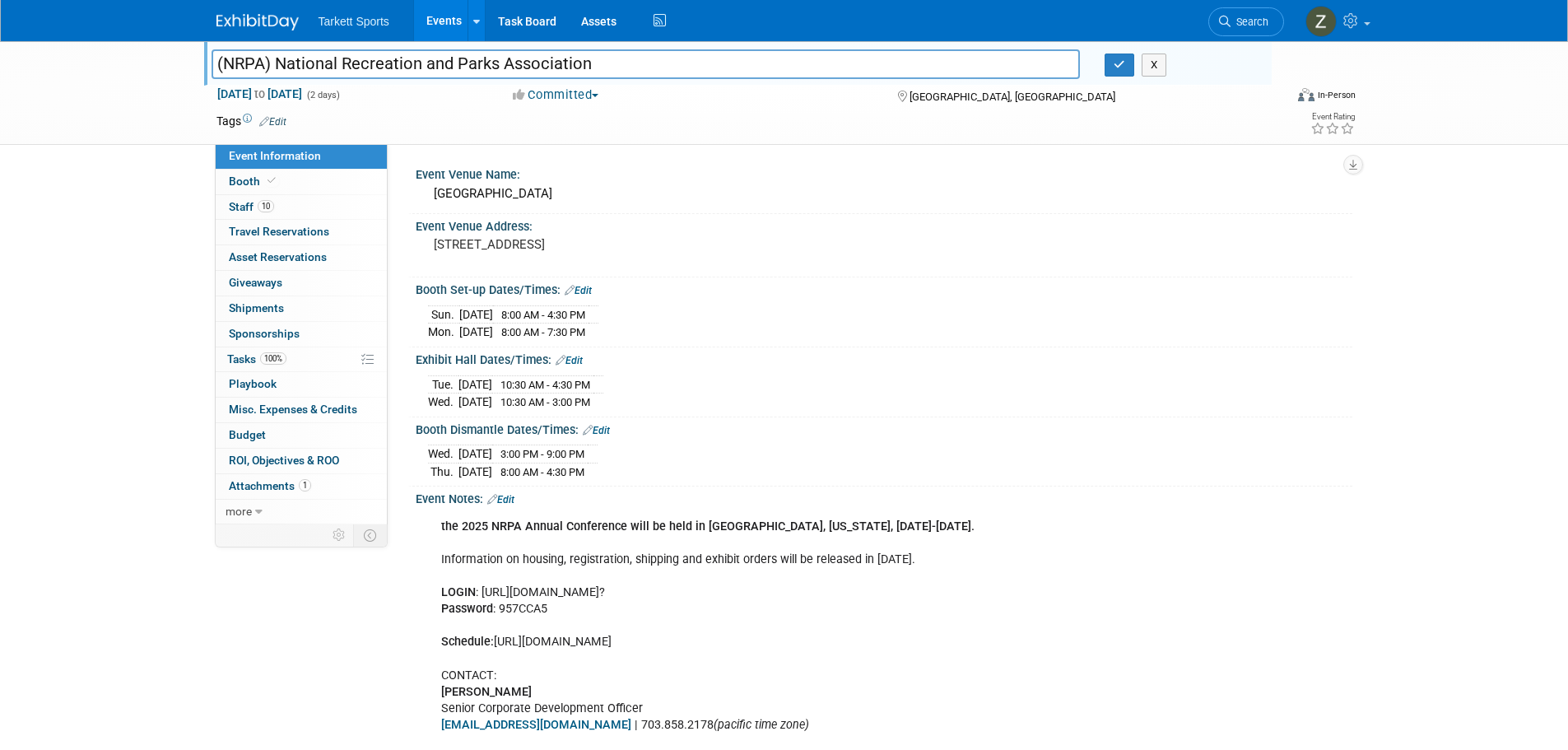
click at [465, 60] on input "(NRPA) National Recreation and Parks Association" at bounding box center [646, 64] width 869 height 29
click at [296, 207] on link "10 Staff 10" at bounding box center [301, 207] width 171 height 25
